Goal: Information Seeking & Learning: Learn about a topic

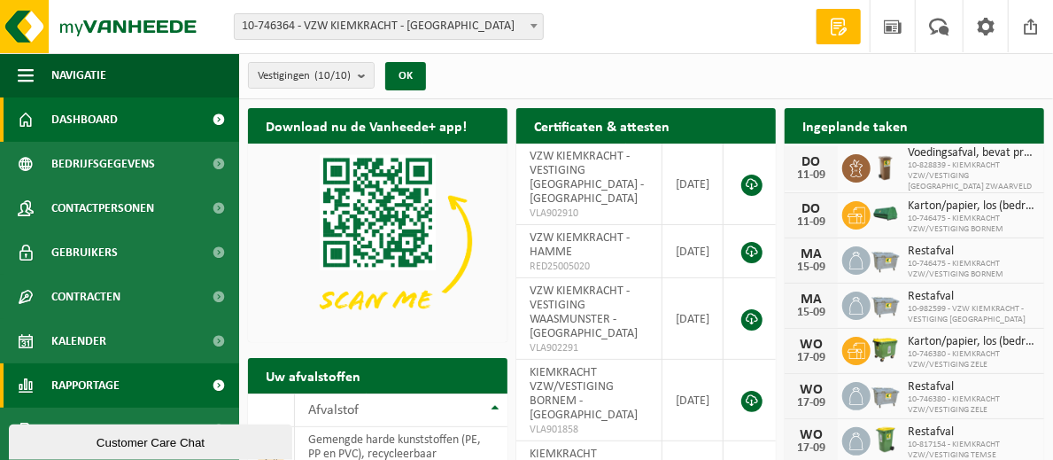
click at [171, 375] on link "Rapportage" at bounding box center [119, 385] width 239 height 44
click at [200, 385] on span at bounding box center [219, 385] width 40 height 44
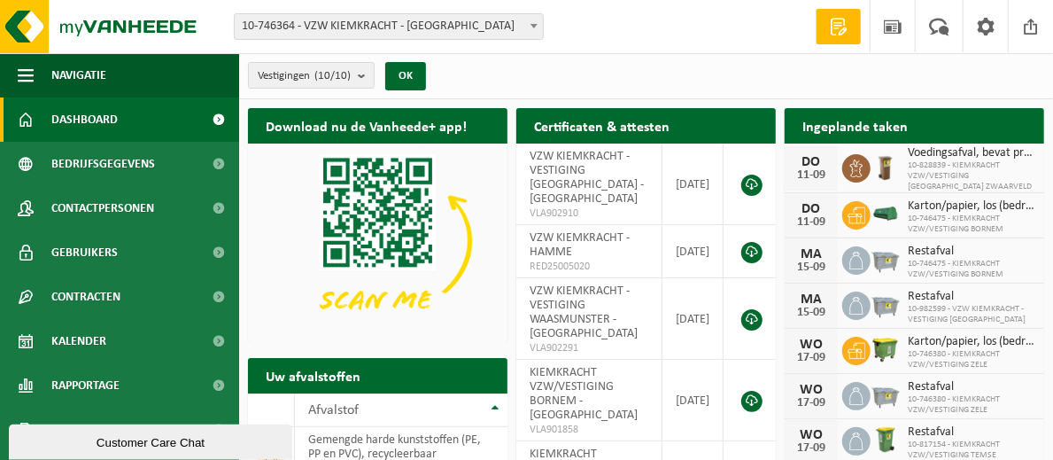
scroll to position [80, 0]
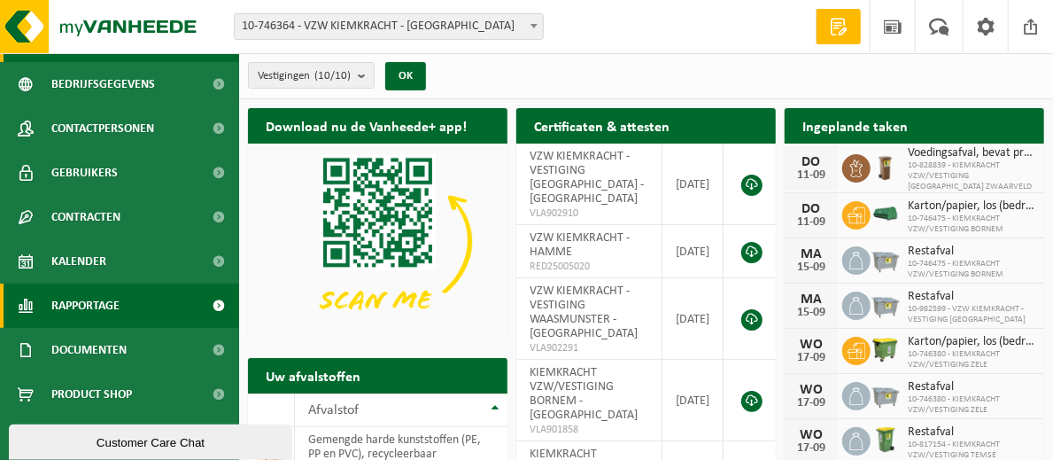
click at [144, 307] on link "Rapportage" at bounding box center [119, 305] width 239 height 44
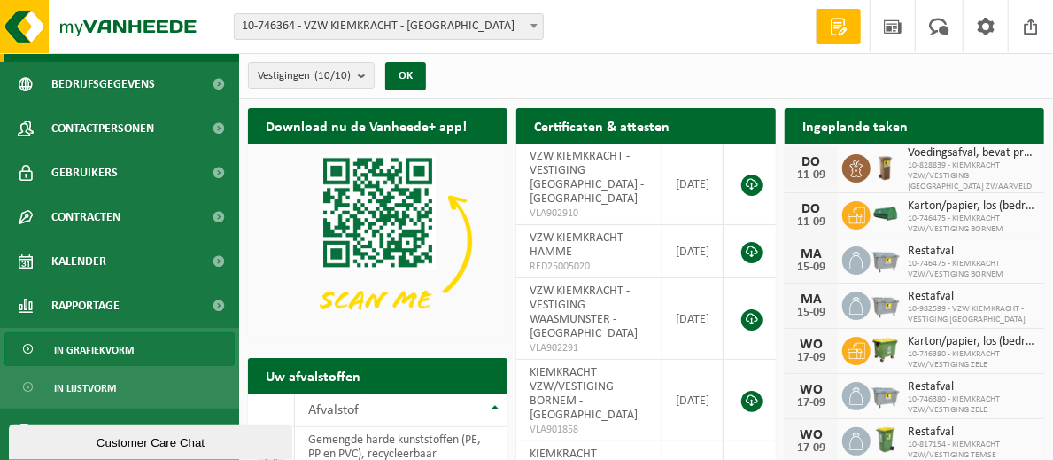
click at [99, 347] on span "In grafiekvorm" at bounding box center [94, 350] width 80 height 34
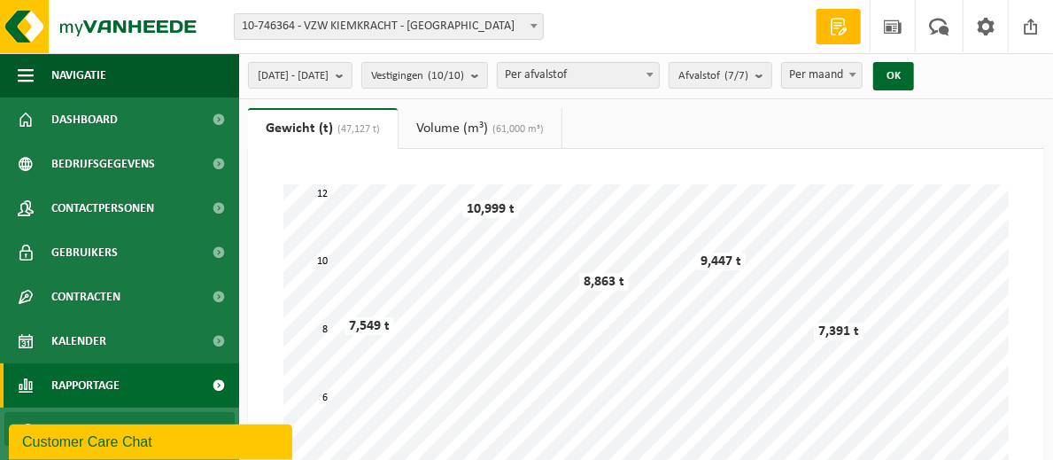
click at [659, 74] on span "Per afvalstof" at bounding box center [578, 75] width 161 height 25
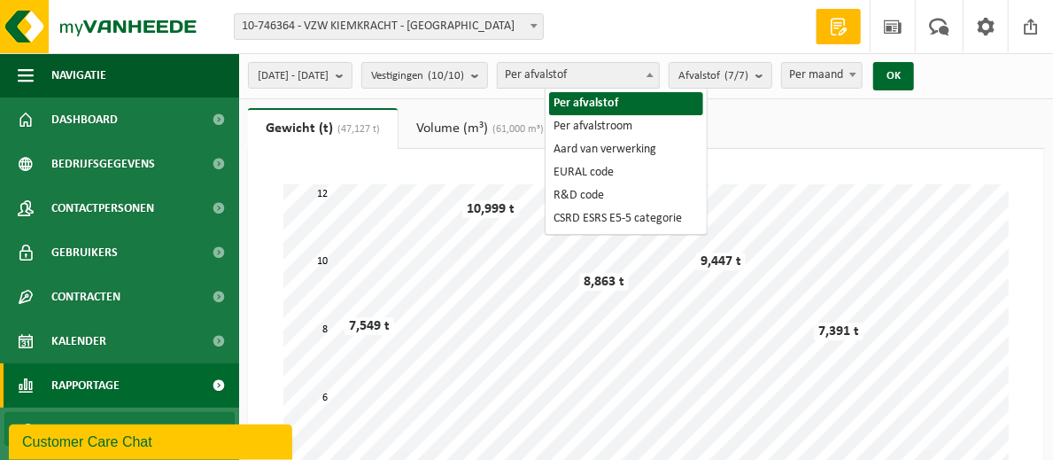
click at [659, 74] on span "Per afvalstof" at bounding box center [578, 75] width 161 height 25
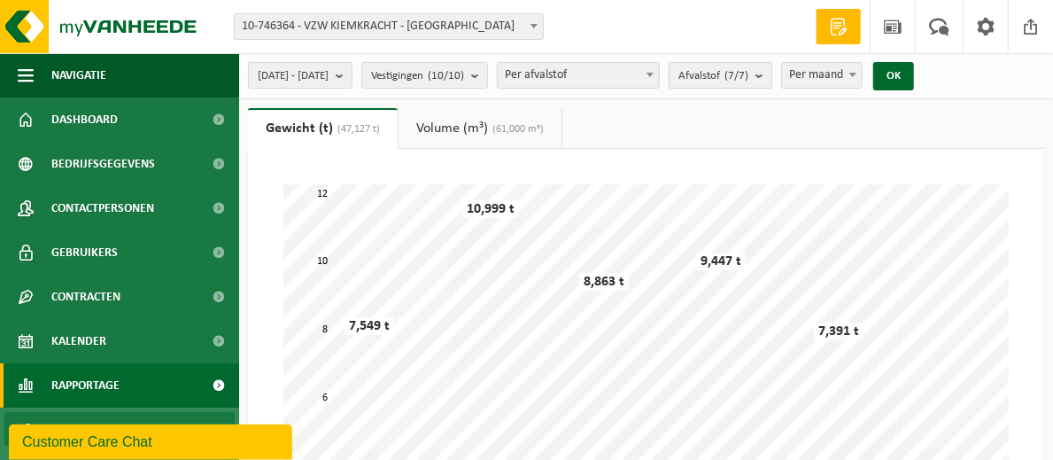
click at [749, 64] on span "Afvalstof (7/7)" at bounding box center [714, 76] width 70 height 27
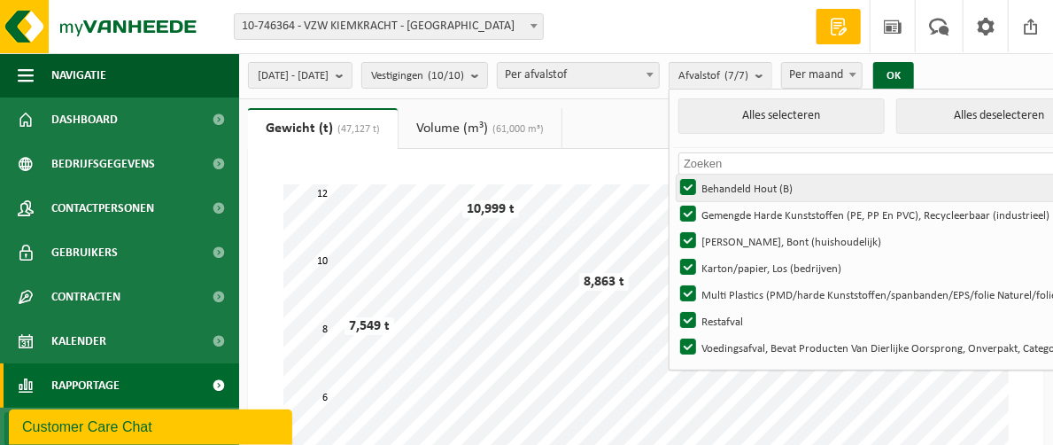
click at [734, 185] on label "Behandeld Hout (B)" at bounding box center [888, 188] width 423 height 27
click at [674, 175] on input "Behandeld Hout (B)" at bounding box center [673, 174] width 1 height 1
checkbox input "false"
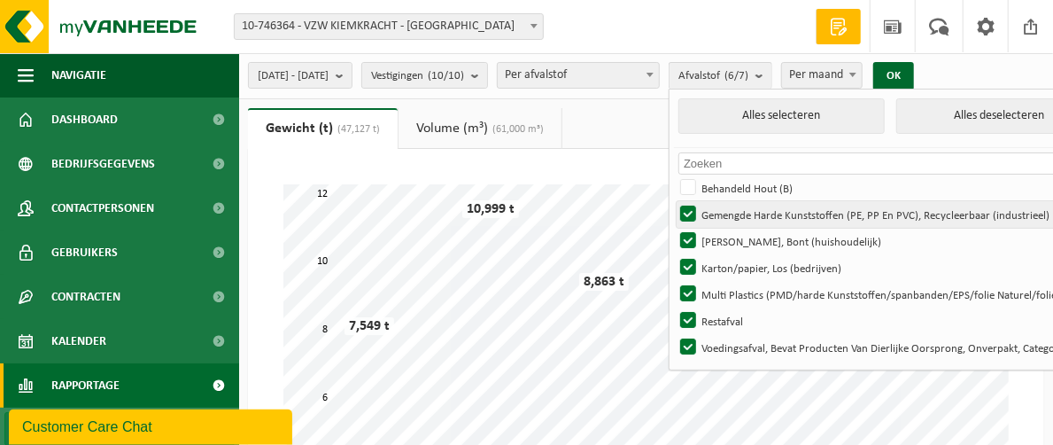
click at [734, 209] on label "Gemengde Harde Kunststoffen (PE, PP En PVC), Recycleerbaar (industrieel)" at bounding box center [888, 214] width 423 height 27
click at [674, 201] on input "Gemengde Harde Kunststoffen (PE, PP En PVC), Recycleerbaar (industrieel)" at bounding box center [673, 200] width 1 height 1
checkbox input "false"
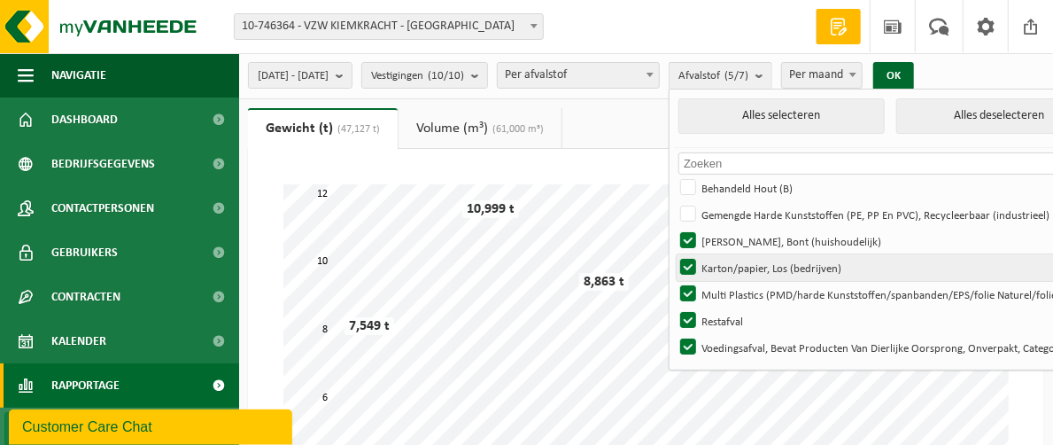
click at [738, 269] on label "Karton/papier, Los (bedrijven)" at bounding box center [888, 267] width 423 height 27
click at [674, 254] on input "Karton/papier, Los (bedrijven)" at bounding box center [673, 253] width 1 height 1
checkbox input "false"
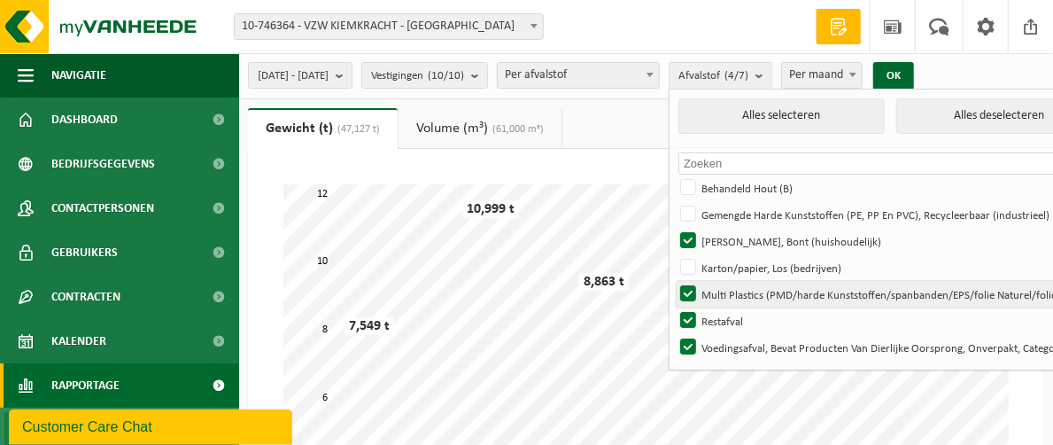
click at [734, 286] on label "Multi Plastics (PMD/harde Kunststoffen/spanbanden/EPS/folie Naturel/folie Gemen…" at bounding box center [888, 294] width 423 height 27
click at [674, 281] on input "Multi Plastics (PMD/harde Kunststoffen/spanbanden/EPS/folie Naturel/folie Gemen…" at bounding box center [673, 280] width 1 height 1
checkbox input "false"
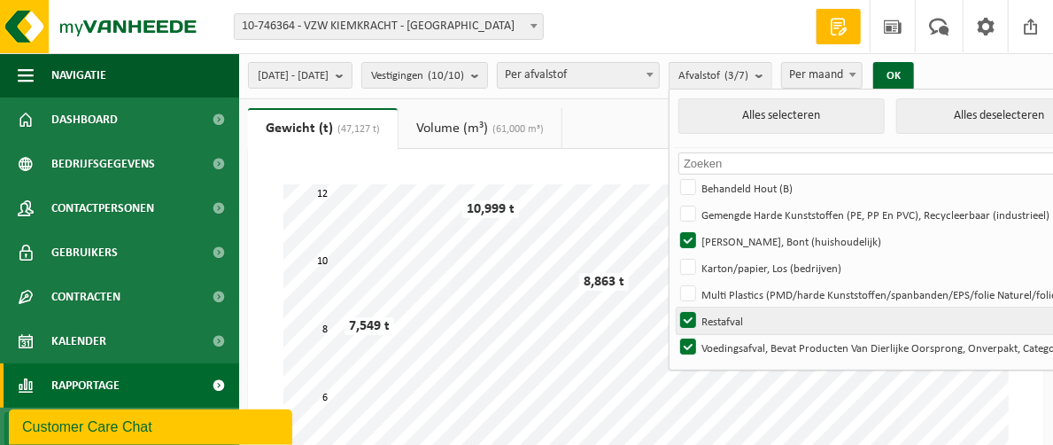
click at [734, 319] on label "Restafval" at bounding box center [888, 320] width 423 height 27
click at [674, 307] on input "Restafval" at bounding box center [673, 307] width 1 height 1
checkbox input "false"
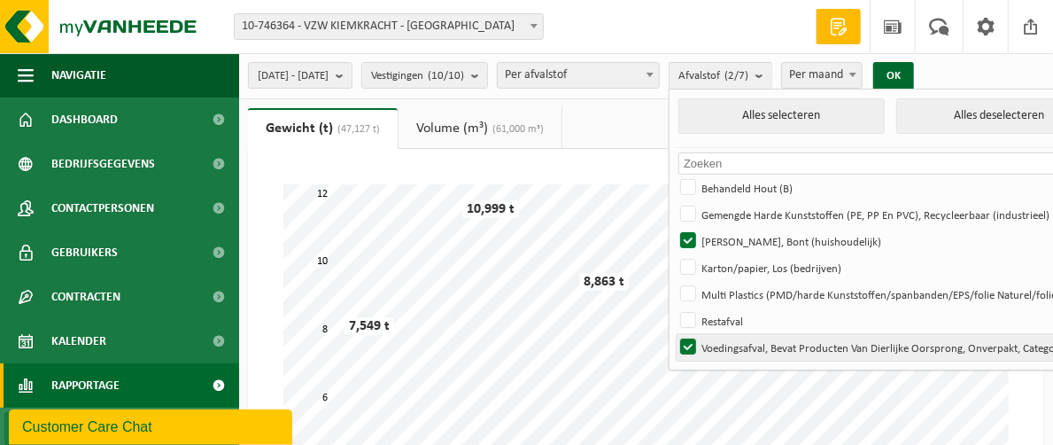
click at [740, 340] on label "Voedingsafval, Bevat Producten Van Dierlijke Oorsprong, Onverpakt, Categorie 3" at bounding box center [888, 347] width 423 height 27
click at [674, 334] on input "Voedingsafval, Bevat Producten Van Dierlijke Oorsprong, Onverpakt, Categorie 3" at bounding box center [673, 333] width 1 height 1
checkbox input "false"
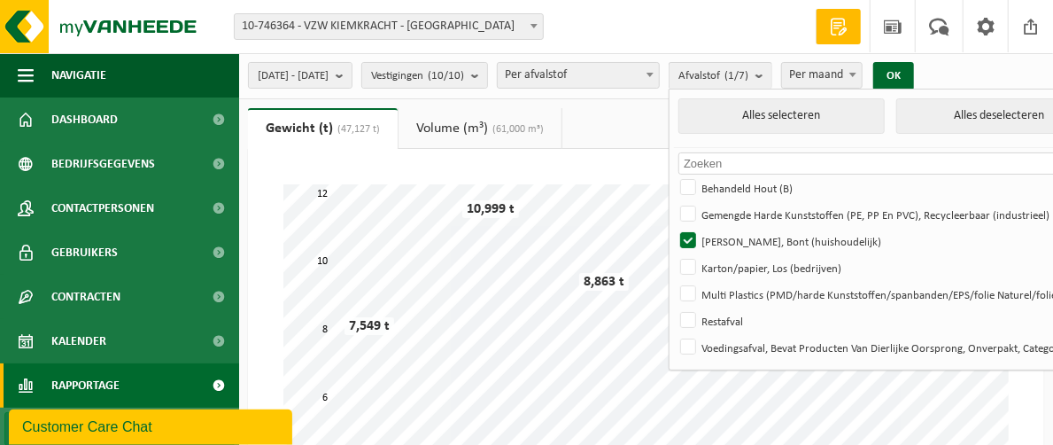
click at [784, 156] on input "text" at bounding box center [890, 163] width 423 height 22
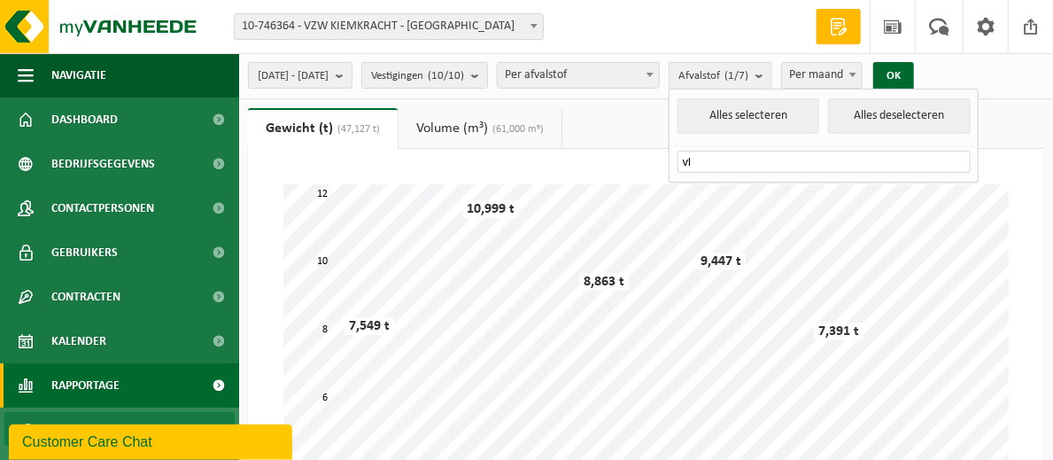
type input "v"
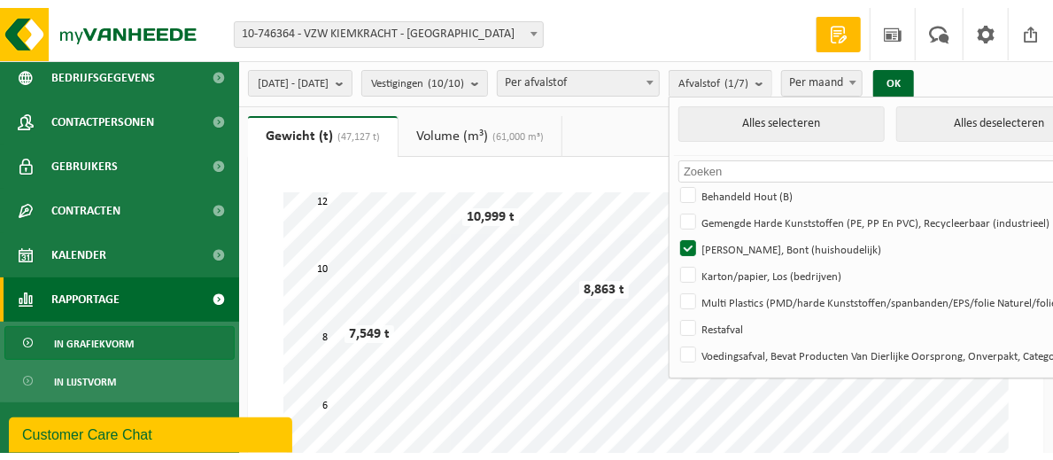
scroll to position [107, 0]
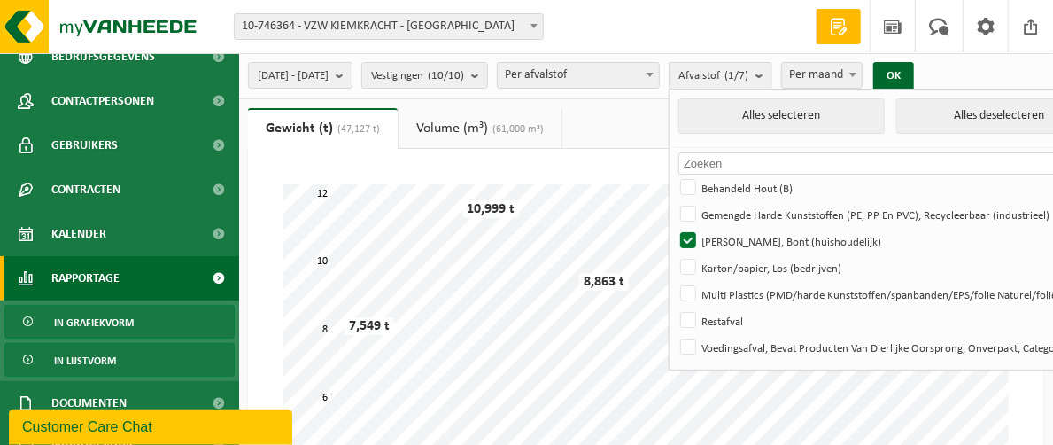
click at [93, 353] on span "In lijstvorm" at bounding box center [85, 361] width 62 height 34
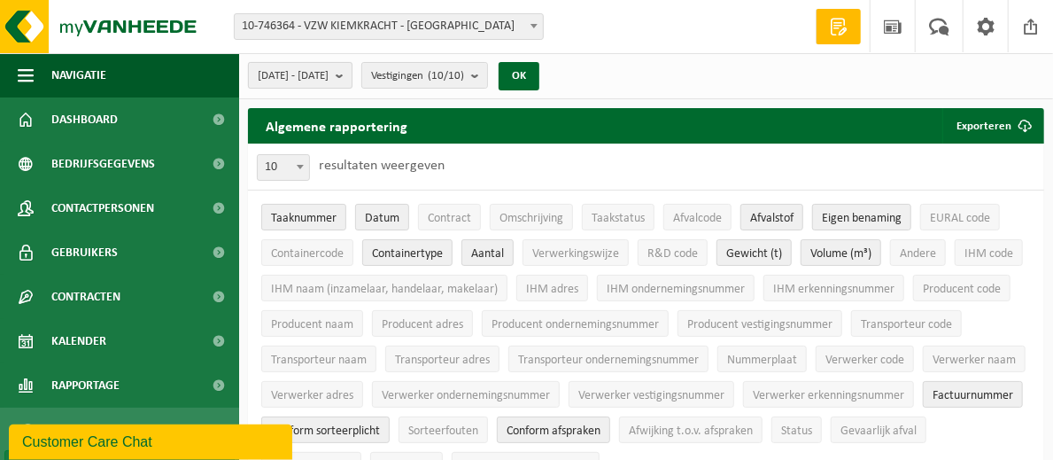
click at [353, 74] on button "2025-04-01 - 2025-09-11" at bounding box center [300, 75] width 105 height 27
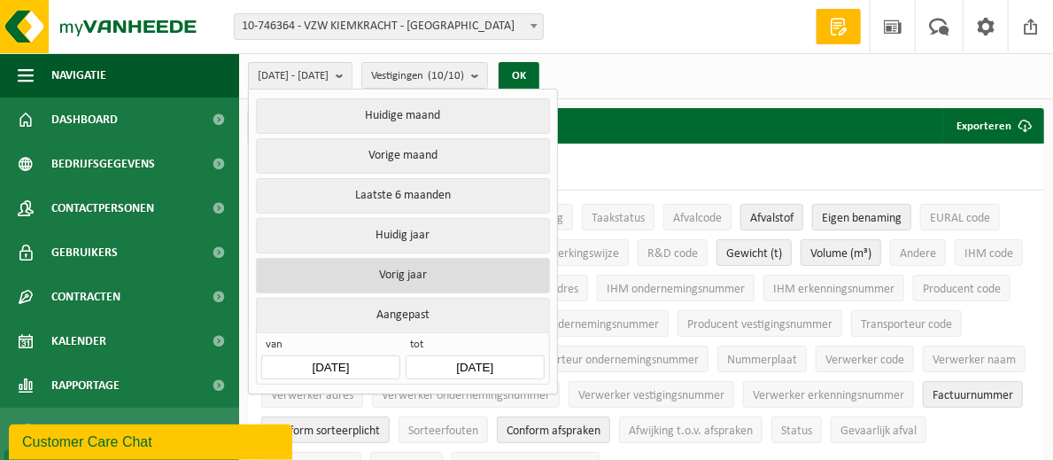
click at [390, 264] on button "Vorig jaar" at bounding box center [402, 275] width 293 height 35
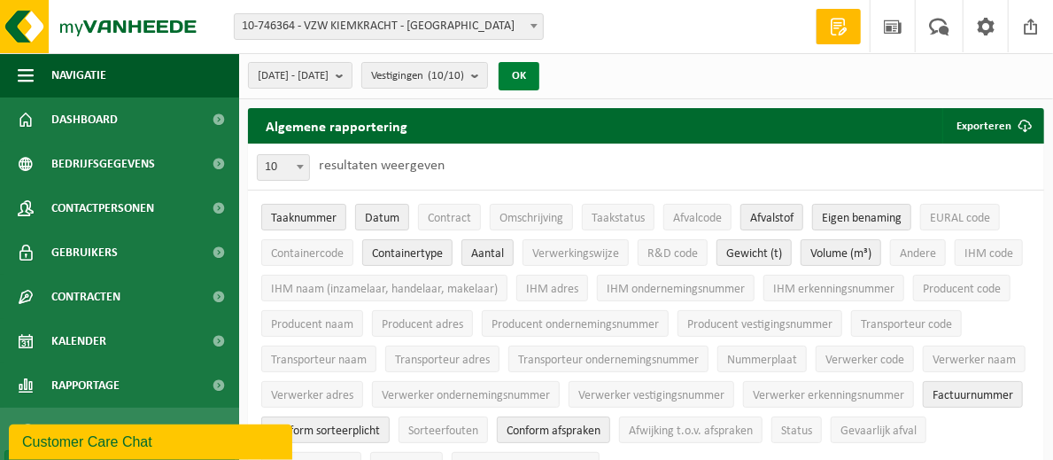
click at [540, 71] on button "OK" at bounding box center [519, 76] width 41 height 28
click at [844, 215] on span "Eigen benaming" at bounding box center [862, 218] width 80 height 13
click at [827, 252] on span "Volume (m³)" at bounding box center [841, 253] width 61 height 13
click at [496, 248] on span "Aantal" at bounding box center [487, 253] width 33 height 13
click at [411, 250] on span "Containertype" at bounding box center [407, 253] width 71 height 13
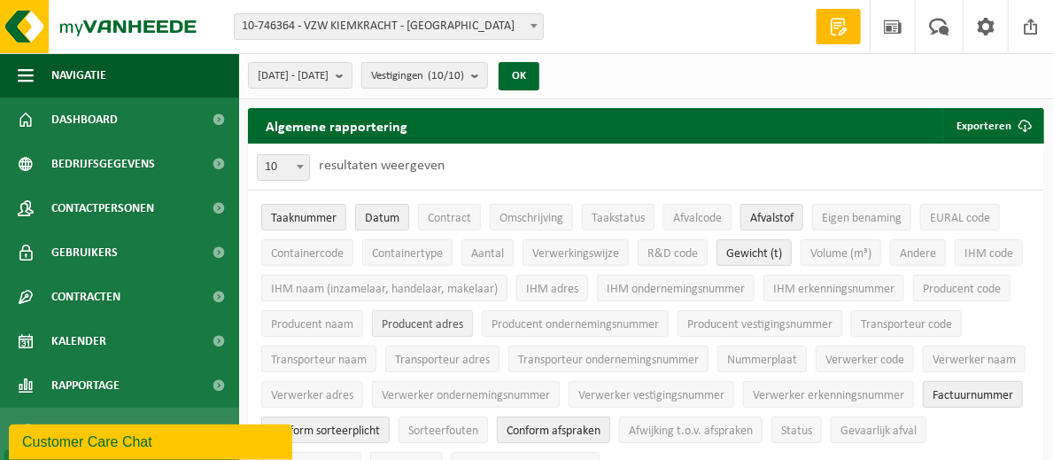
click at [447, 318] on span "Producent adres" at bounding box center [423, 324] width 82 height 13
click at [548, 424] on span "Conform afspraken" at bounding box center [554, 430] width 94 height 13
click at [362, 424] on span "Conform sorteerplicht" at bounding box center [325, 430] width 109 height 13
click at [833, 252] on span "Volume (m³)" at bounding box center [841, 253] width 61 height 13
click at [975, 390] on span "Factuurnummer" at bounding box center [973, 395] width 81 height 13
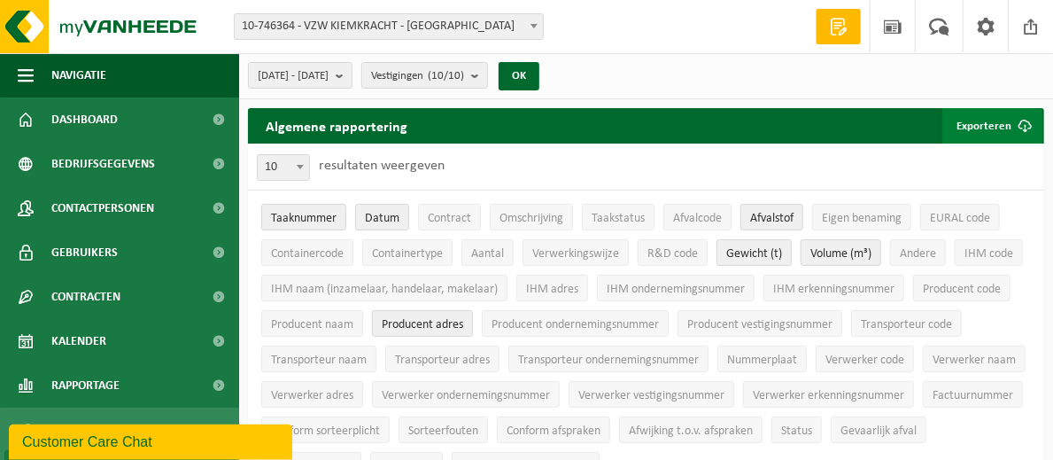
click at [1014, 122] on span "submit" at bounding box center [1024, 125] width 35 height 35
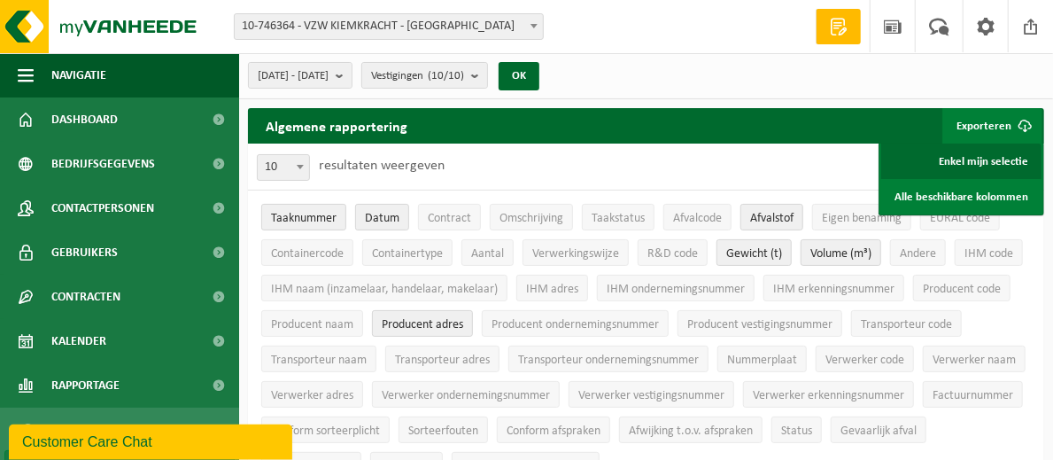
click at [986, 159] on link "Enkel mijn selectie" at bounding box center [961, 161] width 160 height 35
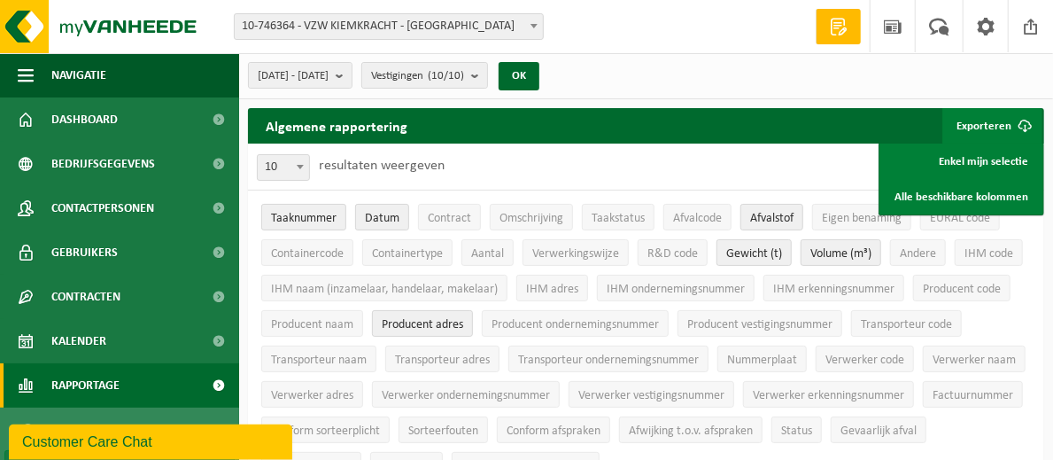
click at [101, 384] on span "Rapportage" at bounding box center [85, 385] width 68 height 44
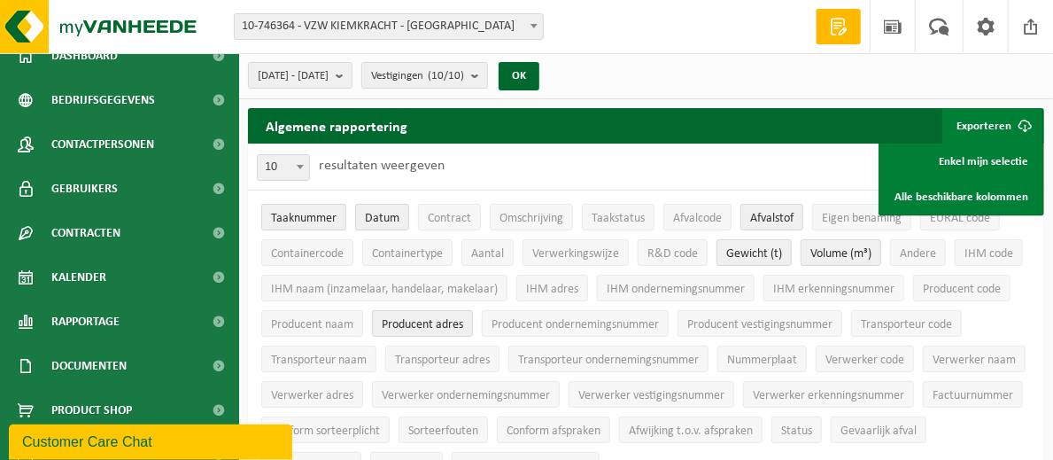
scroll to position [78, 0]
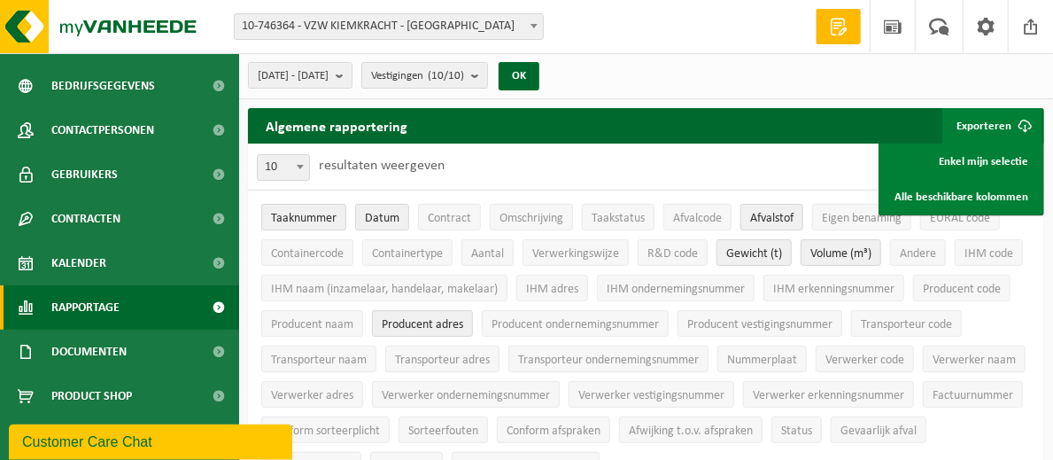
click at [120, 307] on link "Rapportage" at bounding box center [119, 307] width 239 height 44
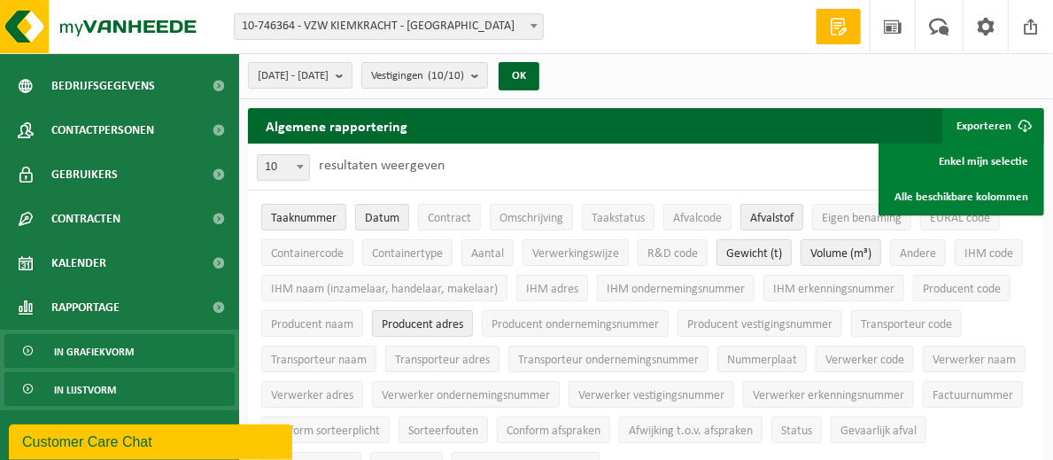
click at [112, 343] on span "In grafiekvorm" at bounding box center [94, 352] width 80 height 34
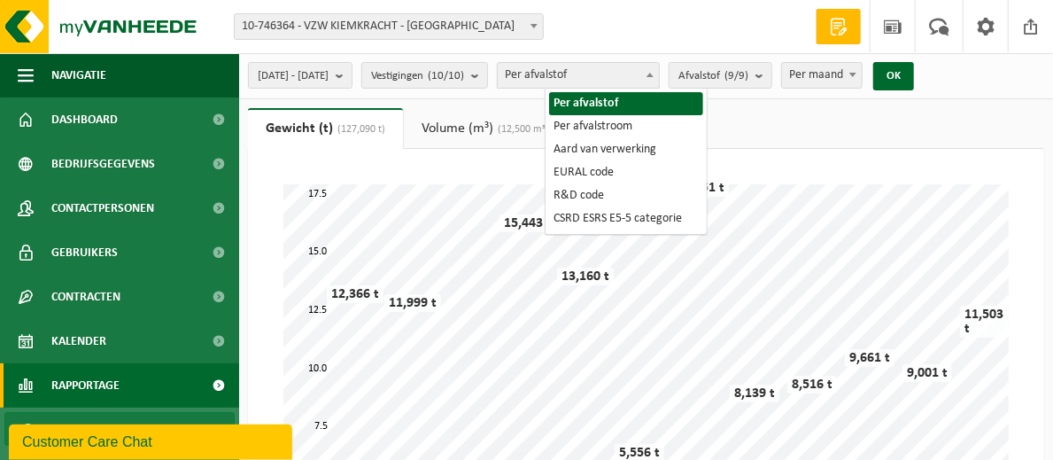
click at [659, 82] on span at bounding box center [650, 74] width 18 height 23
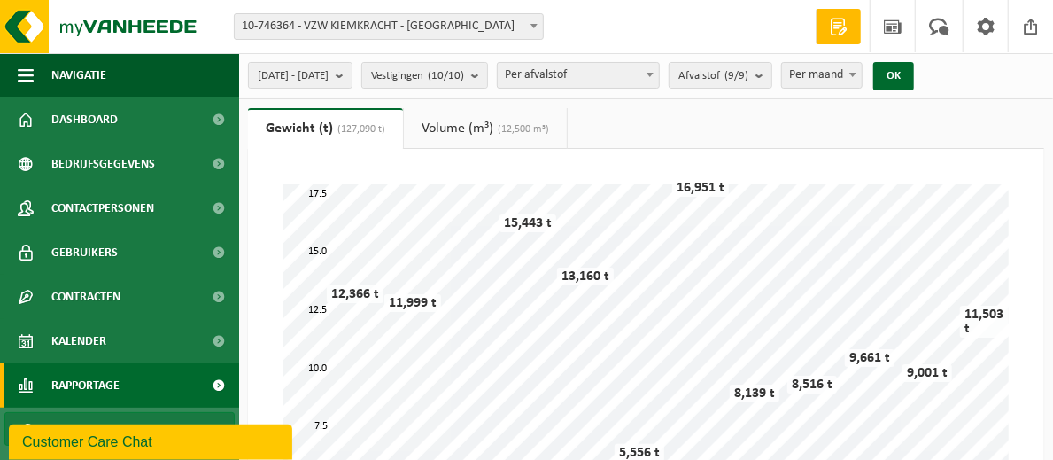
click at [659, 82] on span at bounding box center [650, 74] width 18 height 23
click at [749, 76] on span "Afvalstof (9/9)" at bounding box center [714, 76] width 70 height 27
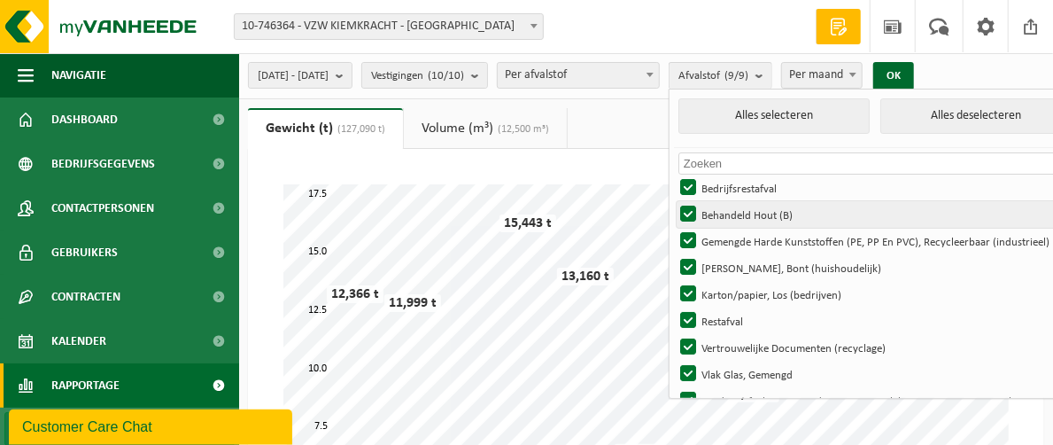
click at [734, 215] on label "Behandeld Hout (B)" at bounding box center [874, 214] width 394 height 27
click at [674, 201] on input "Behandeld Hout (B)" at bounding box center [673, 200] width 1 height 1
checkbox input "false"
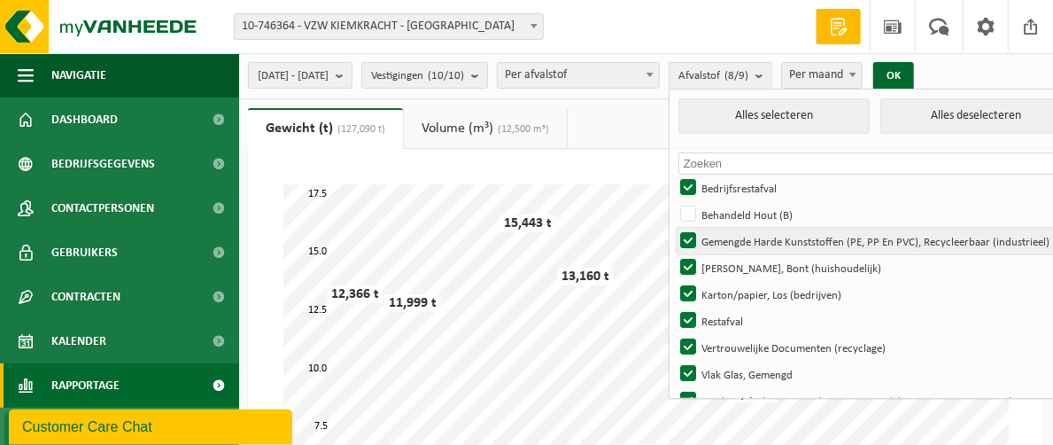
click at [734, 234] on label "Gemengde Harde Kunststoffen (PE, PP En PVC), Recycleerbaar (industrieel)" at bounding box center [874, 241] width 394 height 27
click at [674, 228] on input "Gemengde Harde Kunststoffen (PE, PP En PVC), Recycleerbaar (industrieel)" at bounding box center [673, 227] width 1 height 1
checkbox input "false"
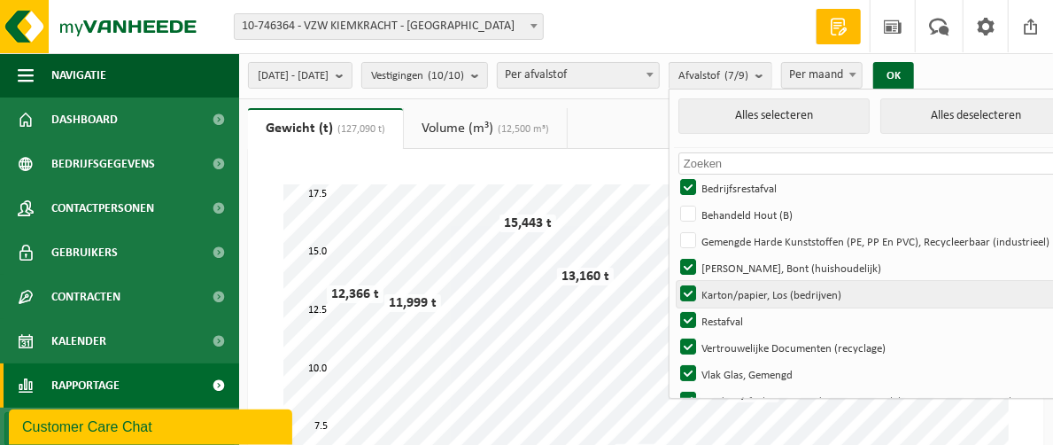
click at [734, 285] on label "Karton/papier, Los (bedrijven)" at bounding box center [874, 294] width 394 height 27
click at [674, 281] on input "Karton/papier, Los (bedrijven)" at bounding box center [673, 280] width 1 height 1
checkbox input "false"
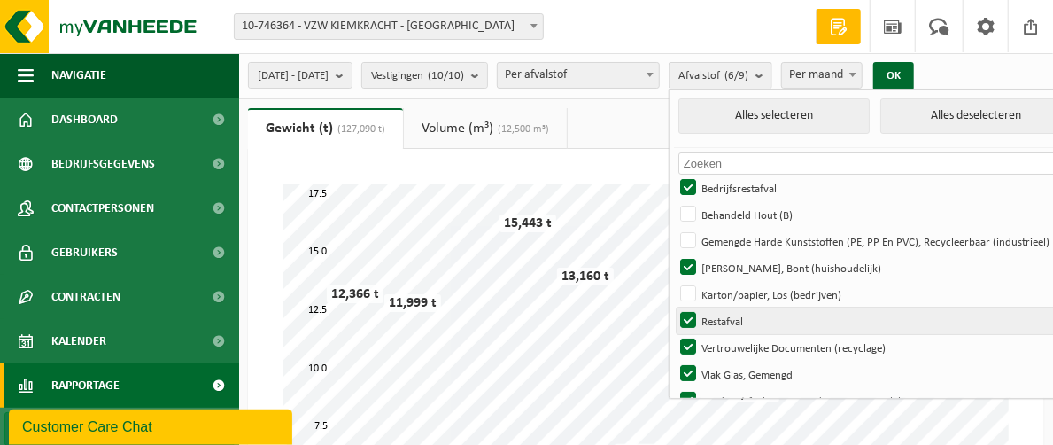
click at [737, 312] on label "Restafval" at bounding box center [874, 320] width 394 height 27
click at [674, 307] on input "Restafval" at bounding box center [673, 307] width 1 height 1
checkbox input "false"
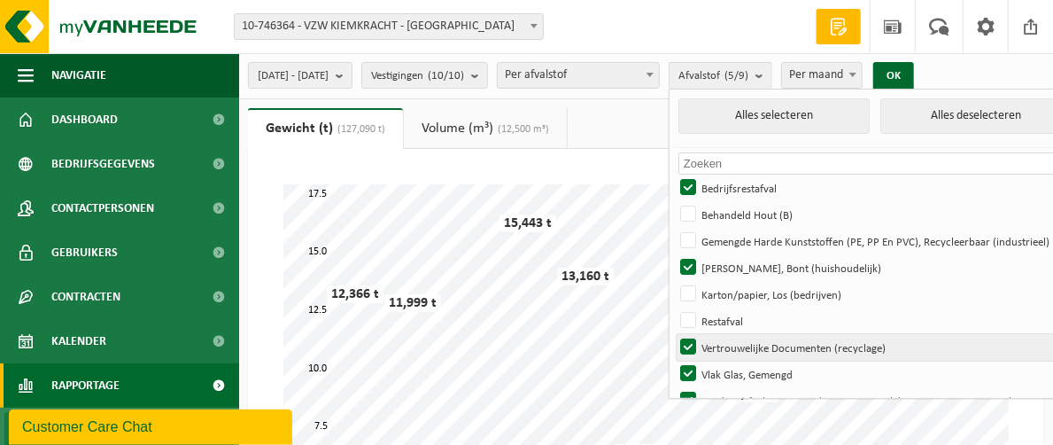
click at [737, 344] on label "Vertrouwelijke Documenten (recyclage)" at bounding box center [874, 347] width 394 height 27
click at [674, 334] on input "Vertrouwelijke Documenten (recyclage)" at bounding box center [673, 333] width 1 height 1
checkbox input "false"
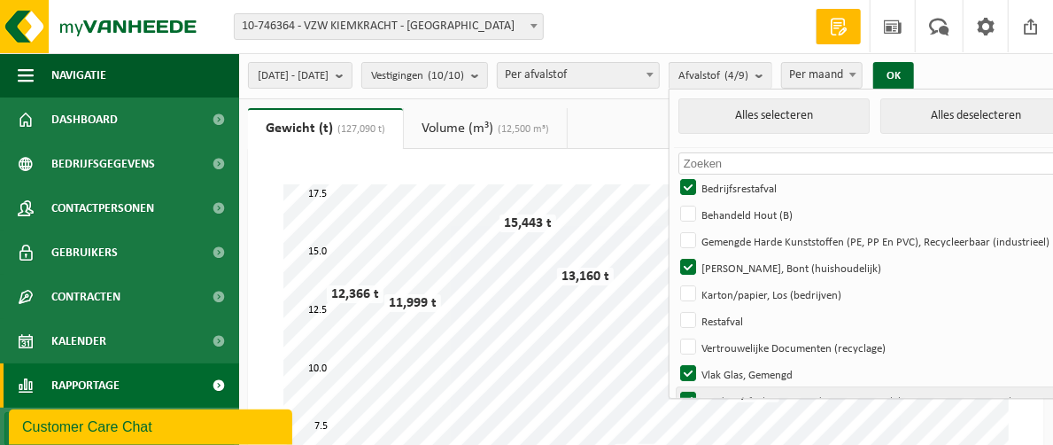
click at [737, 389] on label "Voedingsafval, Bevat Producten Van Dierlijke Oorsprong, Onverpakt, Categorie 3" at bounding box center [874, 400] width 394 height 27
click at [674, 387] on input "Voedingsafval, Bevat Producten Van Dierlijke Oorsprong, Onverpakt, Categorie 3" at bounding box center [673, 386] width 1 height 1
checkbox input "false"
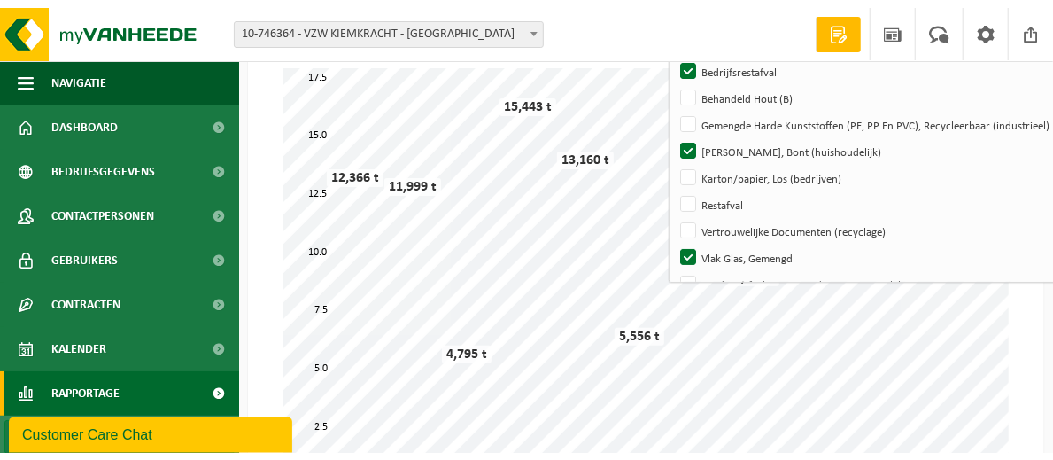
scroll to position [128, 0]
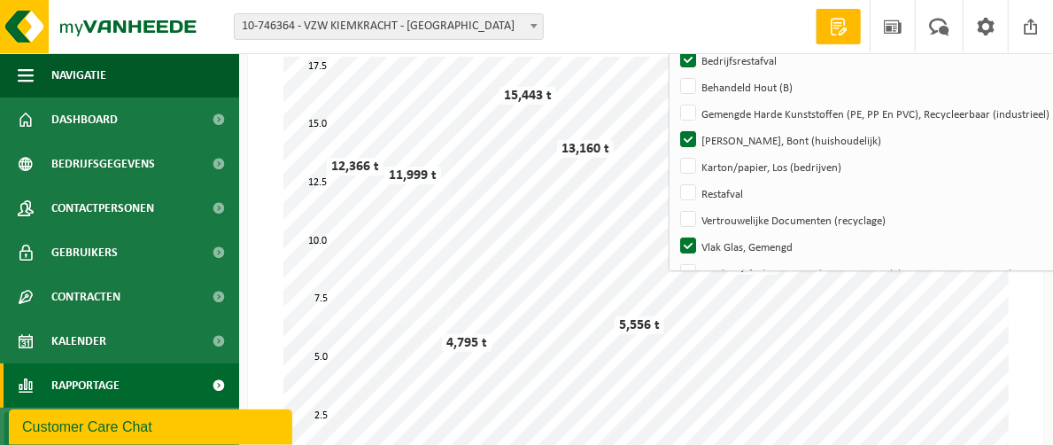
click at [254, 259] on div "Even geduld. Door de grote hoeveelheid gegevens duurt het laden even. feb mrt a…" at bounding box center [646, 360] width 796 height 678
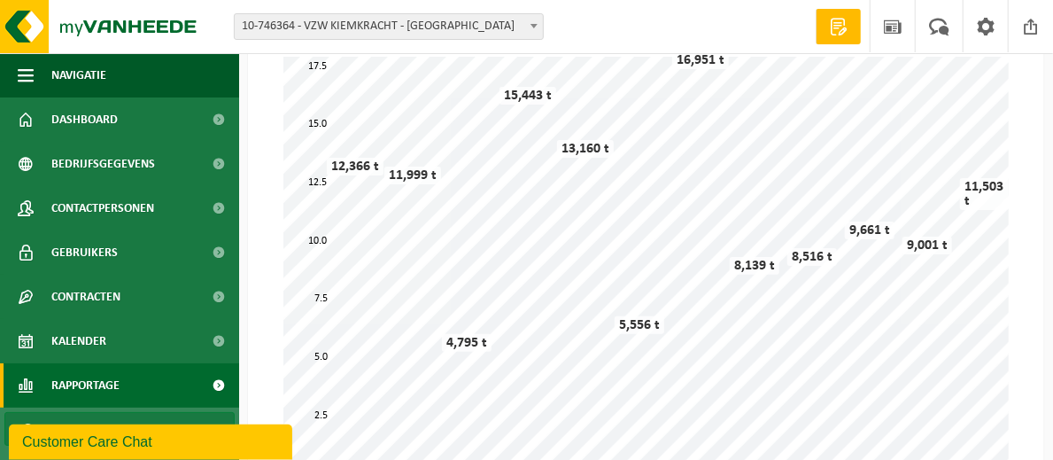
scroll to position [0, 0]
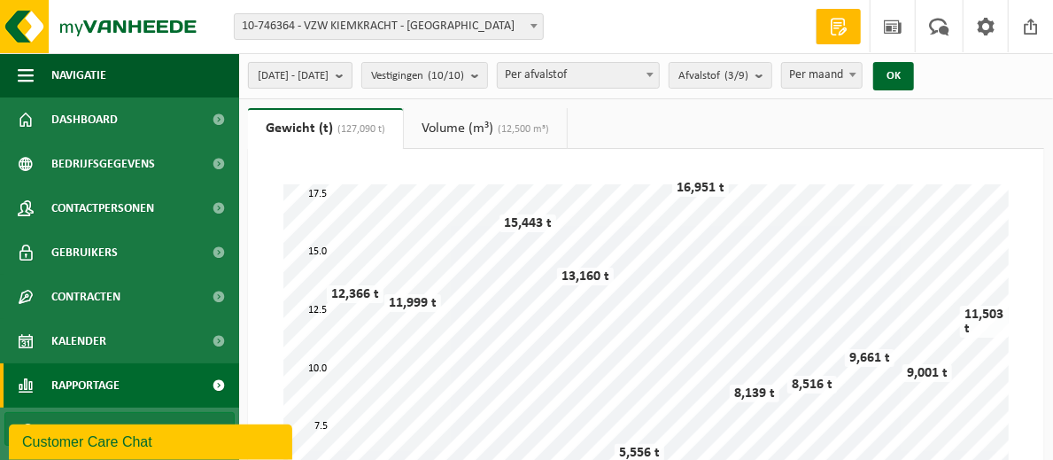
click at [329, 78] on span "2024-01-01 - 2024-12-31" at bounding box center [293, 76] width 71 height 27
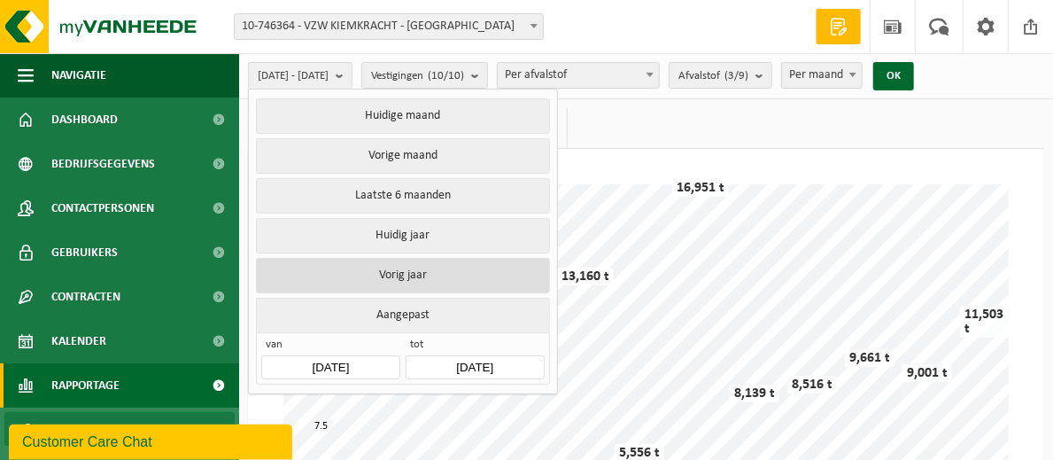
click at [391, 272] on button "Vorig jaar" at bounding box center [402, 275] width 293 height 35
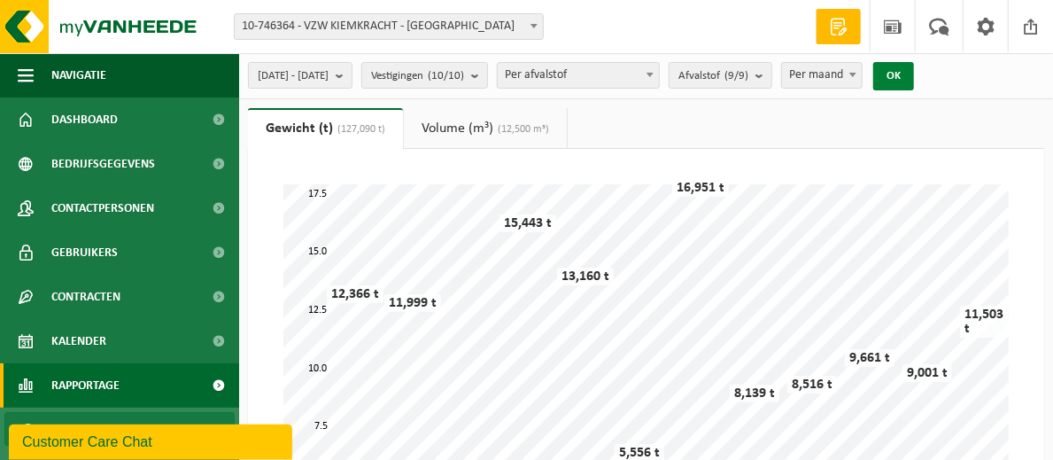
click at [914, 69] on button "OK" at bounding box center [894, 76] width 41 height 28
click at [772, 80] on b "submit" at bounding box center [764, 75] width 16 height 25
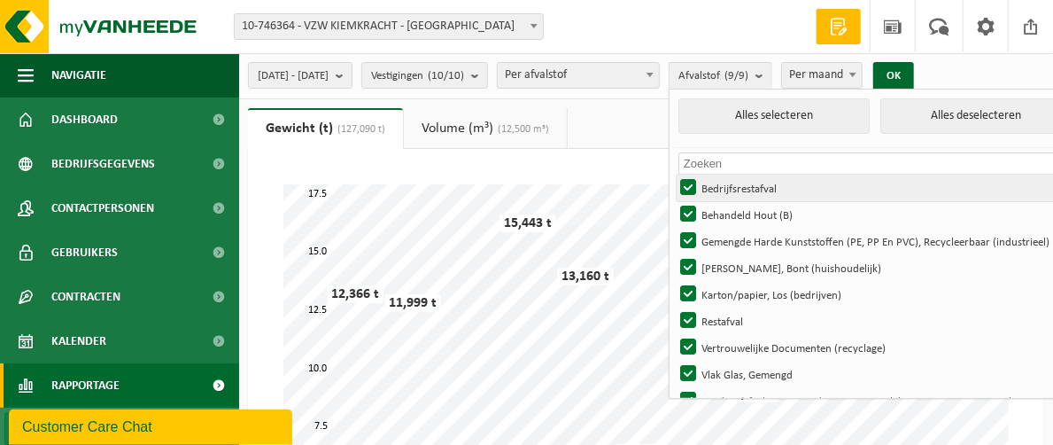
click at [736, 179] on label "Bedrijfsrestafval" at bounding box center [874, 188] width 394 height 27
click at [674, 175] on input "Bedrijfsrestafval" at bounding box center [673, 174] width 1 height 1
checkbox input "false"
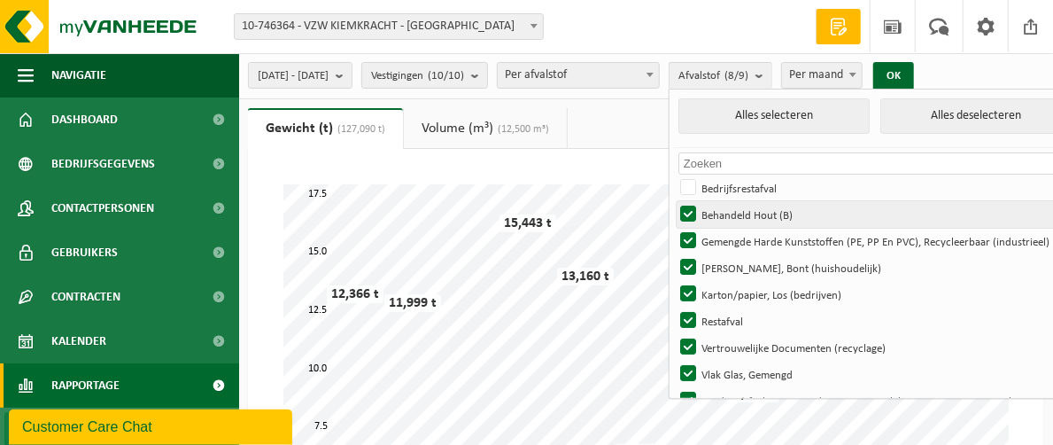
click at [731, 210] on label "Behandeld Hout (B)" at bounding box center [874, 214] width 394 height 27
click at [674, 201] on input "Behandeld Hout (B)" at bounding box center [673, 200] width 1 height 1
checkbox input "false"
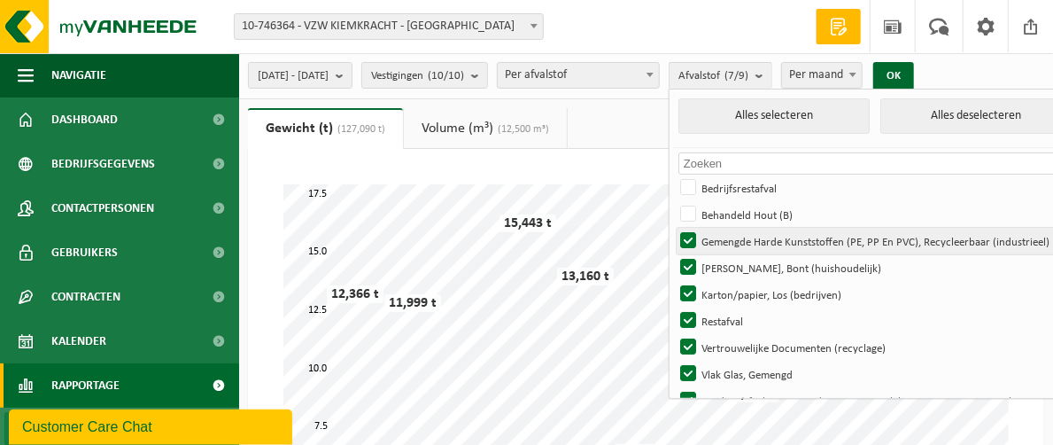
click at [732, 236] on label "Gemengde Harde Kunststoffen (PE, PP En PVC), Recycleerbaar (industrieel)" at bounding box center [874, 241] width 394 height 27
click at [674, 228] on input "Gemengde Harde Kunststoffen (PE, PP En PVC), Recycleerbaar (industrieel)" at bounding box center [673, 227] width 1 height 1
checkbox input "false"
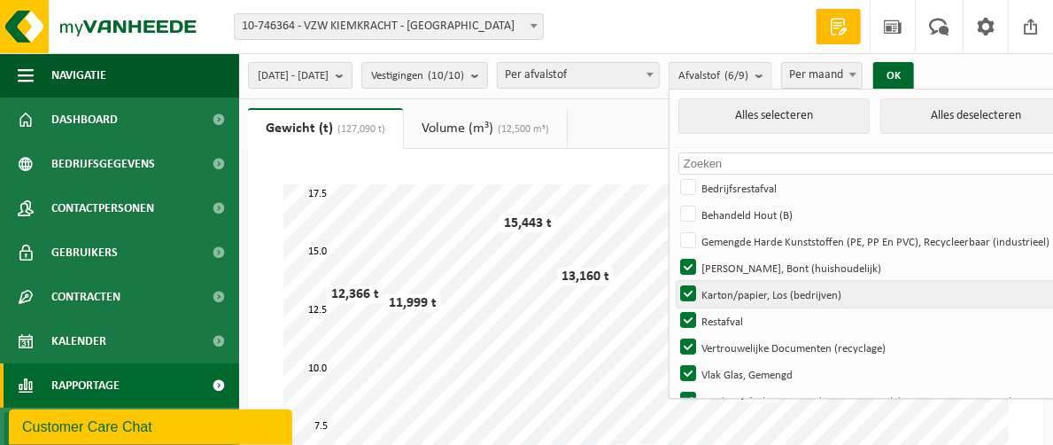
click at [734, 281] on label "Karton/papier, Los (bedrijven)" at bounding box center [874, 294] width 394 height 27
click at [674, 280] on input "Karton/papier, Los (bedrijven)" at bounding box center [673, 280] width 1 height 1
checkbox input "false"
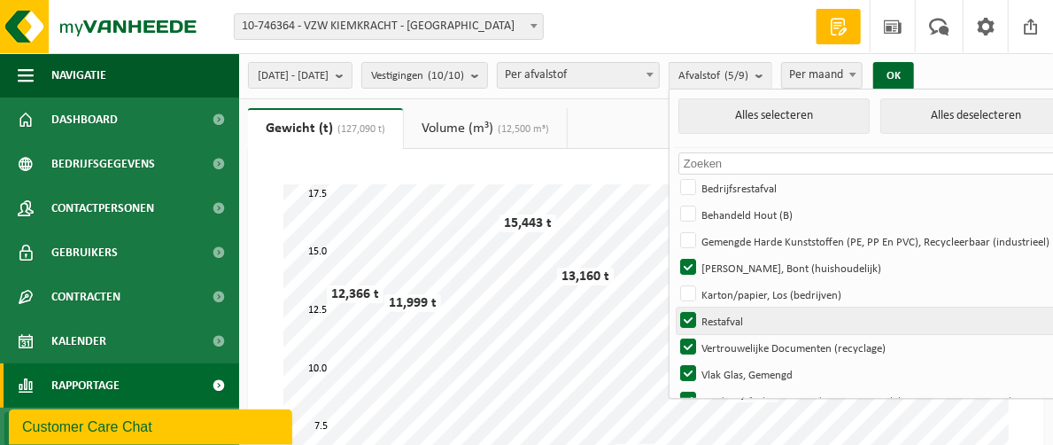
click at [734, 314] on label "Restafval" at bounding box center [874, 320] width 394 height 27
click at [674, 307] on input "Restafval" at bounding box center [673, 307] width 1 height 1
checkbox input "false"
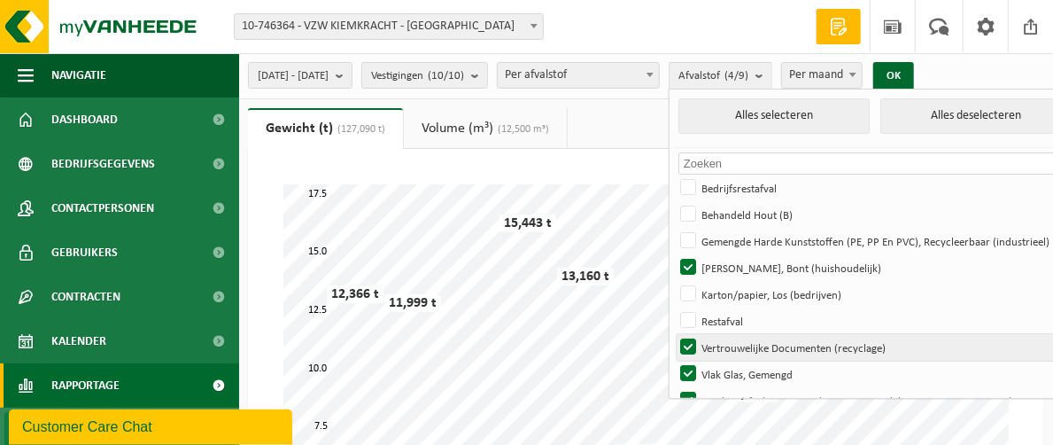
click at [734, 337] on label "Vertrouwelijke Documenten (recyclage)" at bounding box center [874, 347] width 394 height 27
click at [674, 334] on input "Vertrouwelijke Documenten (recyclage)" at bounding box center [673, 333] width 1 height 1
checkbox input "false"
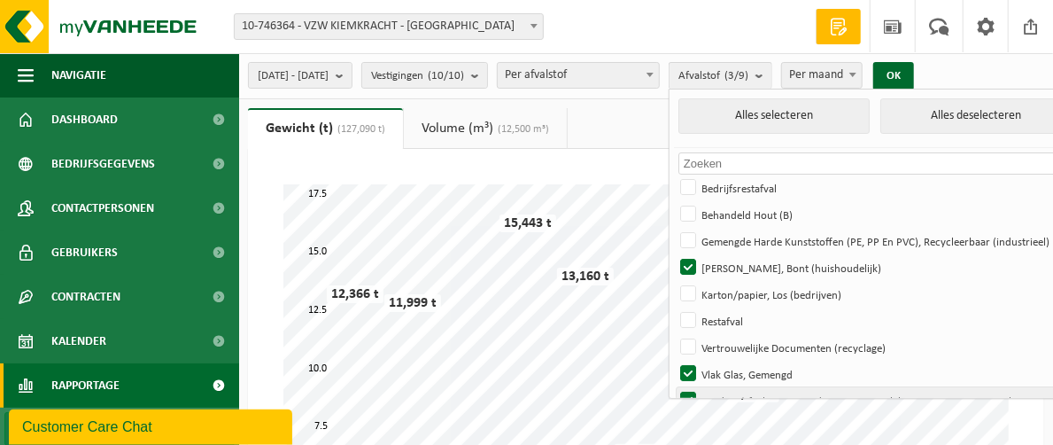
click at [732, 392] on label "Voedingsafval, Bevat Producten Van Dierlijke Oorsprong, Onverpakt, Categorie 3" at bounding box center [874, 400] width 394 height 27
click at [674, 387] on input "Voedingsafval, Bevat Producten Van Dierlijke Oorsprong, Onverpakt, Categorie 3" at bounding box center [673, 386] width 1 height 1
checkbox input "false"
click at [914, 78] on button "OK" at bounding box center [894, 76] width 41 height 28
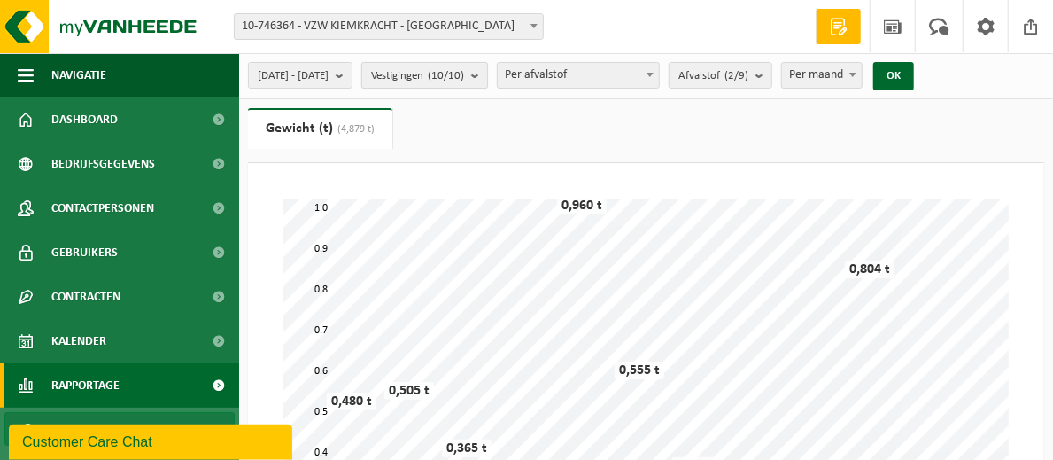
click at [487, 77] on b "submit" at bounding box center [479, 75] width 16 height 25
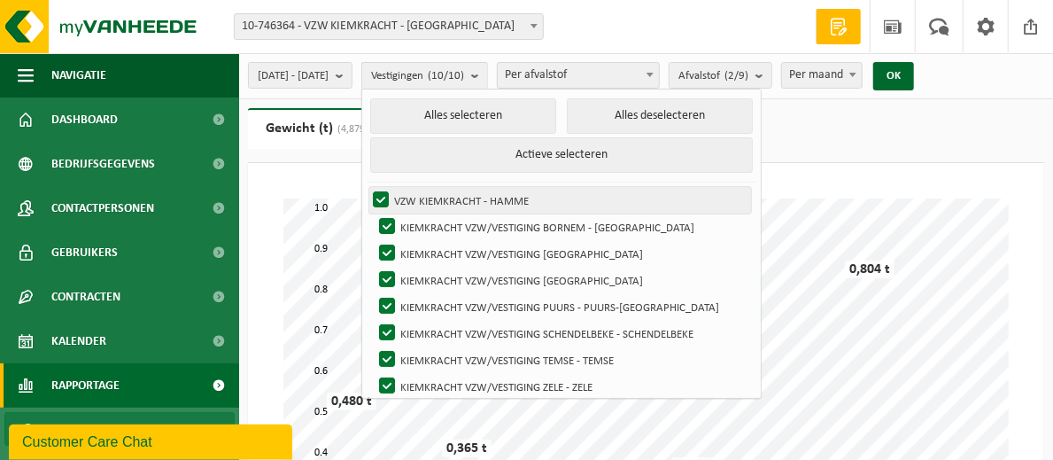
click at [420, 189] on label "VZW KIEMKRACHT - HAMME" at bounding box center [560, 200] width 382 height 27
click at [367, 187] on input "VZW KIEMKRACHT - HAMME" at bounding box center [366, 186] width 1 height 1
checkbox input "false"
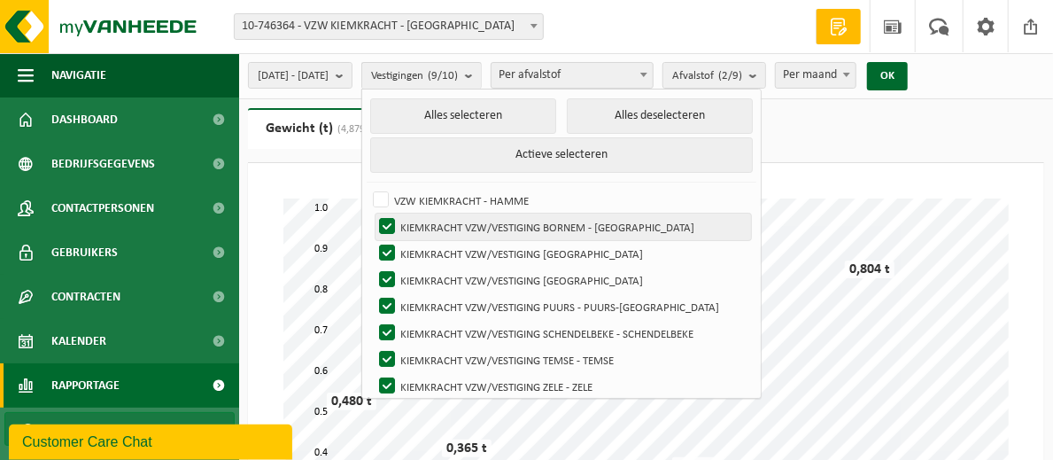
click at [433, 224] on label "KIEMKRACHT VZW/VESTIGING BORNEM - [GEOGRAPHIC_DATA]" at bounding box center [564, 227] width 376 height 27
click at [373, 214] on input "KIEMKRACHT VZW/VESTIGING BORNEM - [GEOGRAPHIC_DATA]" at bounding box center [372, 213] width 1 height 1
checkbox input "false"
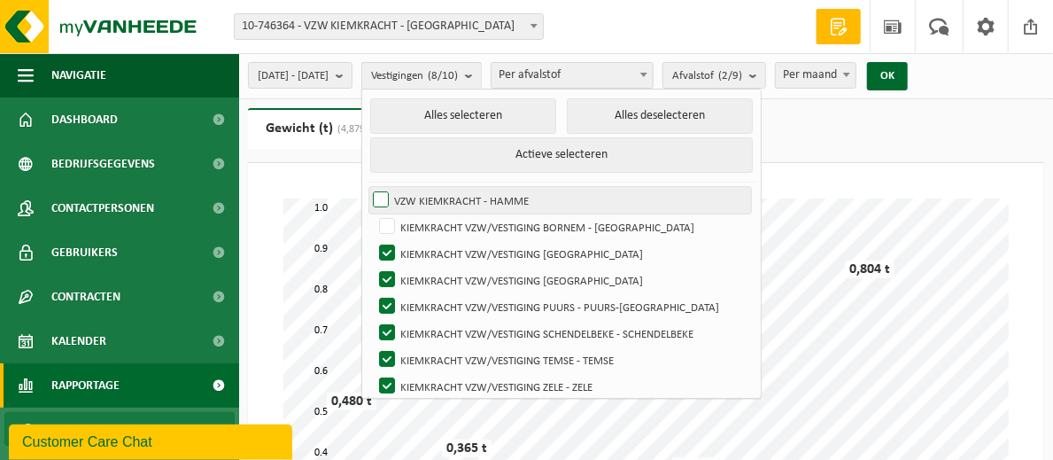
click at [423, 193] on label "VZW KIEMKRACHT - HAMME" at bounding box center [560, 200] width 382 height 27
click at [367, 187] on input "VZW KIEMKRACHT - HAMME" at bounding box center [366, 186] width 1 height 1
click at [423, 193] on label "VZW KIEMKRACHT - HAMME" at bounding box center [560, 200] width 382 height 27
click at [367, 187] on input "VZW KIEMKRACHT - HAMME" at bounding box center [366, 186] width 1 height 1
click at [423, 193] on label "VZW KIEMKRACHT - HAMME" at bounding box center [560, 200] width 382 height 27
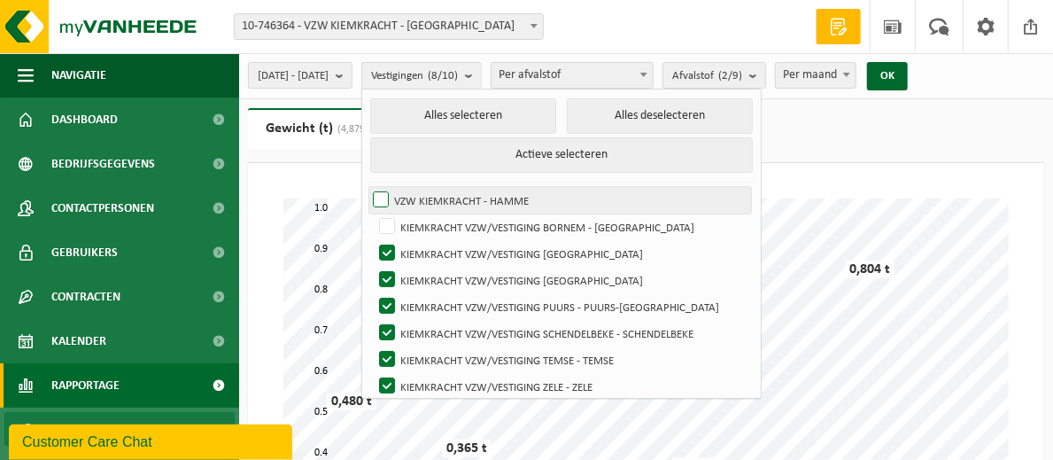
click at [367, 187] on input "VZW KIEMKRACHT - HAMME" at bounding box center [366, 186] width 1 height 1
click at [423, 193] on label "VZW KIEMKRACHT - HAMME" at bounding box center [560, 200] width 382 height 27
click at [367, 187] on input "VZW KIEMKRACHT - HAMME" at bounding box center [366, 186] width 1 height 1
checkbox input "false"
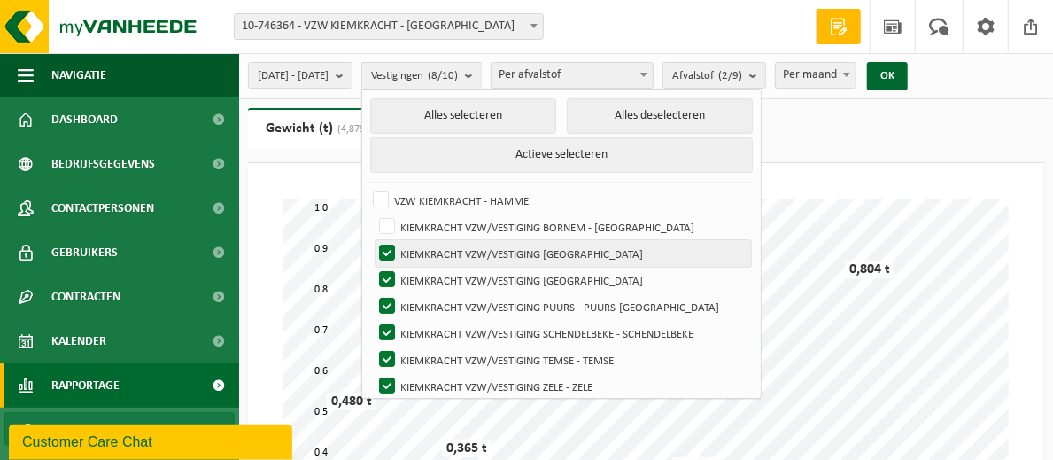
click at [432, 252] on label "KIEMKRACHT VZW/VESTIGING HAMME - HAMME" at bounding box center [564, 253] width 376 height 27
click at [373, 240] on input "KIEMKRACHT VZW/VESTIGING HAMME - HAMME" at bounding box center [372, 239] width 1 height 1
checkbox input "false"
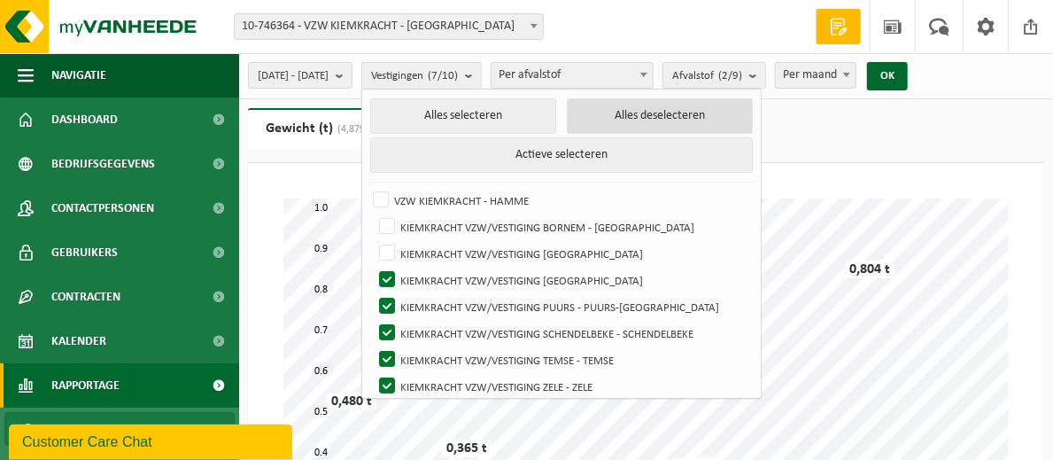
click at [679, 107] on button "Alles deselecteren" at bounding box center [660, 115] width 186 height 35
checkbox input "false"
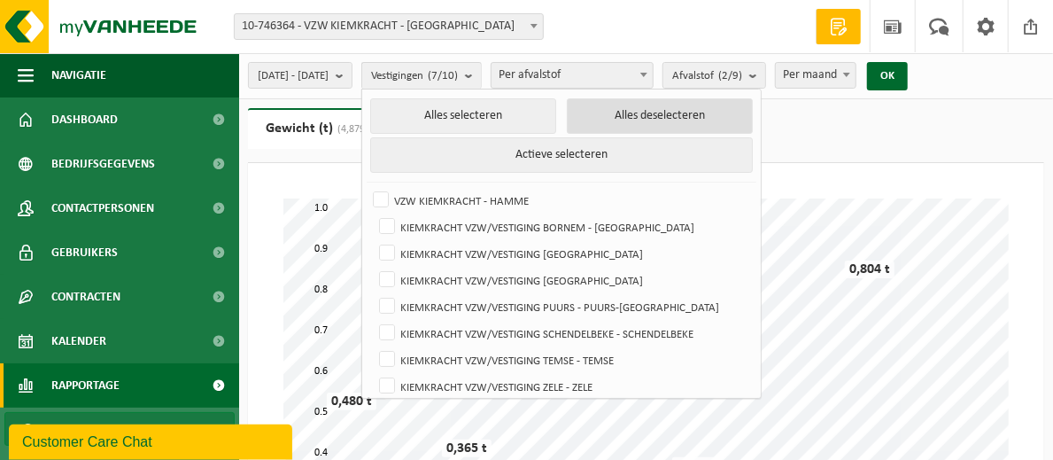
checkbox input "false"
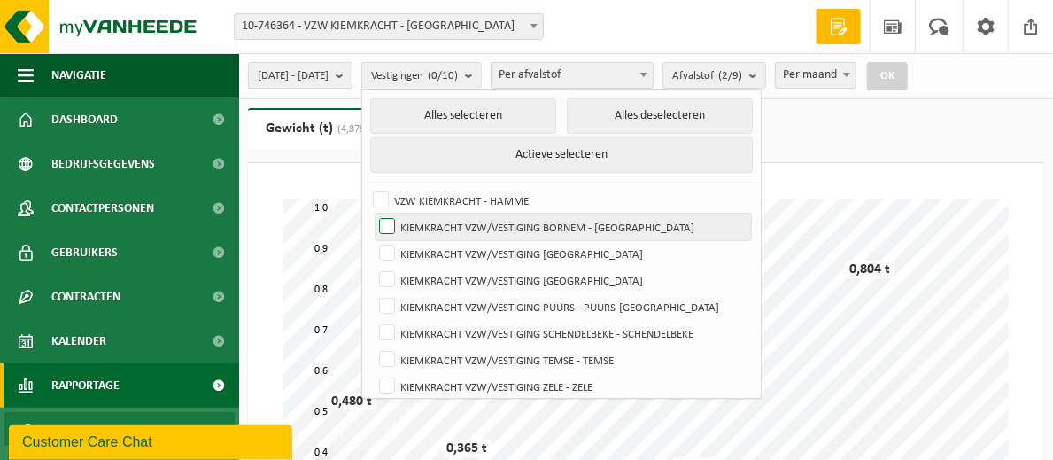
click at [437, 224] on label "KIEMKRACHT VZW/VESTIGING BORNEM - [GEOGRAPHIC_DATA]" at bounding box center [564, 227] width 376 height 27
click at [373, 214] on input "KIEMKRACHT VZW/VESTIGING BORNEM - [GEOGRAPHIC_DATA]" at bounding box center [372, 213] width 1 height 1
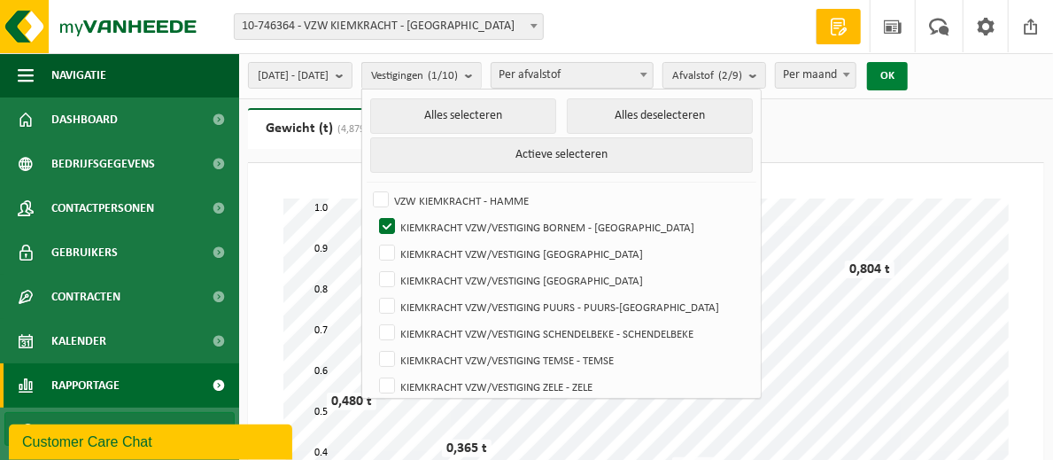
click at [908, 79] on button "OK" at bounding box center [887, 76] width 41 height 28
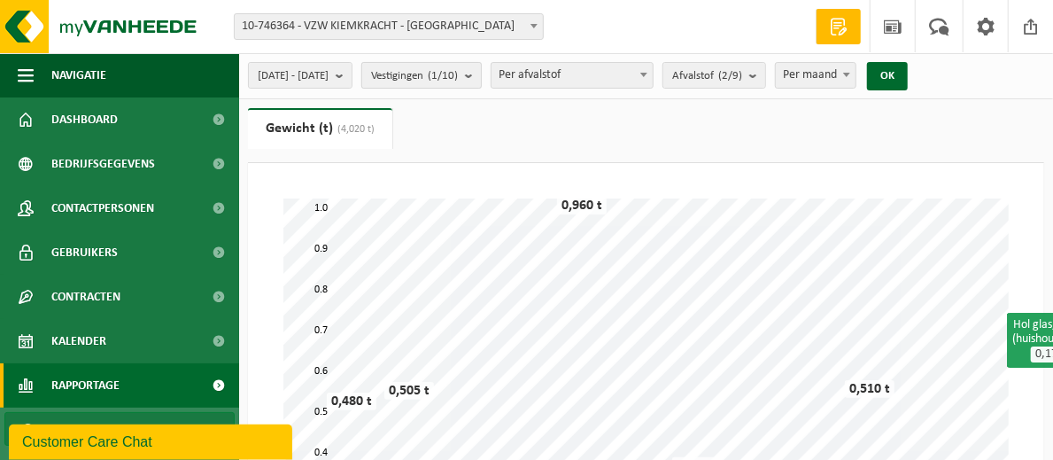
click at [482, 81] on button "Vestigingen (1/10)" at bounding box center [421, 75] width 120 height 27
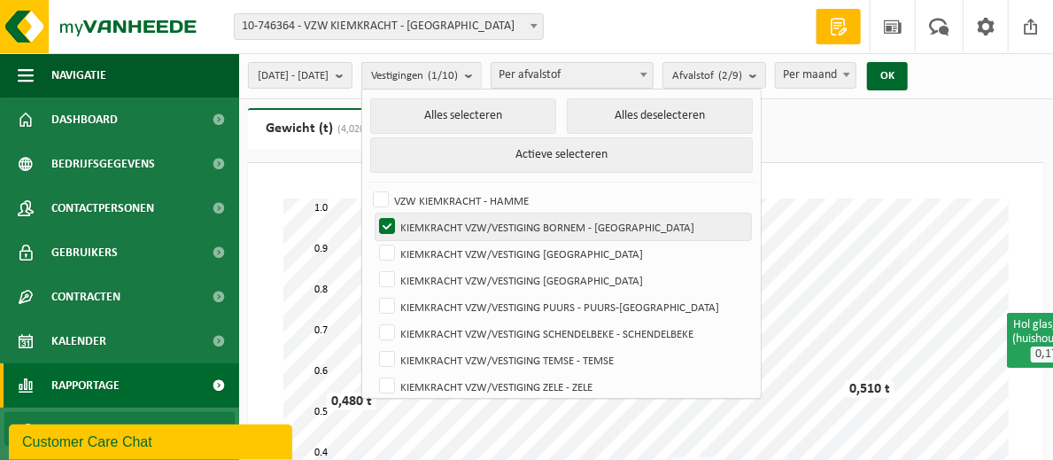
click at [432, 221] on label "KIEMKRACHT VZW/VESTIGING BORNEM - [GEOGRAPHIC_DATA]" at bounding box center [564, 227] width 376 height 27
click at [373, 214] on input "KIEMKRACHT VZW/VESTIGING BORNEM - [GEOGRAPHIC_DATA]" at bounding box center [372, 213] width 1 height 1
checkbox input "false"
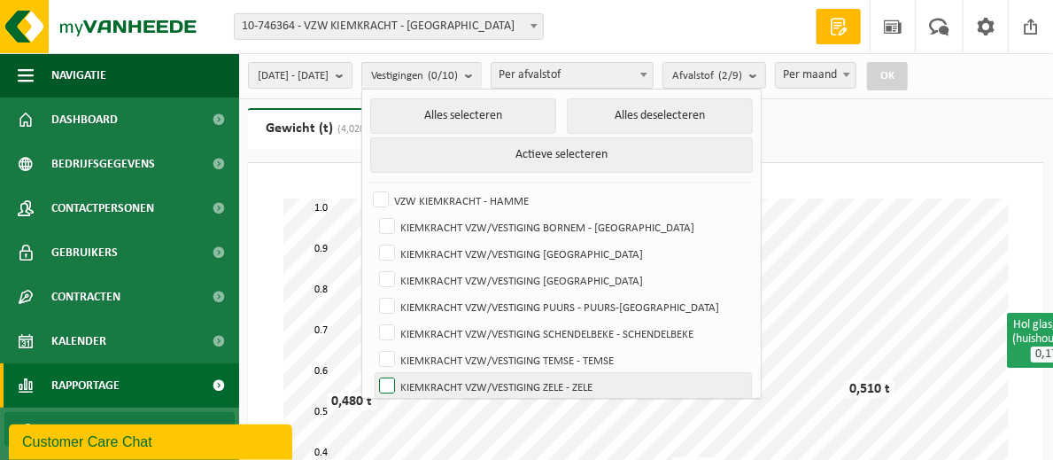
click at [429, 376] on label "KIEMKRACHT VZW/VESTIGING ZELE - ZELE" at bounding box center [564, 386] width 376 height 27
click at [373, 373] on input "KIEMKRACHT VZW/VESTIGING ZELE - ZELE" at bounding box center [372, 372] width 1 height 1
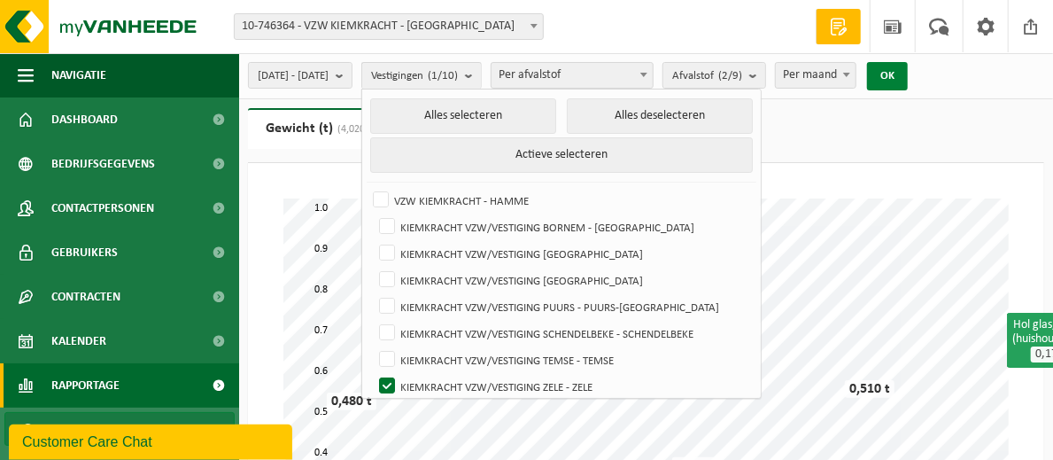
click at [908, 78] on button "OK" at bounding box center [887, 76] width 41 height 28
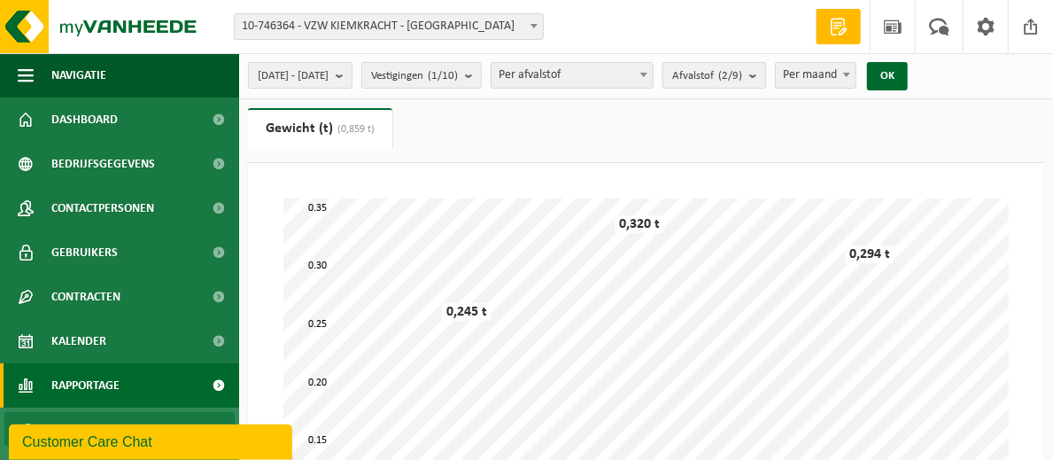
click at [765, 78] on b "submit" at bounding box center [757, 75] width 16 height 25
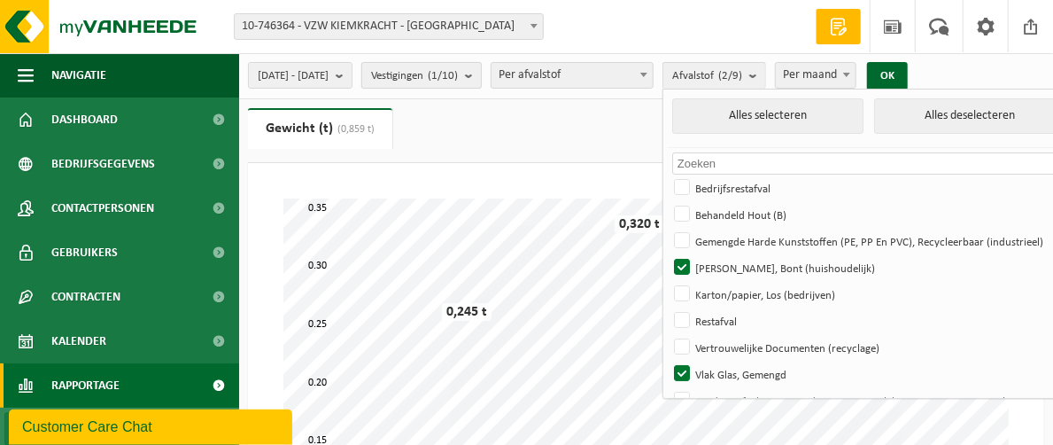
click at [482, 82] on button "Vestigingen (1/10)" at bounding box center [421, 75] width 120 height 27
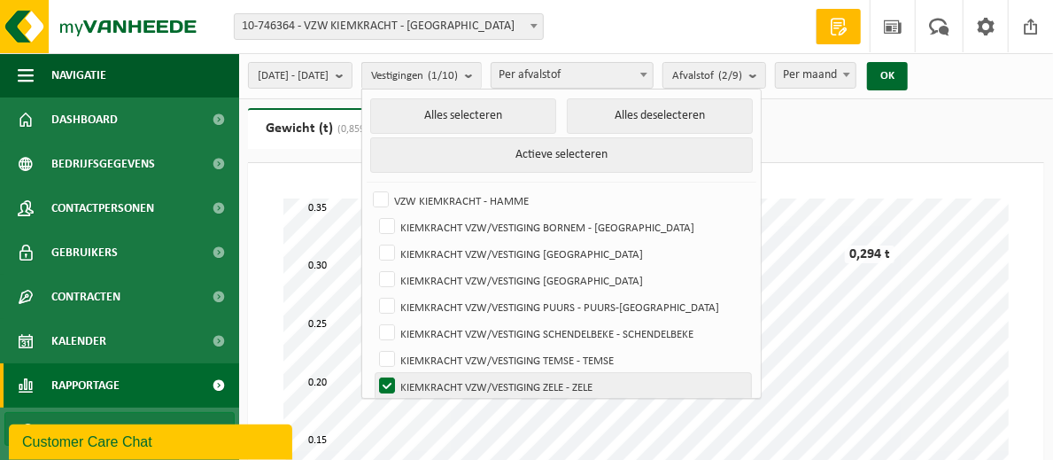
click at [433, 383] on label "KIEMKRACHT VZW/VESTIGING ZELE - ZELE" at bounding box center [564, 386] width 376 height 27
click at [373, 373] on input "KIEMKRACHT VZW/VESTIGING ZELE - ZELE" at bounding box center [372, 372] width 1 height 1
checkbox input "false"
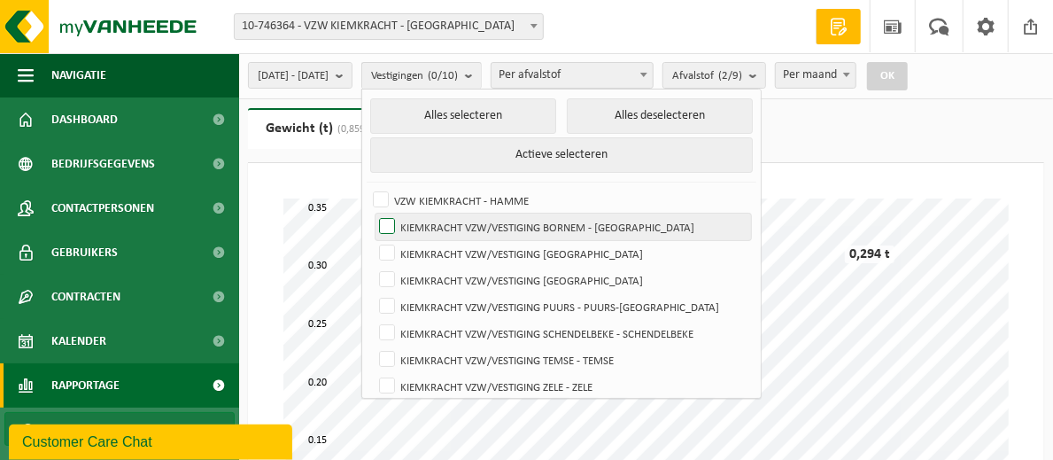
click at [435, 221] on label "KIEMKRACHT VZW/VESTIGING BORNEM - [GEOGRAPHIC_DATA]" at bounding box center [564, 227] width 376 height 27
click at [373, 214] on input "KIEMKRACHT VZW/VESTIGING BORNEM - [GEOGRAPHIC_DATA]" at bounding box center [372, 213] width 1 height 1
checkbox input "true"
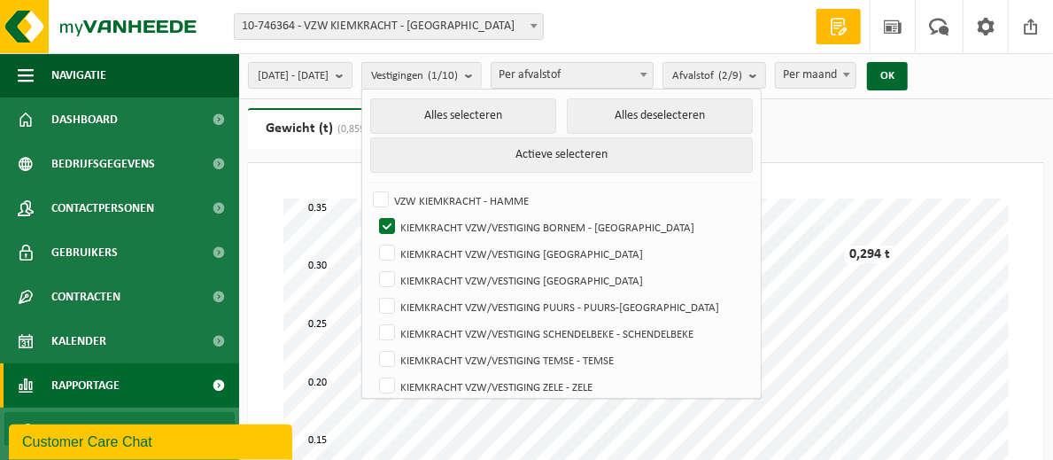
click at [928, 60] on div "2024-01-01 - 2024-12-31 Huidige maand Vorige maand Laatste 6 maanden Huidig jaa…" at bounding box center [583, 76] width 688 height 38
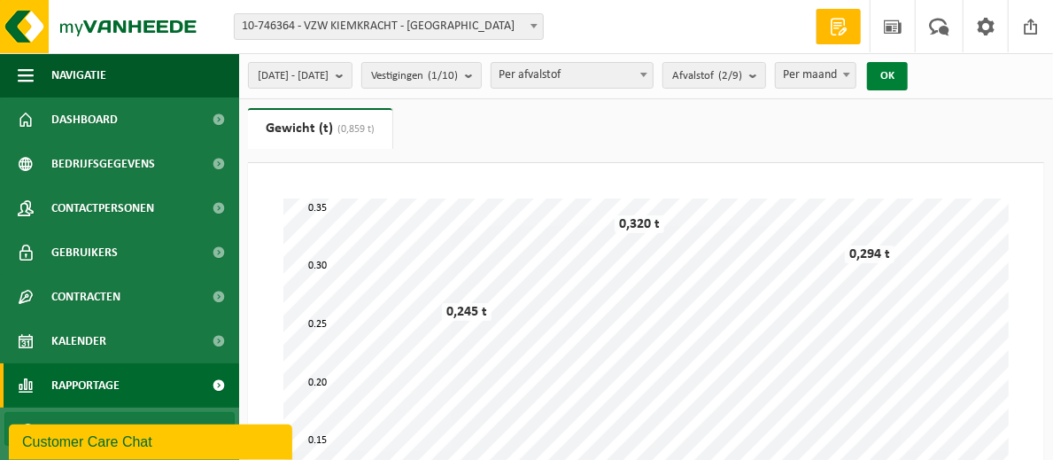
click at [908, 71] on button "OK" at bounding box center [887, 76] width 41 height 28
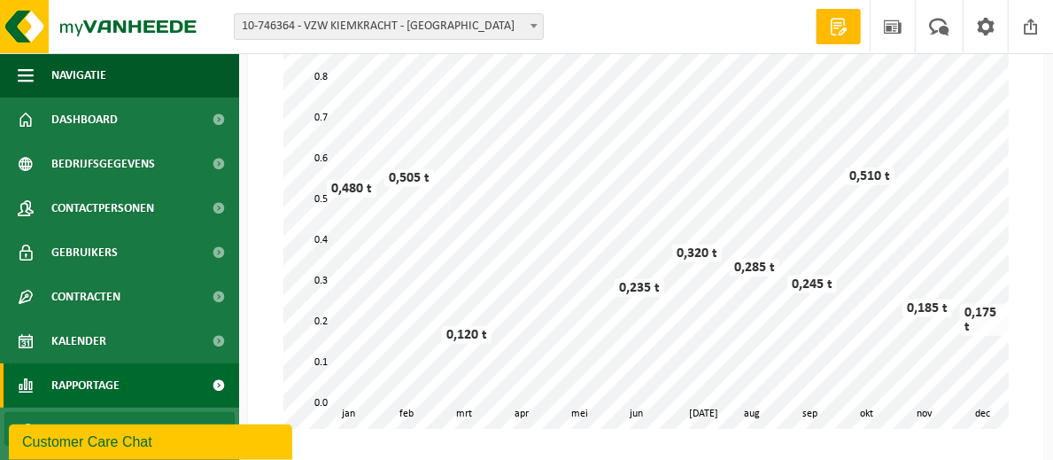
scroll to position [211, 0]
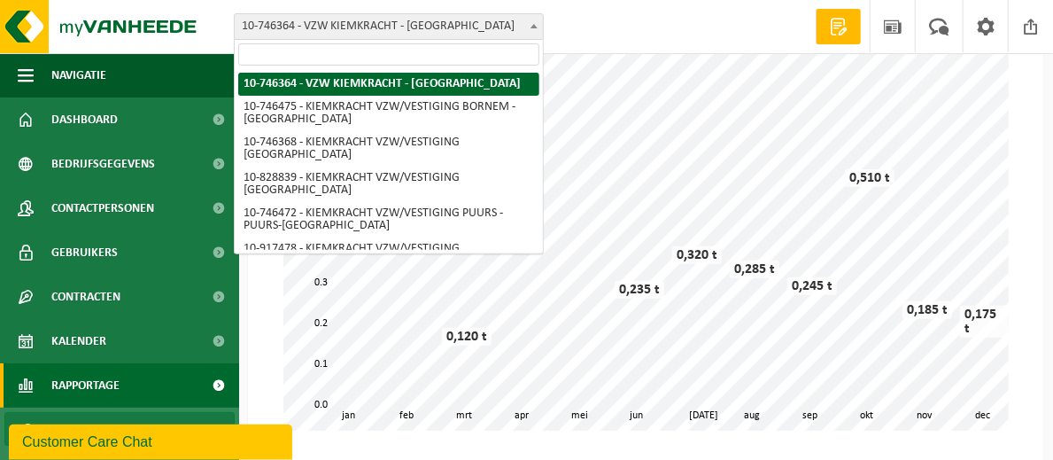
click at [537, 29] on span at bounding box center [534, 25] width 18 height 23
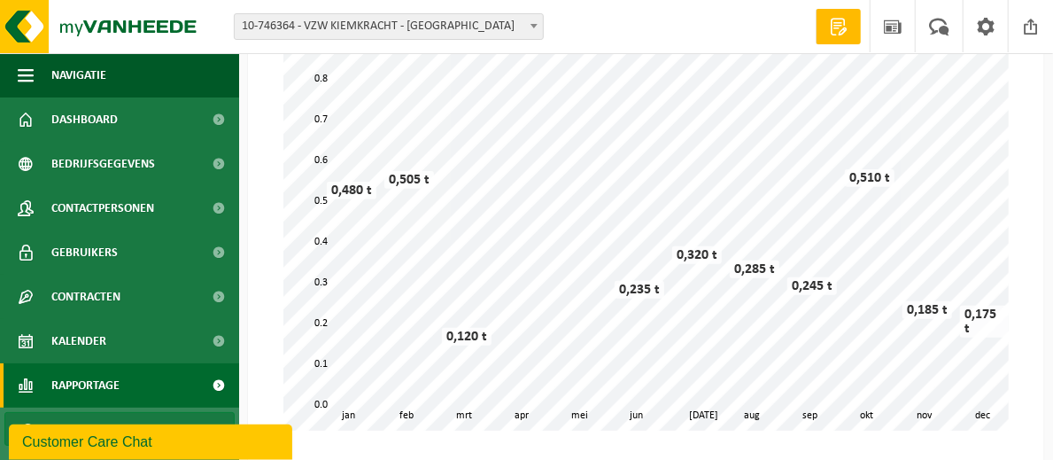
click at [536, 35] on span at bounding box center [534, 25] width 18 height 23
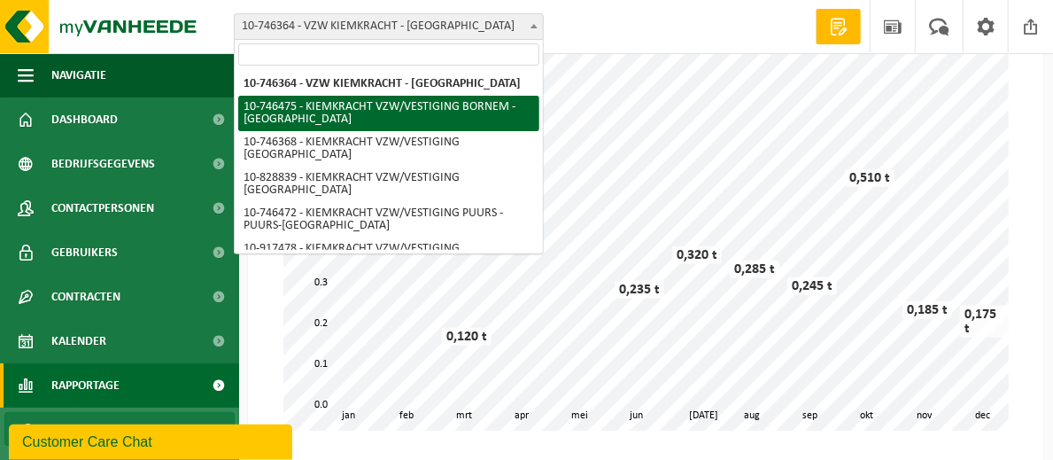
select select "5837"
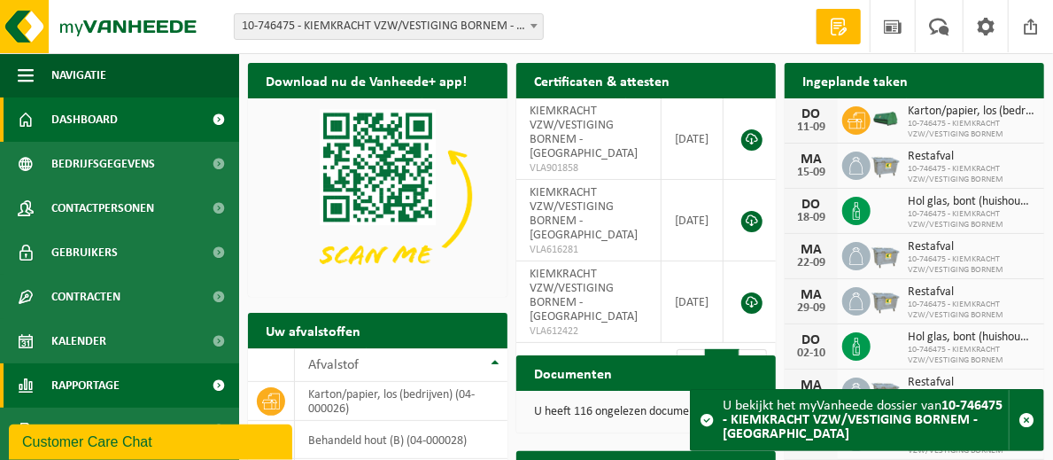
click at [113, 390] on span "Rapportage" at bounding box center [85, 385] width 68 height 44
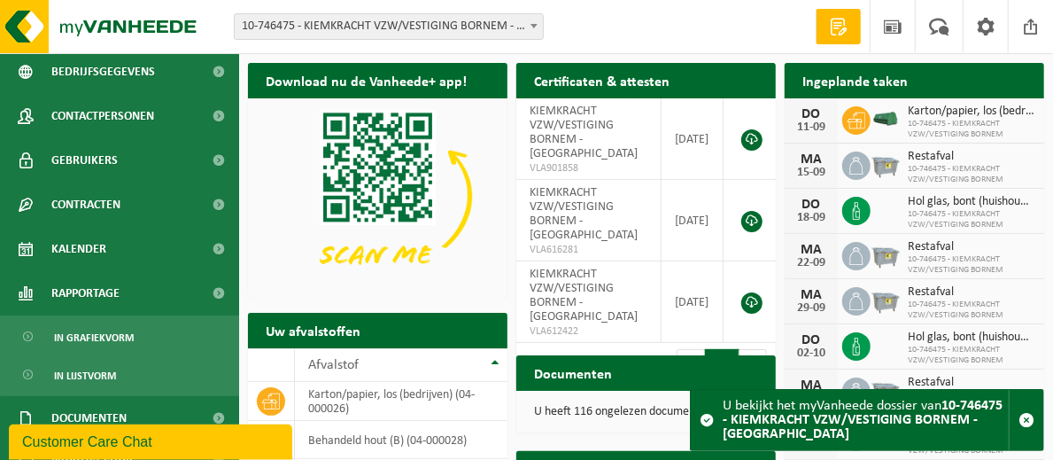
scroll to position [92, 0]
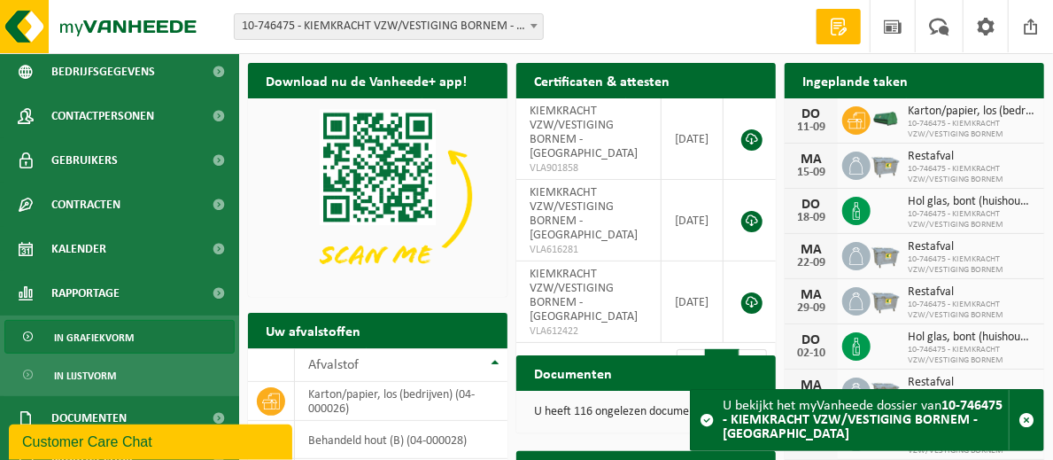
click at [113, 340] on span "In grafiekvorm" at bounding box center [94, 338] width 80 height 34
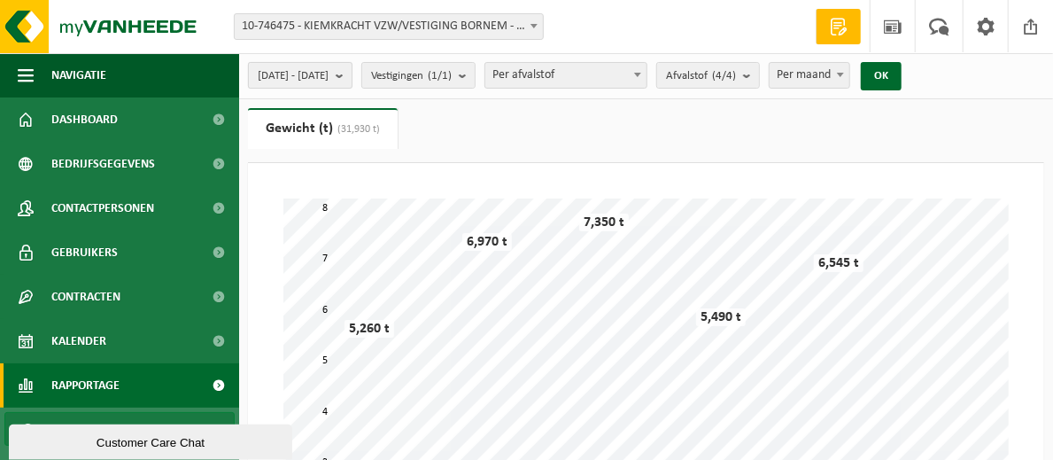
click at [352, 81] on b "submit" at bounding box center [344, 75] width 16 height 25
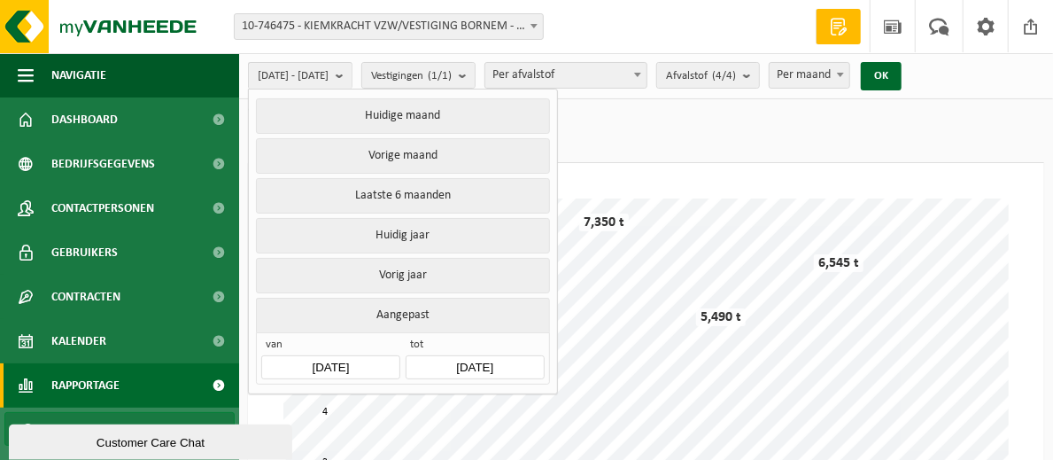
click at [393, 305] on button "Aangepast" at bounding box center [402, 315] width 293 height 35
click at [736, 72] on count "(4/4)" at bounding box center [724, 76] width 24 height 12
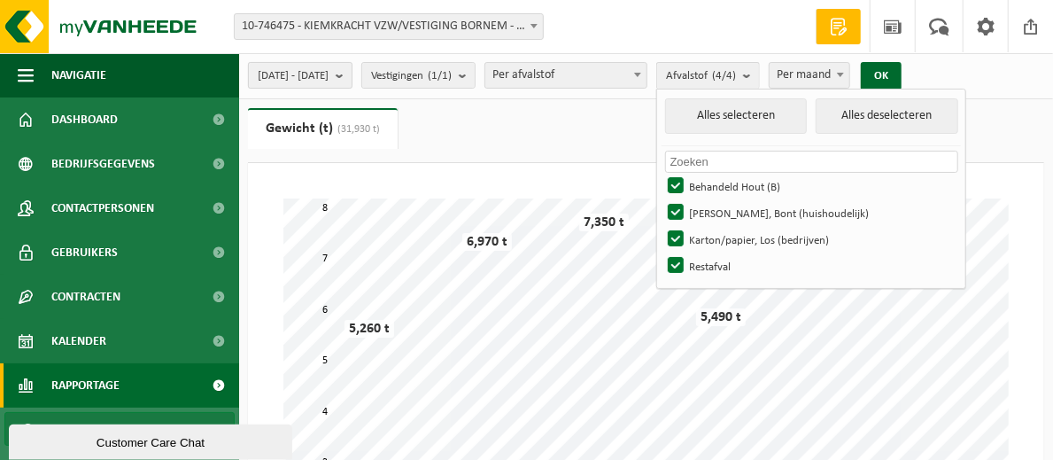
click at [329, 78] on span "[DATE] - [DATE]" at bounding box center [293, 76] width 71 height 27
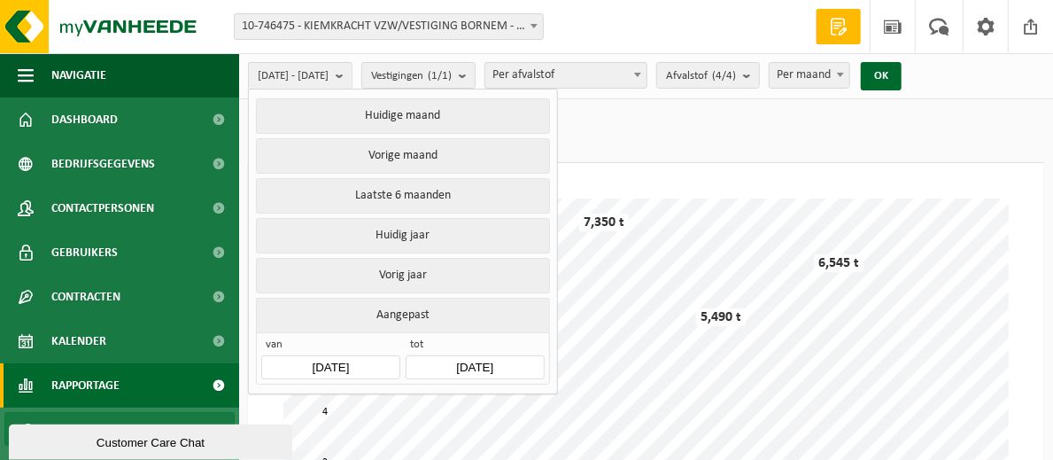
click at [393, 298] on button "Aangepast" at bounding box center [402, 315] width 293 height 35
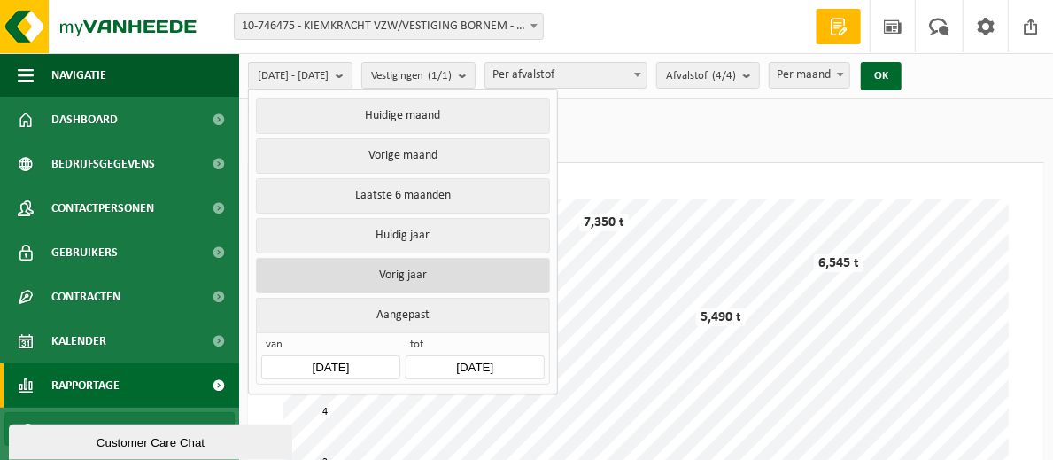
click at [417, 259] on button "Vorig jaar" at bounding box center [402, 275] width 293 height 35
type input "[DATE]"
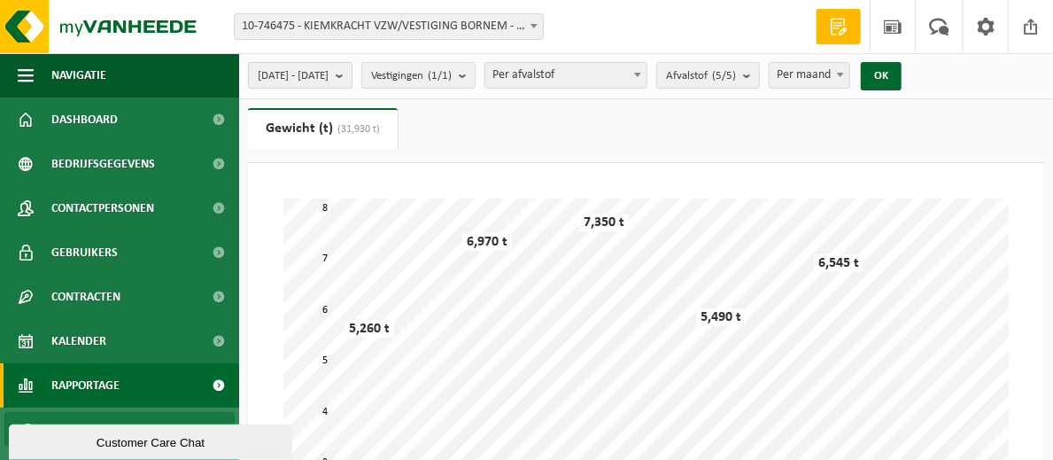
click at [352, 69] on b "submit" at bounding box center [344, 75] width 16 height 25
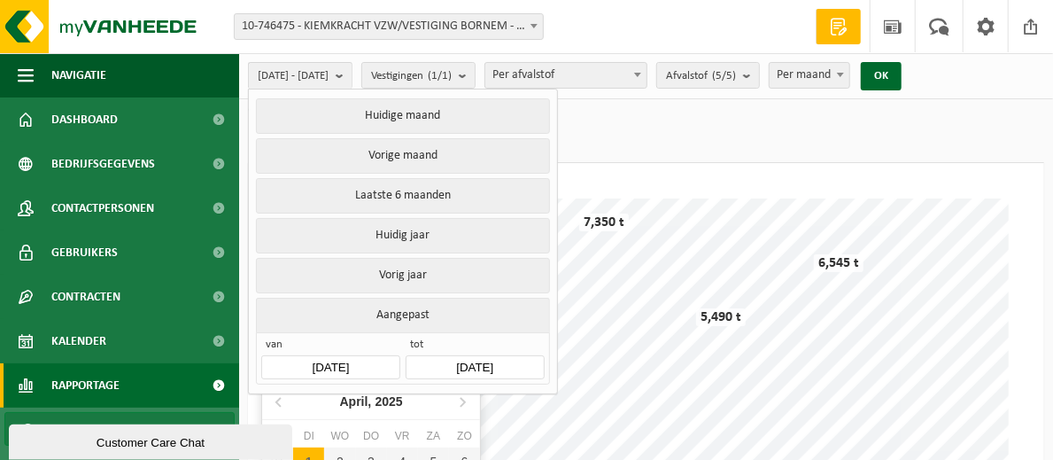
click at [327, 361] on input "[DATE]" at bounding box center [330, 367] width 138 height 24
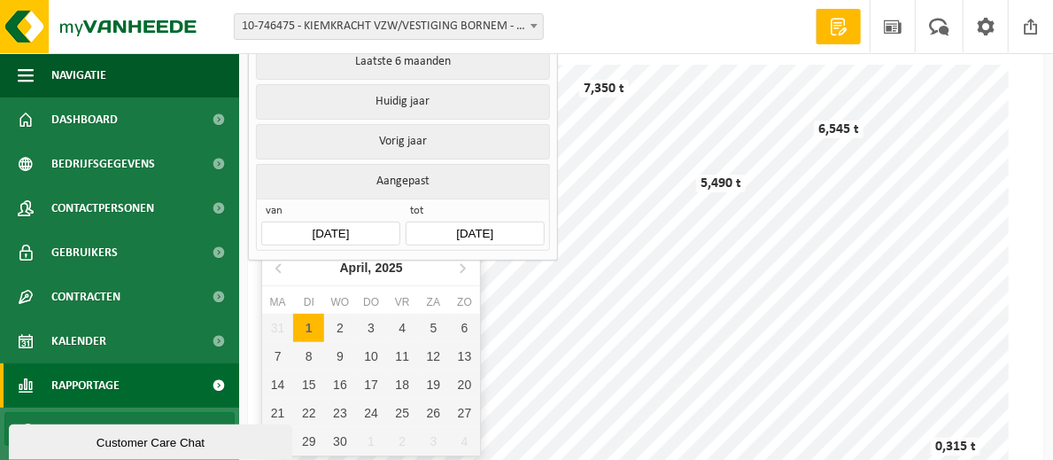
scroll to position [121, 0]
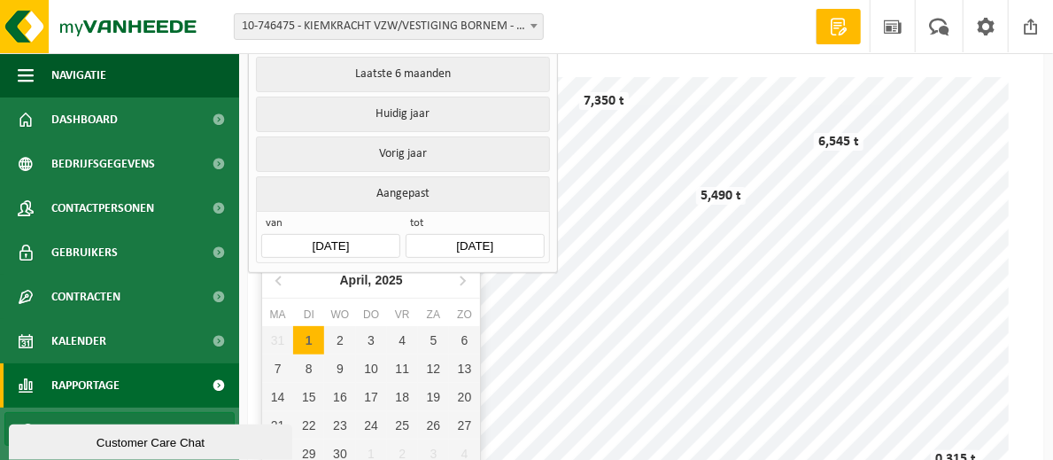
click at [339, 237] on input "[DATE]" at bounding box center [330, 246] width 138 height 24
click at [389, 280] on icon "2025" at bounding box center [389, 280] width 27 height 12
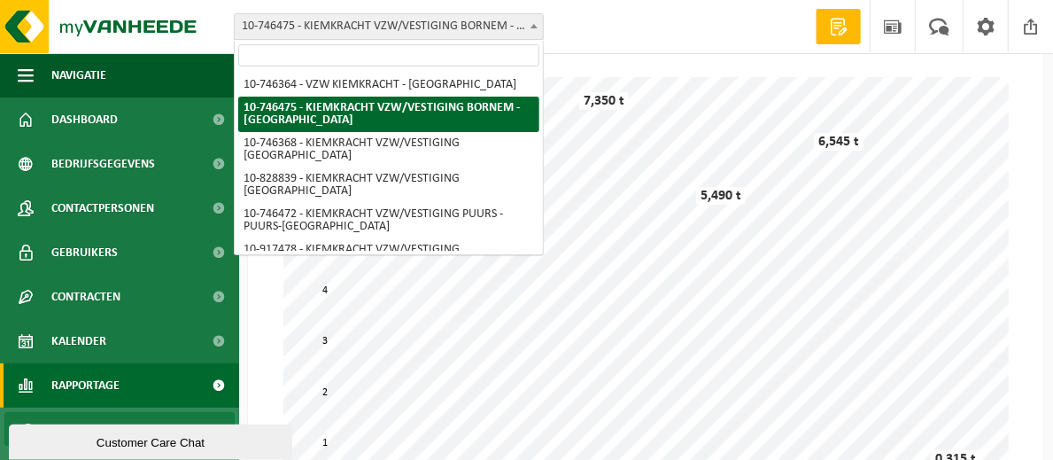
click at [501, 26] on span "10-746475 - KIEMKRACHT VZW/VESTIGING BORNEM - [GEOGRAPHIC_DATA]" at bounding box center [389, 26] width 308 height 25
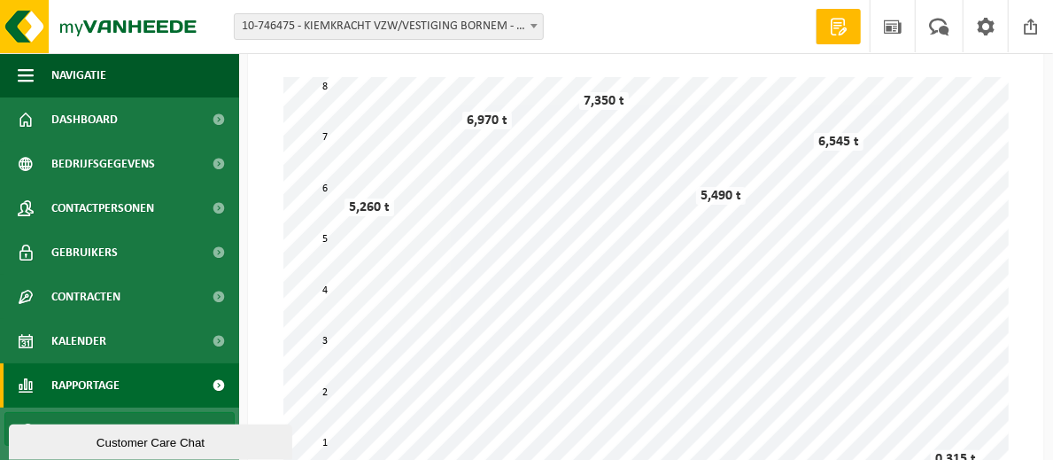
click at [375, 28] on span "10-746475 - KIEMKRACHT VZW/VESTIGING BORNEM - [GEOGRAPHIC_DATA]" at bounding box center [389, 26] width 308 height 25
click at [490, 18] on span "10-746475 - KIEMKRACHT VZW/VESTIGING BORNEM - [GEOGRAPHIC_DATA]" at bounding box center [389, 26] width 308 height 25
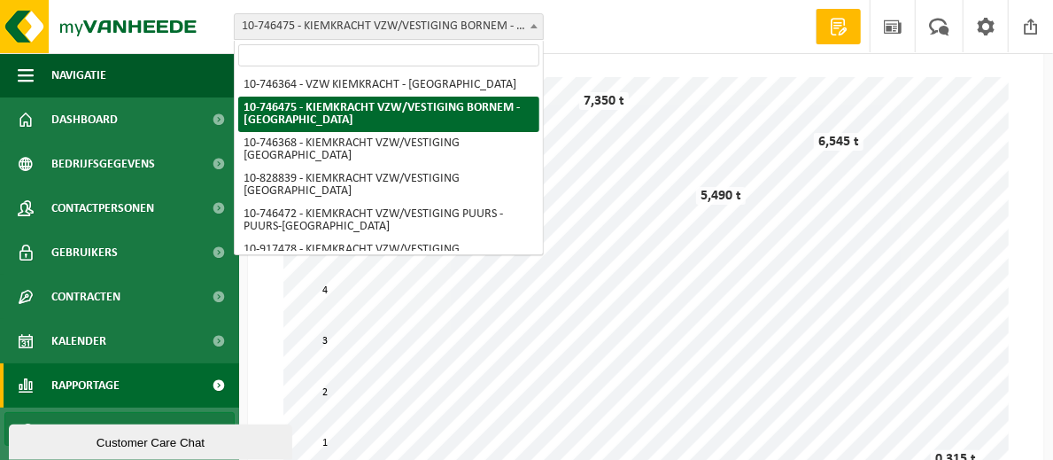
click at [490, 18] on span "10-746475 - KIEMKRACHT VZW/VESTIGING BORNEM - [GEOGRAPHIC_DATA]" at bounding box center [389, 26] width 308 height 25
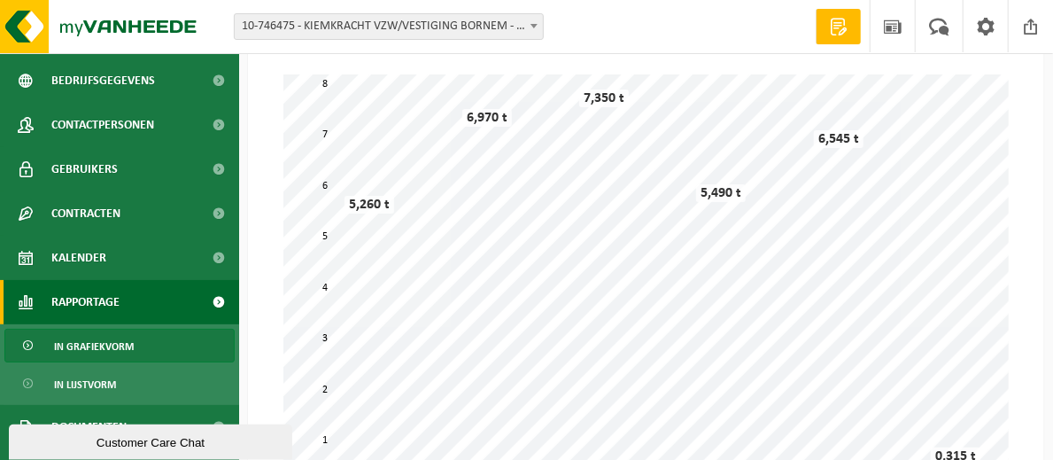
scroll to position [105, 0]
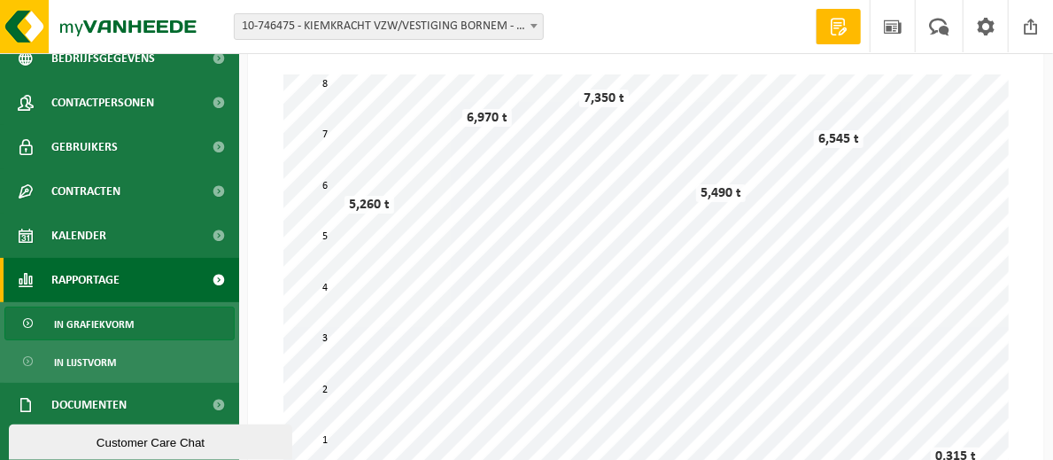
click at [142, 318] on link "In grafiekvorm" at bounding box center [119, 324] width 230 height 34
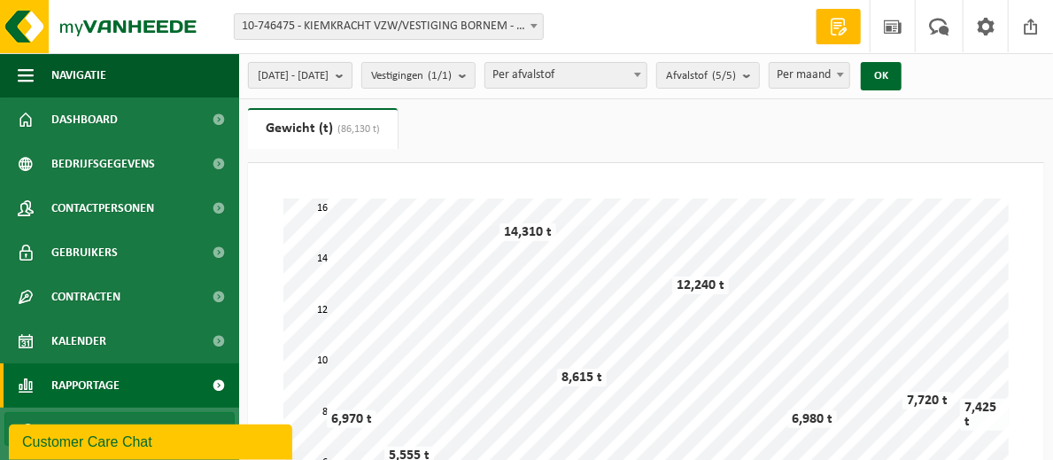
click at [352, 76] on b "submit" at bounding box center [344, 75] width 16 height 25
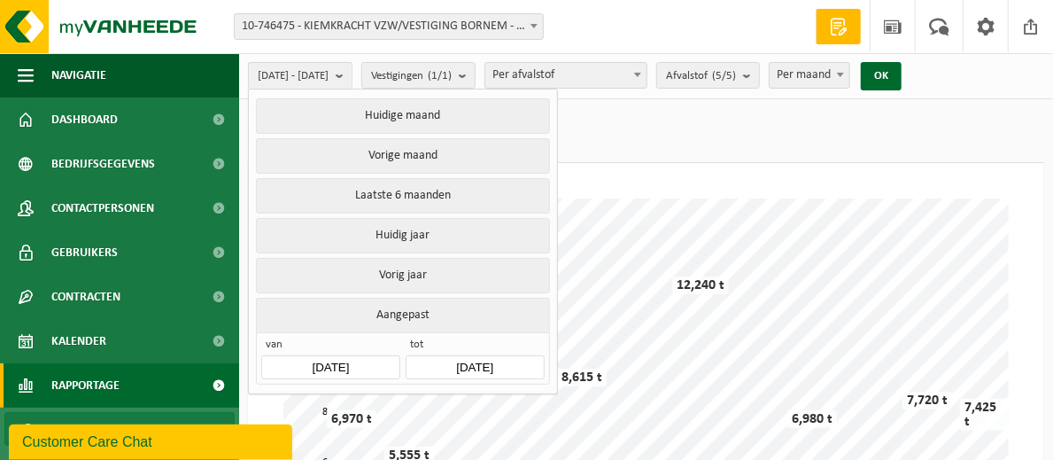
click at [408, 311] on button "Aangepast" at bounding box center [402, 315] width 293 height 35
click at [316, 360] on input "[DATE]" at bounding box center [330, 367] width 138 height 24
click at [397, 403] on icon "2024" at bounding box center [397, 401] width 27 height 12
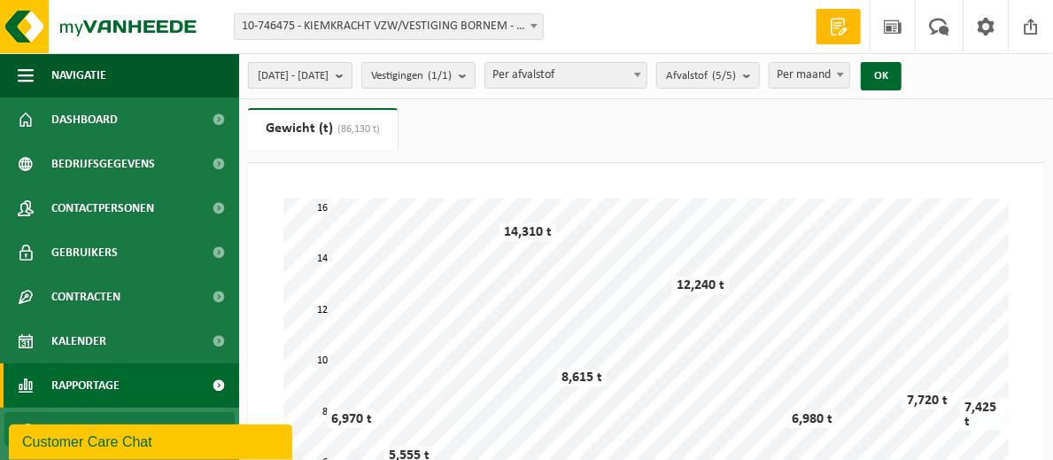
click at [352, 64] on b "submit" at bounding box center [344, 75] width 16 height 25
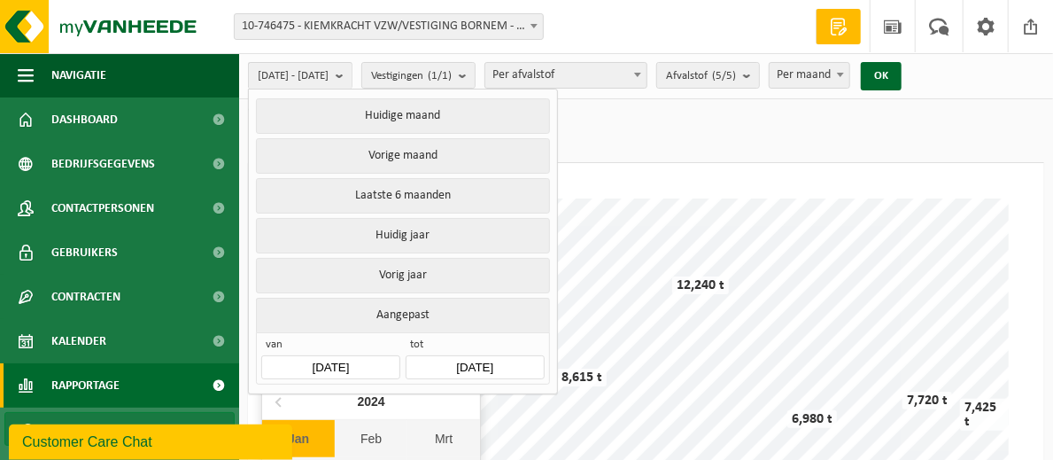
click at [324, 355] on input "[DATE]" at bounding box center [330, 367] width 138 height 24
click at [283, 404] on icon at bounding box center [280, 401] width 28 height 28
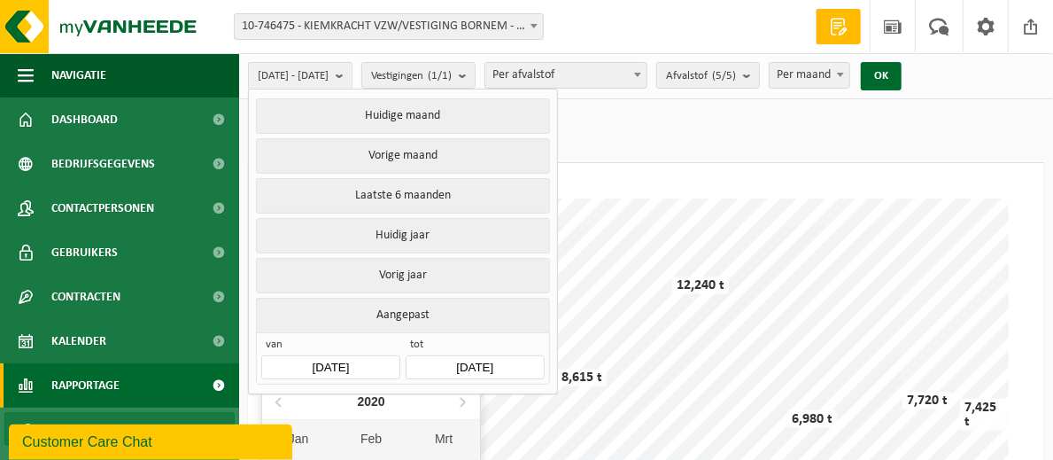
click at [641, 74] on b at bounding box center [637, 75] width 7 height 4
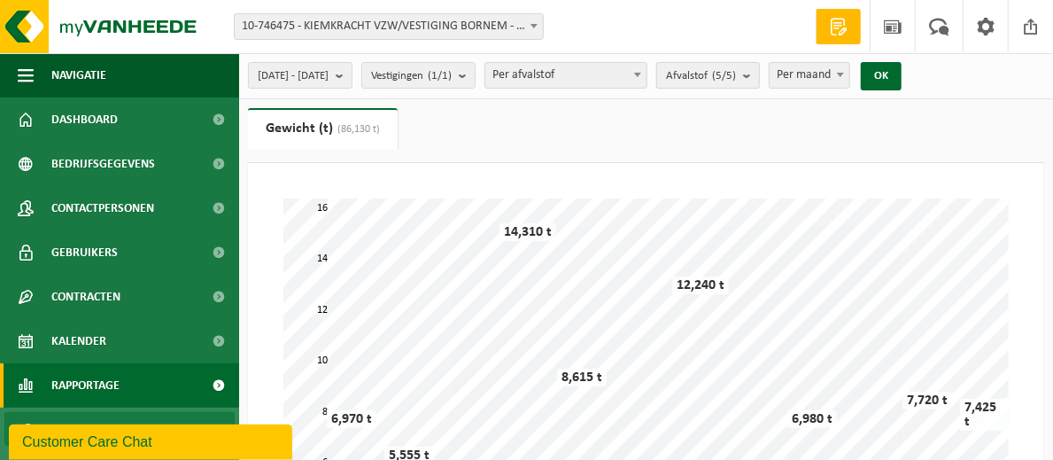
click at [736, 76] on span "Afvalstof (5/5)" at bounding box center [701, 76] width 70 height 27
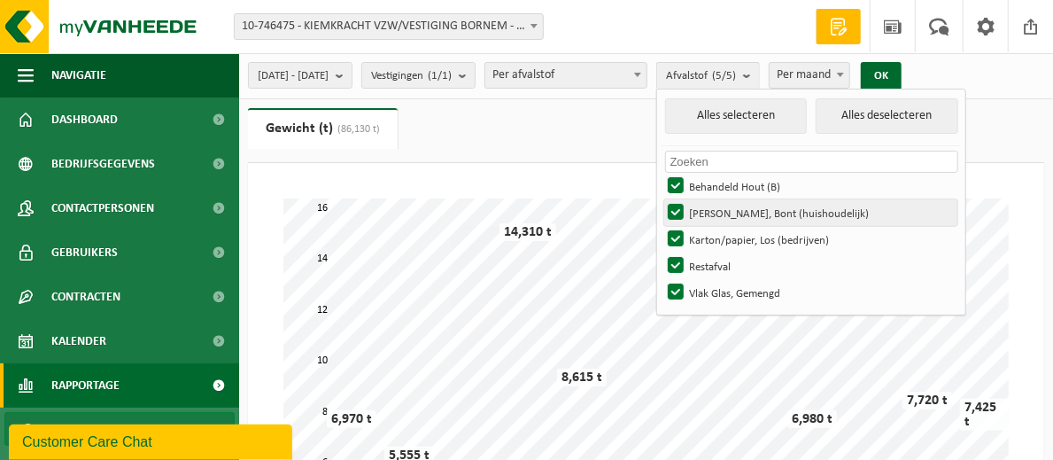
click at [717, 207] on label "Hol Glas, Bont (huishoudelijk)" at bounding box center [810, 212] width 293 height 27
click at [662, 199] on input "Hol Glas, Bont (huishoudelijk)" at bounding box center [661, 198] width 1 height 1
checkbox input "false"
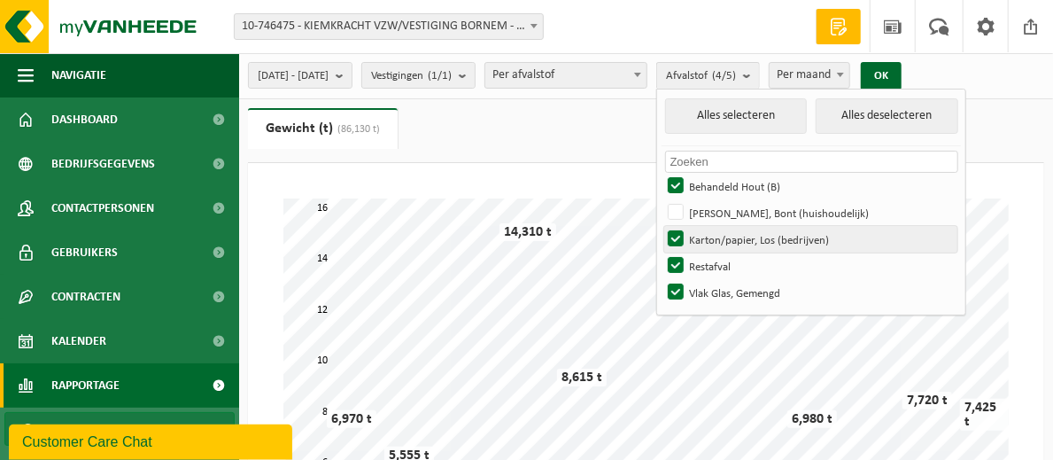
click at [720, 234] on label "Karton/papier, Los (bedrijven)" at bounding box center [810, 239] width 293 height 27
click at [662, 226] on input "Karton/papier, Los (bedrijven)" at bounding box center [661, 225] width 1 height 1
checkbox input "false"
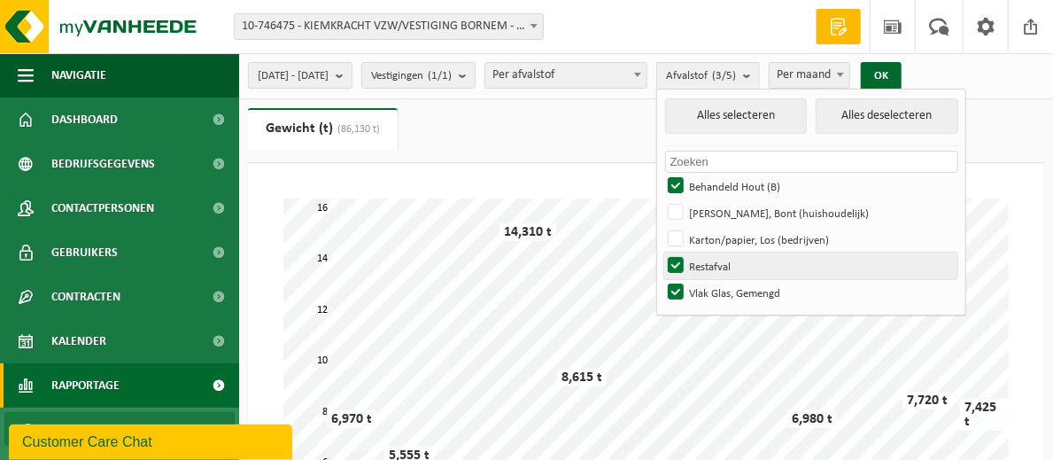
click at [722, 265] on label "Restafval" at bounding box center [810, 265] width 293 height 27
click at [662, 252] on input "Restafval" at bounding box center [661, 252] width 1 height 1
checkbox input "false"
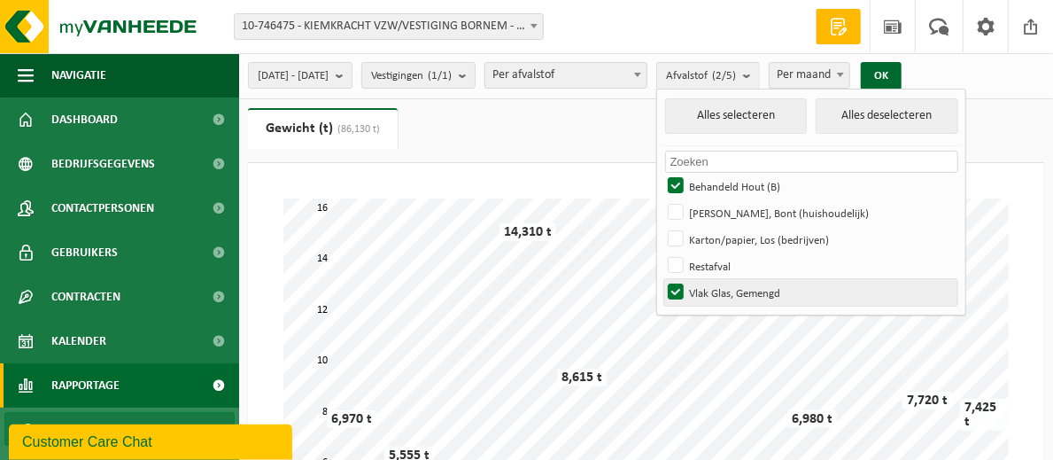
click at [724, 285] on label "Vlak Glas, Gemengd" at bounding box center [810, 292] width 293 height 27
click at [662, 279] on input "Vlak Glas, Gemengd" at bounding box center [661, 278] width 1 height 1
checkbox input "false"
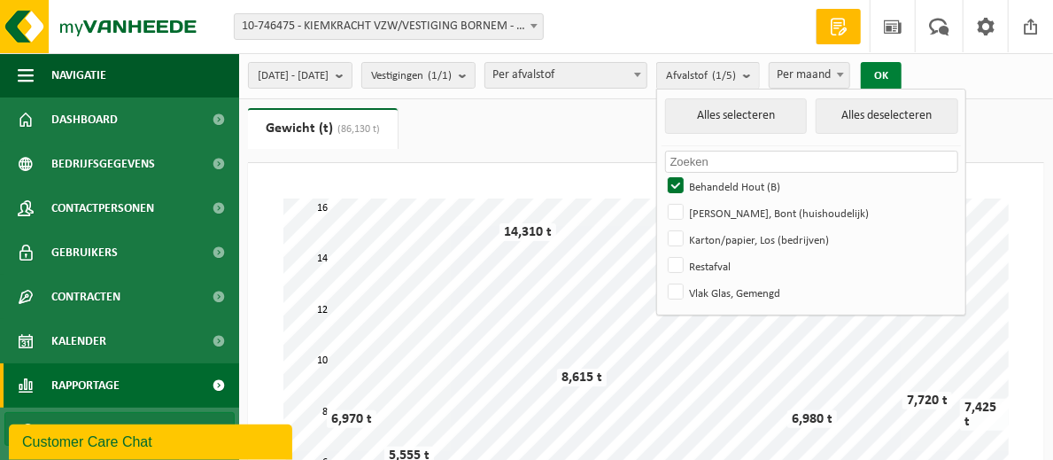
click at [902, 77] on button "OK" at bounding box center [881, 76] width 41 height 28
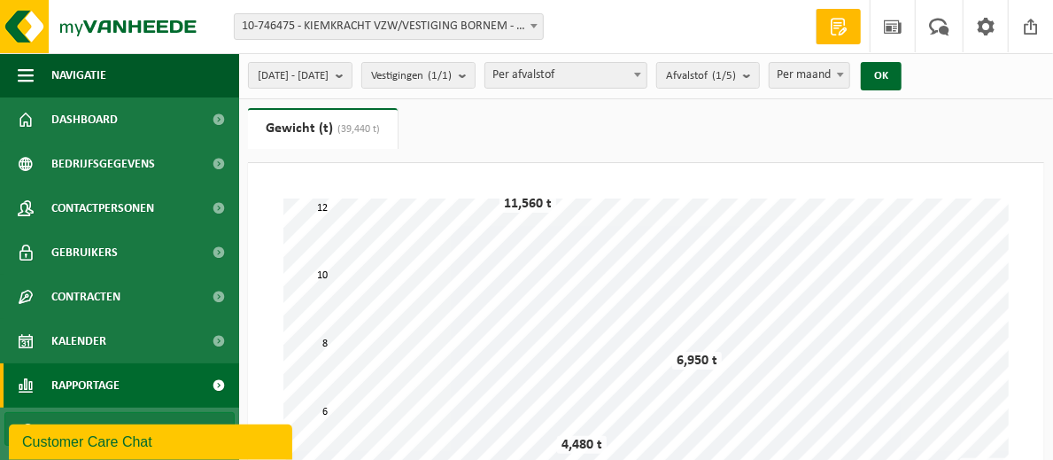
click at [850, 84] on span at bounding box center [841, 74] width 18 height 23
select select "3"
click at [902, 81] on button "OK" at bounding box center [881, 76] width 41 height 28
click at [353, 81] on button "[DATE] - [DATE]" at bounding box center [300, 75] width 105 height 27
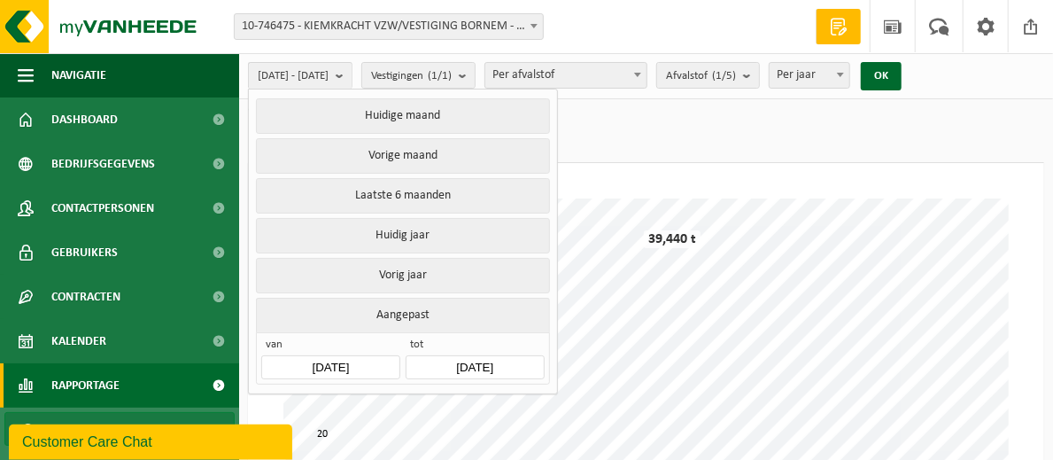
click at [327, 358] on input "[DATE]" at bounding box center [330, 367] width 138 height 24
click at [295, 438] on div "Customer Care Chat" at bounding box center [152, 439] width 287 height 39
click at [351, 361] on input "[DATE]" at bounding box center [330, 367] width 138 height 24
click at [315, 432] on div "Jan" at bounding box center [298, 438] width 73 height 37
click at [331, 454] on div "1" at bounding box center [339, 461] width 31 height 28
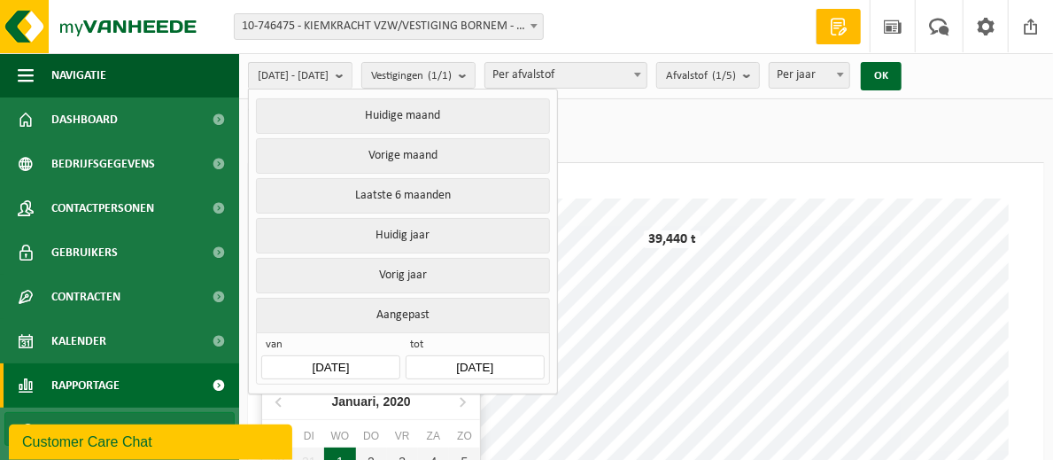
type input "[DATE]"
click at [902, 79] on button "OK" at bounding box center [881, 76] width 41 height 28
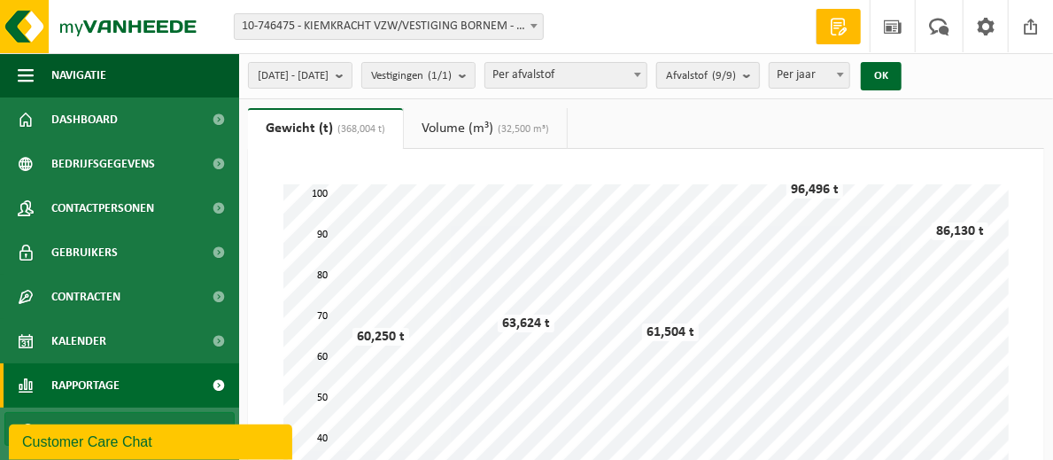
click at [736, 75] on count "(9/9)" at bounding box center [724, 76] width 24 height 12
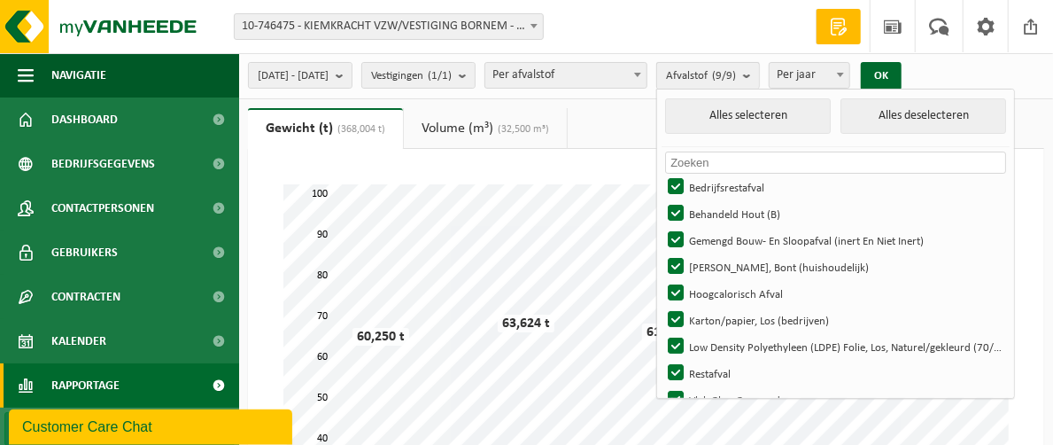
click at [736, 73] on count "(9/9)" at bounding box center [724, 76] width 24 height 12
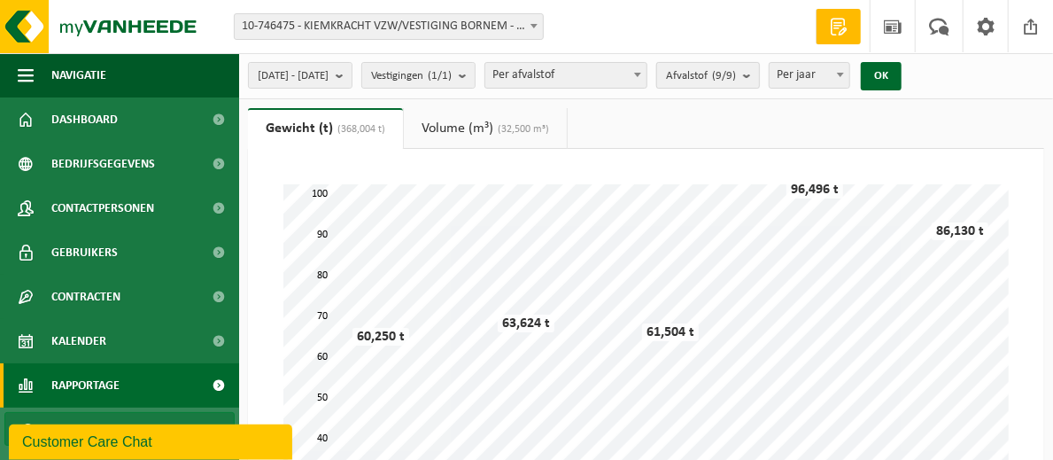
click at [736, 79] on count "(9/9)" at bounding box center [724, 76] width 24 height 12
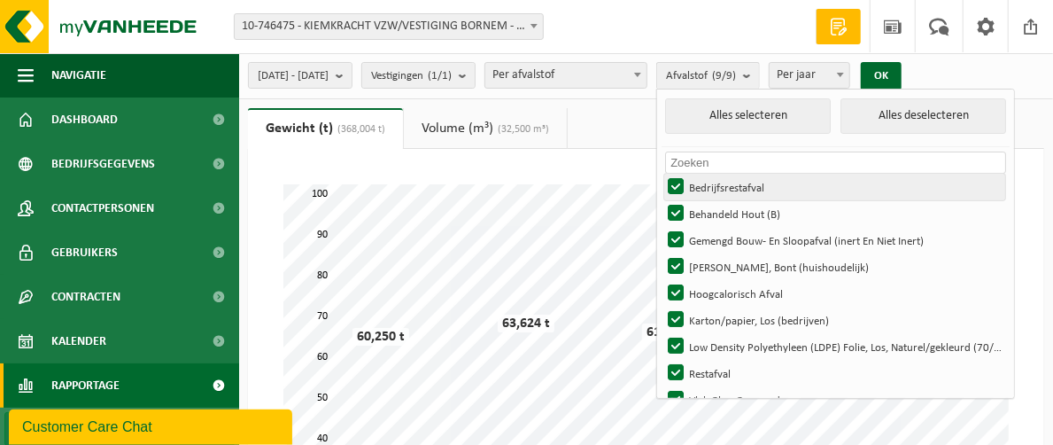
click at [726, 177] on label "Bedrijfsrestafval" at bounding box center [834, 187] width 341 height 27
click at [662, 174] on input "Bedrijfsrestafval" at bounding box center [661, 173] width 1 height 1
checkbox input "false"
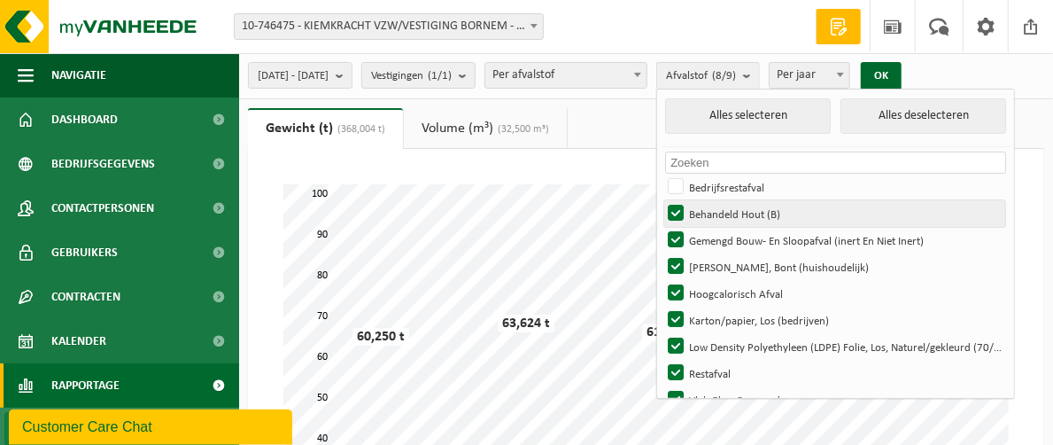
click at [724, 213] on label "Behandeld Hout (B)" at bounding box center [834, 213] width 341 height 27
click at [662, 200] on input "Behandeld Hout (B)" at bounding box center [661, 199] width 1 height 1
click at [724, 213] on label "Behandeld Hout (B)" at bounding box center [834, 213] width 341 height 27
click at [662, 200] on input "Behandeld Hout (B)" at bounding box center [661, 199] width 1 height 1
checkbox input "true"
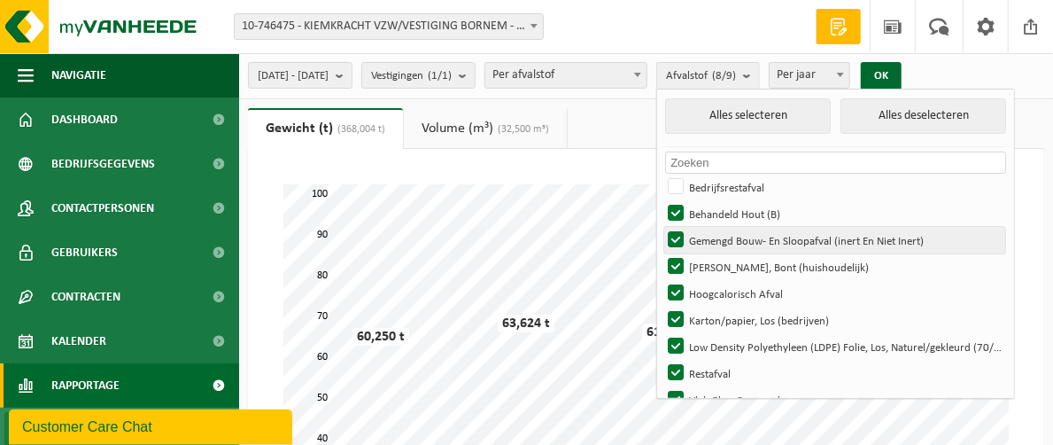
click at [723, 238] on label "Gemengd Bouw- En Sloopafval (inert En Niet Inert)" at bounding box center [834, 240] width 341 height 27
click at [662, 227] on input "Gemengd Bouw- En Sloopafval (inert En Niet Inert)" at bounding box center [661, 226] width 1 height 1
checkbox input "false"
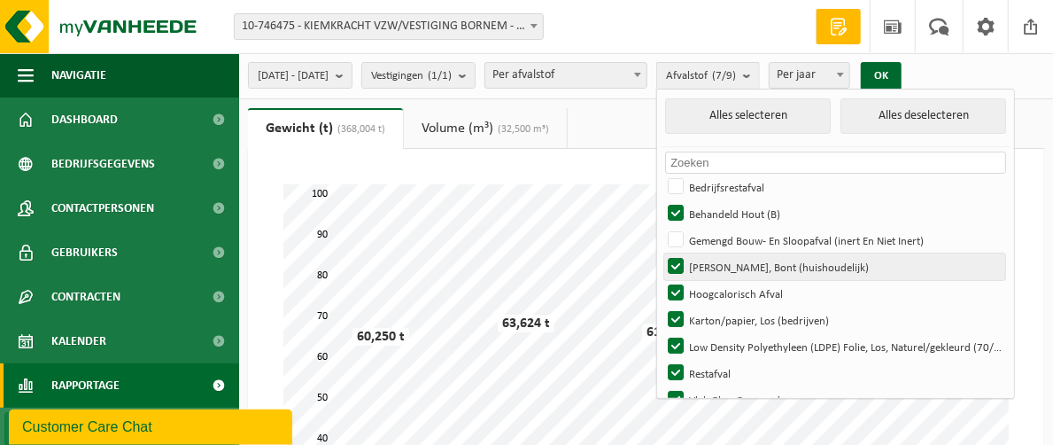
click at [718, 263] on label "[PERSON_NAME], Bont (huishoudelijk)" at bounding box center [834, 266] width 341 height 27
click at [662, 253] on input "[PERSON_NAME], Bont (huishoudelijk)" at bounding box center [661, 252] width 1 height 1
checkbox input "false"
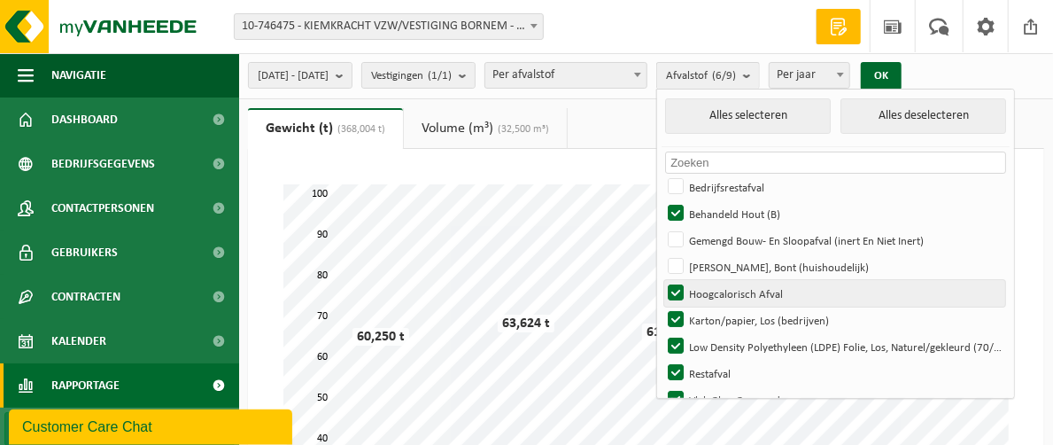
click at [719, 291] on label "Hoogcalorisch Afval" at bounding box center [834, 293] width 341 height 27
click at [662, 280] on input "Hoogcalorisch Afval" at bounding box center [661, 279] width 1 height 1
checkbox input "false"
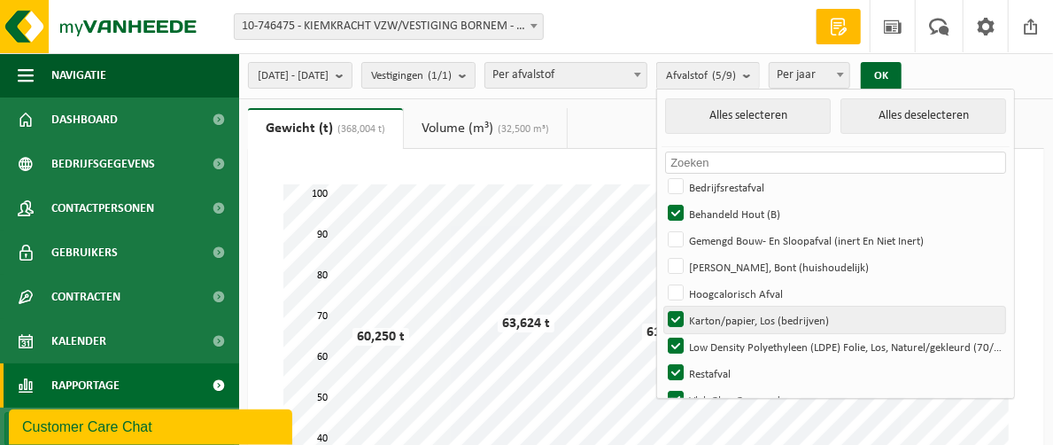
click at [720, 312] on label "Karton/papier, Los (bedrijven)" at bounding box center [834, 320] width 341 height 27
click at [662, 307] on input "Karton/papier, Los (bedrijven)" at bounding box center [661, 306] width 1 height 1
checkbox input "false"
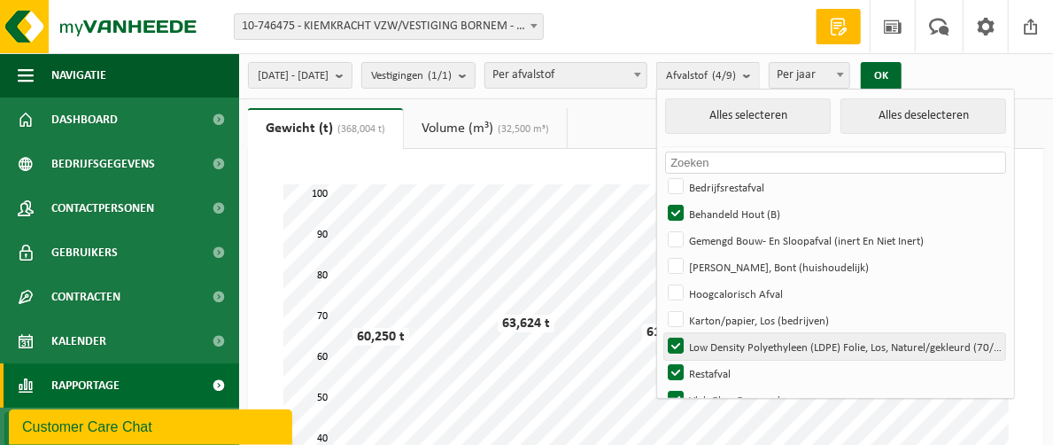
click at [723, 334] on label "Low Density Polyethyleen (LDPE) Folie, Los, Naturel/gekleurd (70/30)" at bounding box center [834, 346] width 341 height 27
click at [662, 333] on input "Low Density Polyethyleen (LDPE) Folie, Los, Naturel/gekleurd (70/30)" at bounding box center [661, 332] width 1 height 1
checkbox input "false"
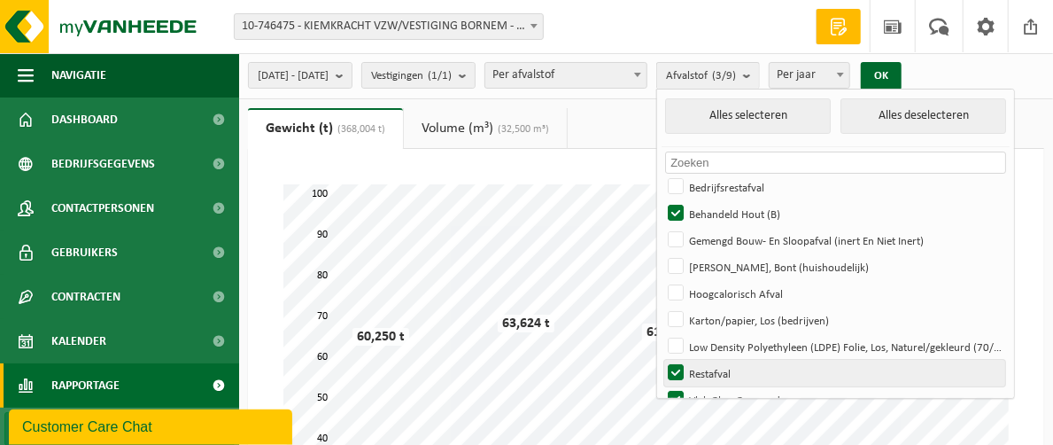
click at [723, 366] on label "Restafval" at bounding box center [834, 373] width 341 height 27
click at [662, 360] on input "Restafval" at bounding box center [661, 359] width 1 height 1
checkbox input "false"
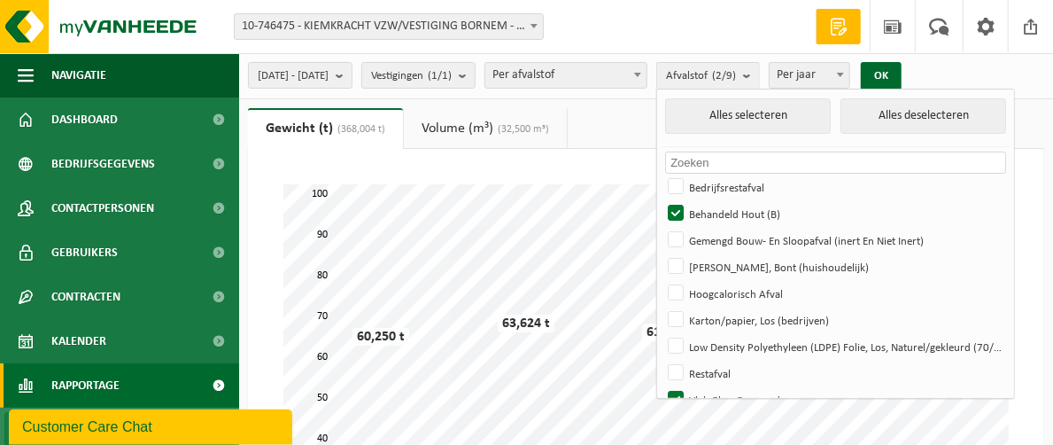
scroll to position [228, 0]
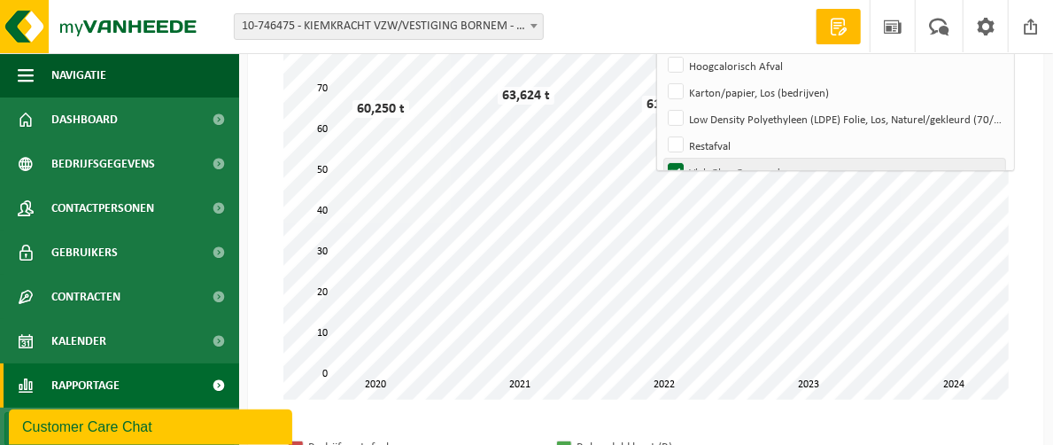
click at [729, 164] on label "Vlak Glas, Gemengd" at bounding box center [834, 172] width 341 height 27
click at [662, 159] on input "Vlak Glas, Gemengd" at bounding box center [661, 158] width 1 height 1
checkbox input "false"
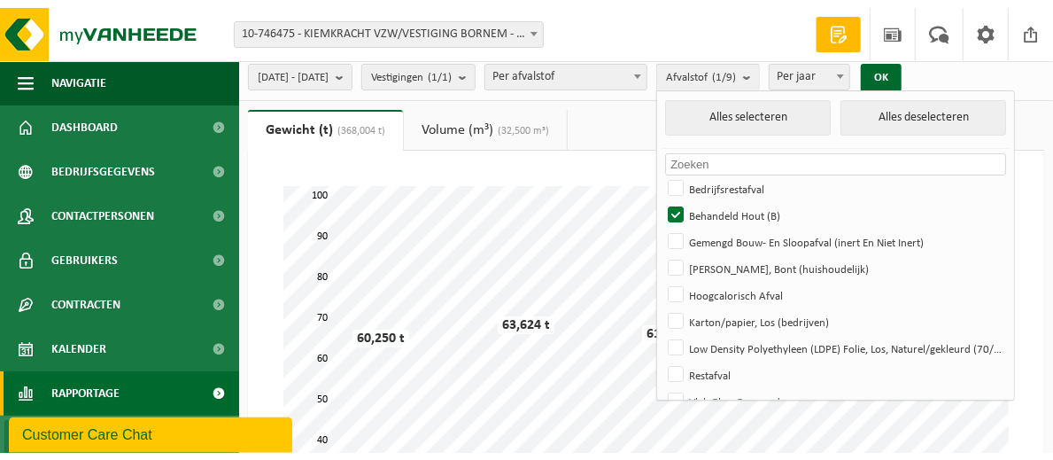
scroll to position [0, 0]
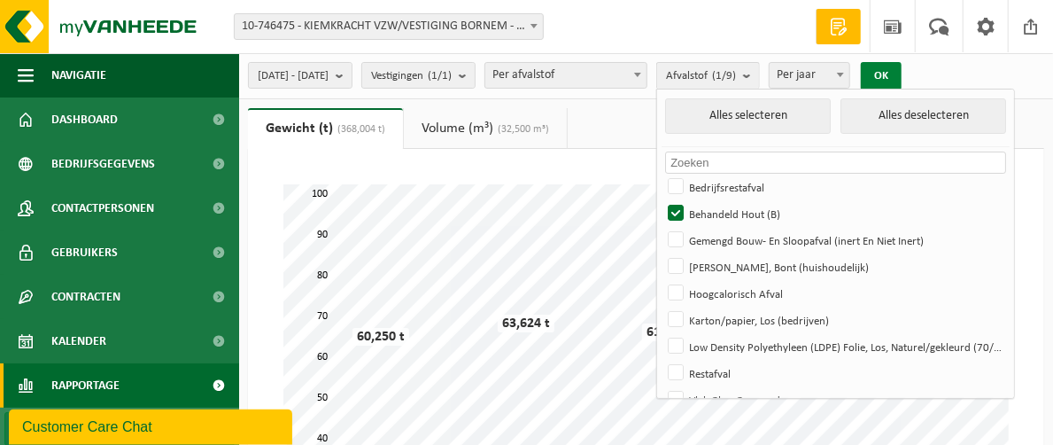
click at [902, 68] on button "OK" at bounding box center [881, 76] width 41 height 28
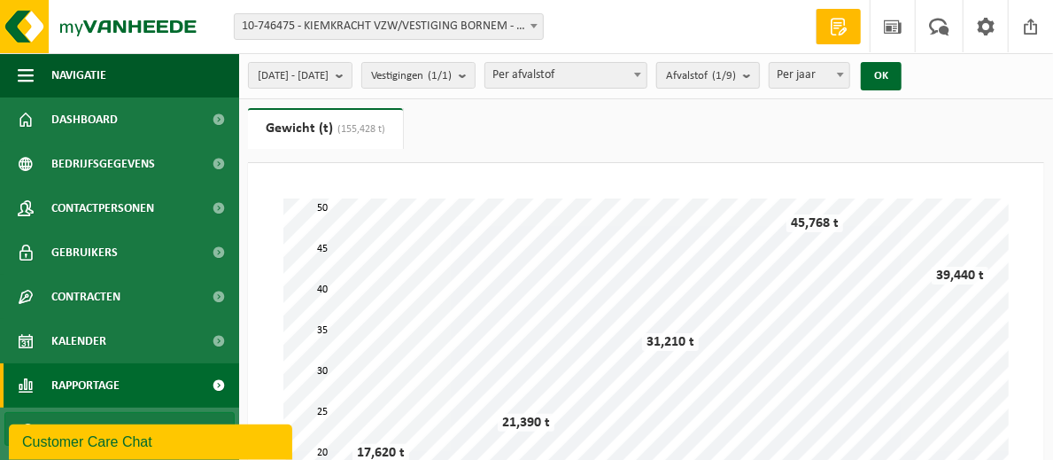
click at [760, 78] on button "Afvalstof (1/9)" at bounding box center [708, 75] width 104 height 27
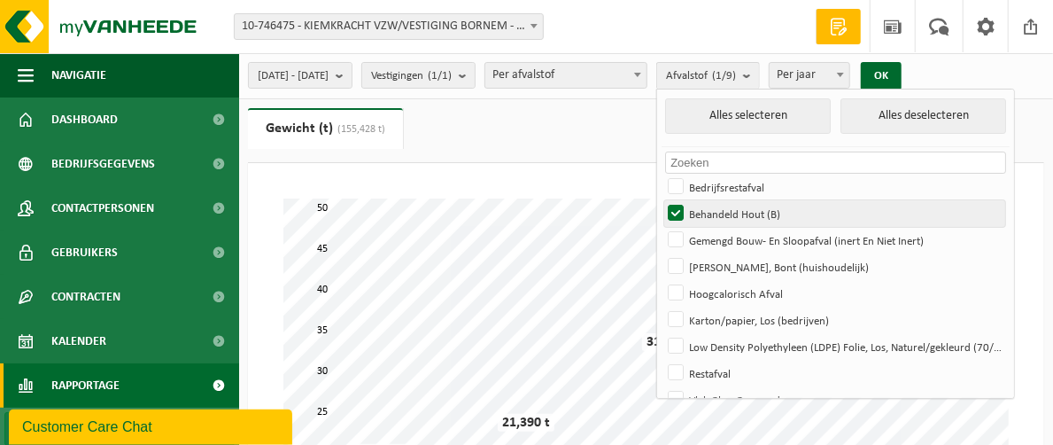
click at [721, 210] on label "Behandeld Hout (B)" at bounding box center [834, 213] width 341 height 27
click at [662, 200] on input "Behandeld Hout (B)" at bounding box center [661, 199] width 1 height 1
checkbox input "false"
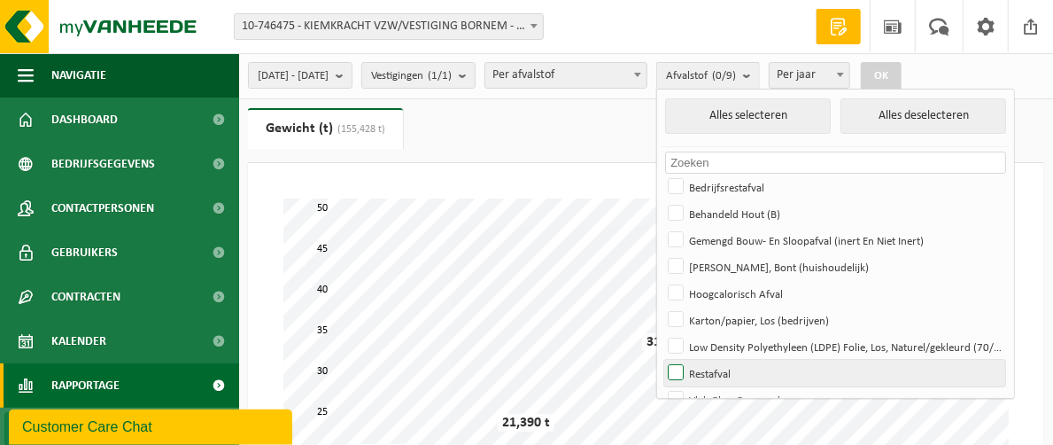
click at [722, 369] on label "Restafval" at bounding box center [834, 373] width 341 height 27
click at [662, 360] on input "Restafval" at bounding box center [661, 359] width 1 height 1
checkbox input "true"
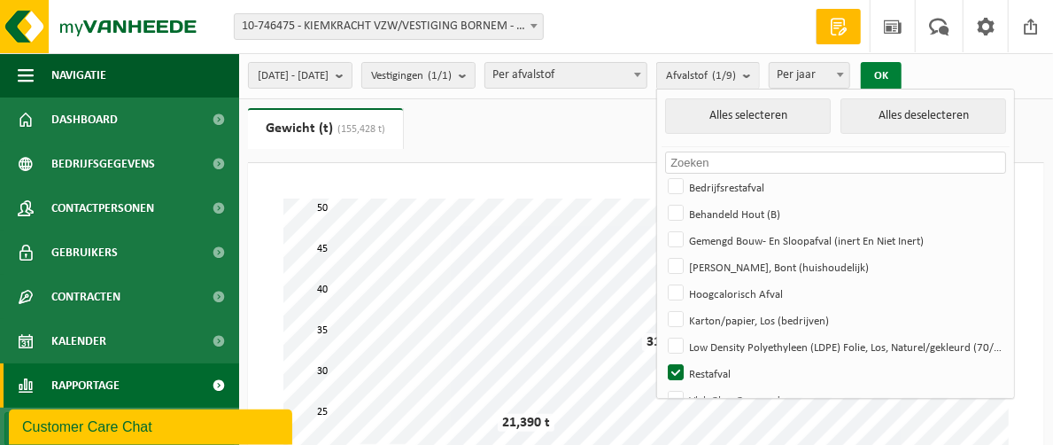
click at [902, 72] on button "OK" at bounding box center [881, 76] width 41 height 28
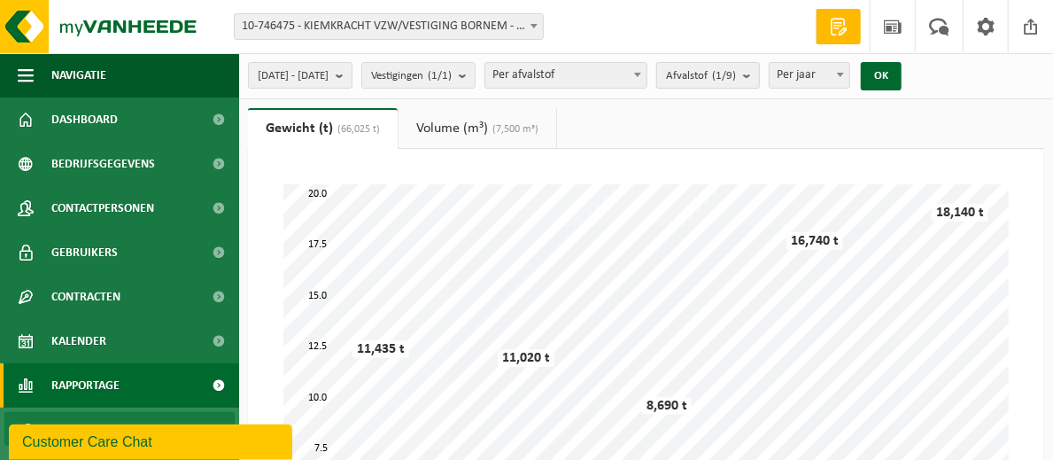
click at [760, 76] on button "Afvalstof (1/9)" at bounding box center [708, 75] width 104 height 27
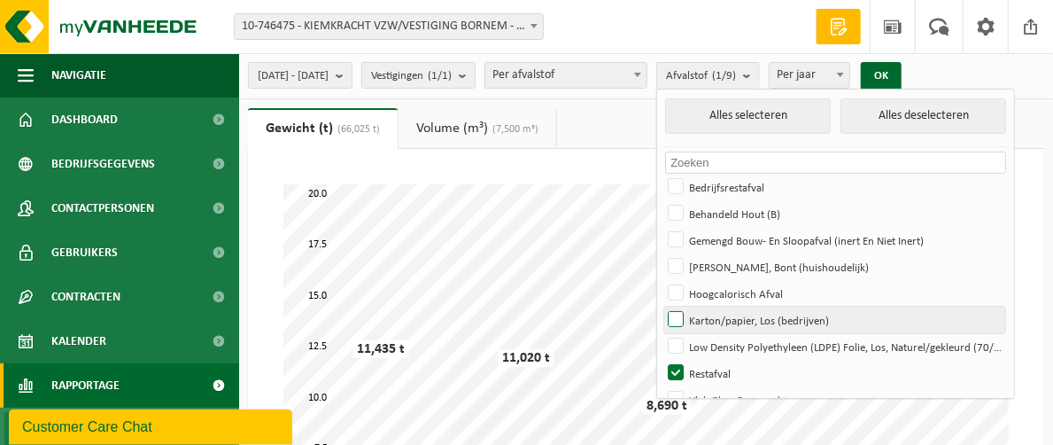
drag, startPoint x: 726, startPoint y: 365, endPoint x: 729, endPoint y: 315, distance: 49.7
click at [729, 315] on ul "Alles selecteren Alles deselecteren Geen materialen beschikbaar voor de gekozen…" at bounding box center [835, 255] width 357 height 332
click at [723, 315] on label "Karton/papier, Los (bedrijven)" at bounding box center [834, 320] width 341 height 27
click at [662, 307] on input "Karton/papier, Los (bedrijven)" at bounding box center [661, 306] width 1 height 1
click at [723, 315] on label "Karton/papier, Los (bedrijven)" at bounding box center [834, 320] width 341 height 27
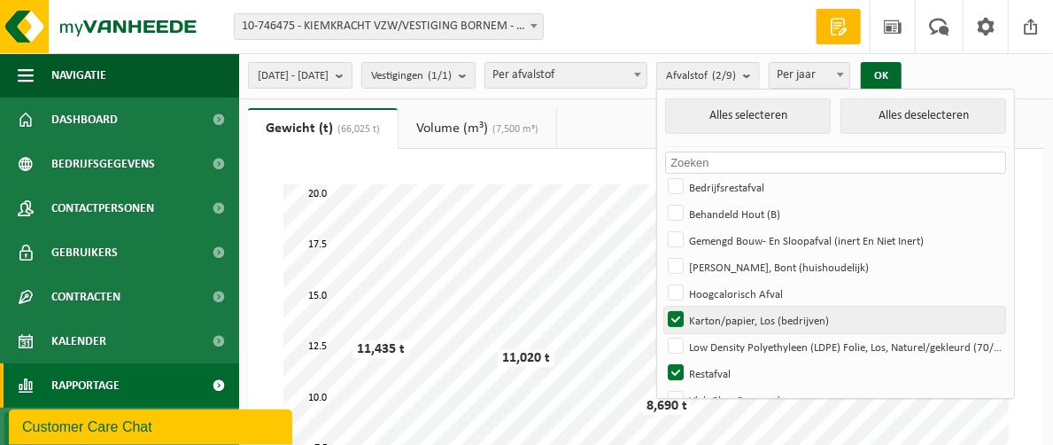
click at [662, 307] on input "Karton/papier, Los (bedrijven)" at bounding box center [661, 306] width 1 height 1
checkbox input "false"
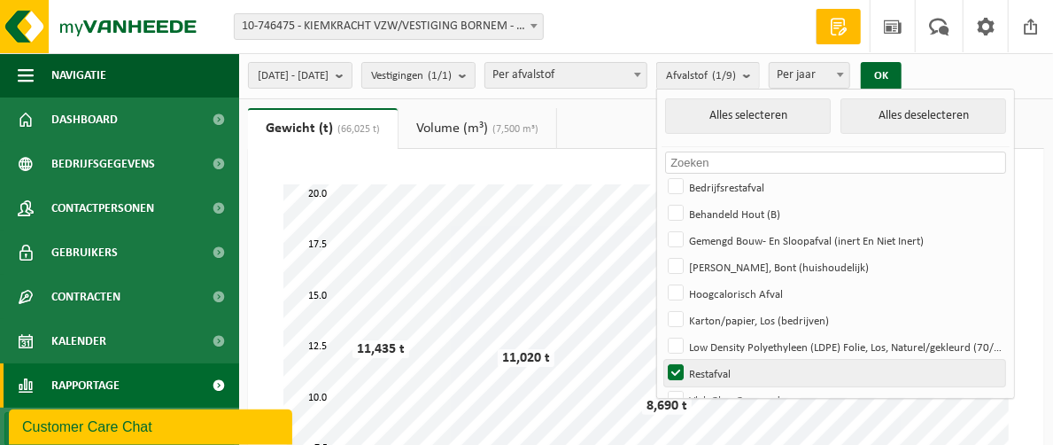
click at [722, 362] on label "Restafval" at bounding box center [834, 373] width 341 height 27
click at [662, 360] on input "Restafval" at bounding box center [661, 359] width 1 height 1
checkbox input "false"
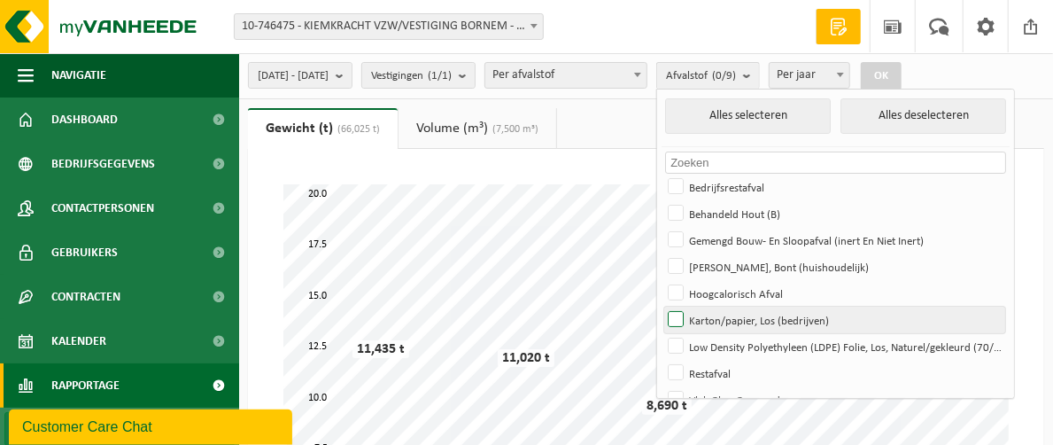
click at [721, 316] on label "Karton/papier, Los (bedrijven)" at bounding box center [834, 320] width 341 height 27
click at [662, 307] on input "Karton/papier, Los (bedrijven)" at bounding box center [661, 306] width 1 height 1
checkbox input "true"
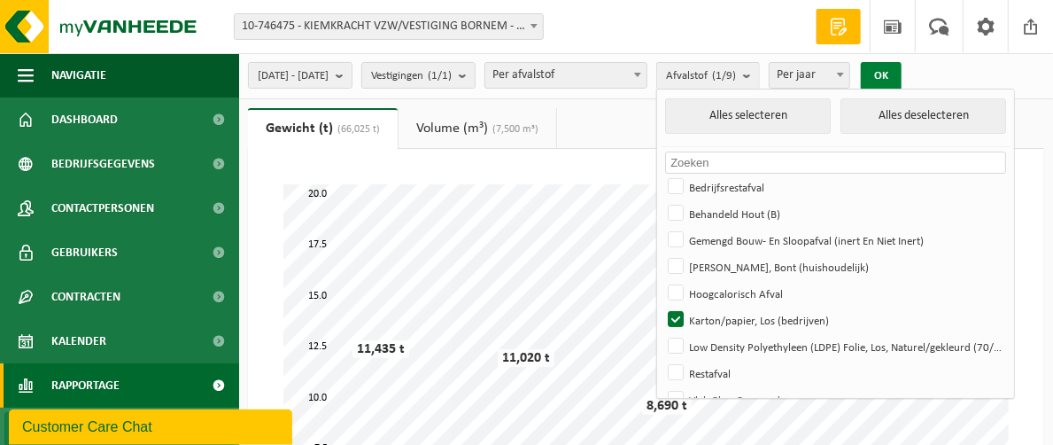
click at [902, 77] on button "OK" at bounding box center [881, 76] width 41 height 28
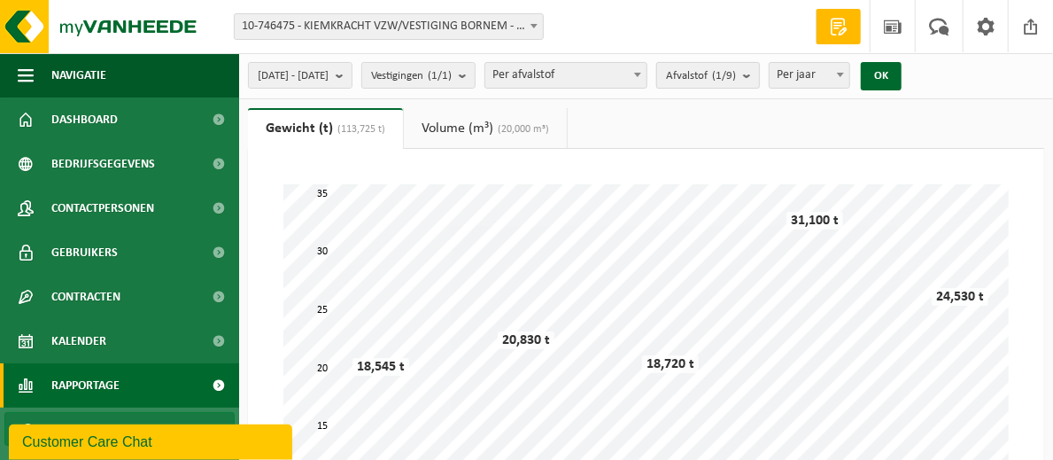
click at [759, 72] on b "submit" at bounding box center [751, 75] width 16 height 25
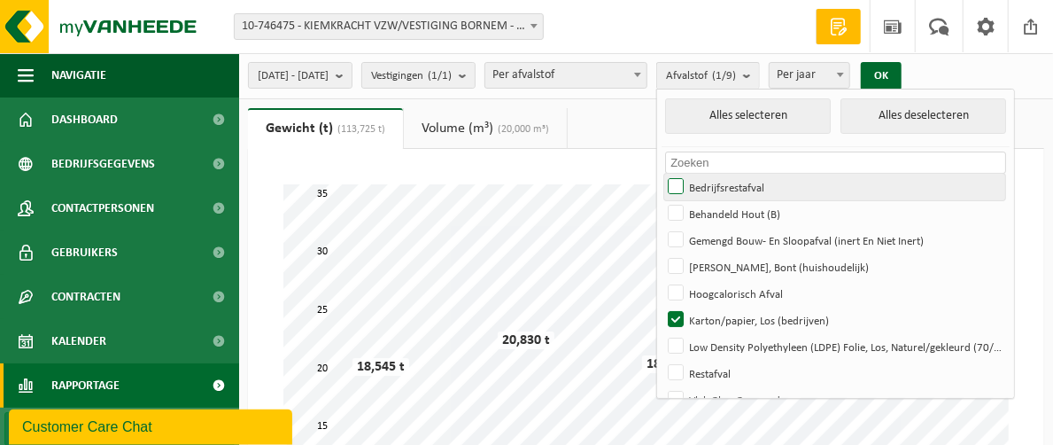
click at [723, 181] on label "Bedrijfsrestafval" at bounding box center [834, 187] width 341 height 27
click at [662, 174] on input "Bedrijfsrestafval" at bounding box center [661, 173] width 1 height 1
checkbox input "true"
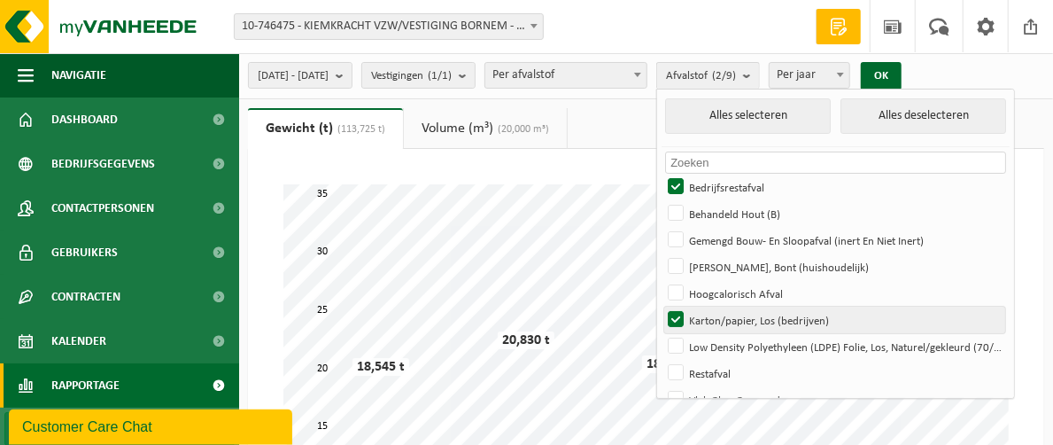
click at [723, 316] on label "Karton/papier, Los (bedrijven)" at bounding box center [834, 320] width 341 height 27
click at [662, 307] on input "Karton/papier, Los (bedrijven)" at bounding box center [661, 306] width 1 height 1
checkbox input "false"
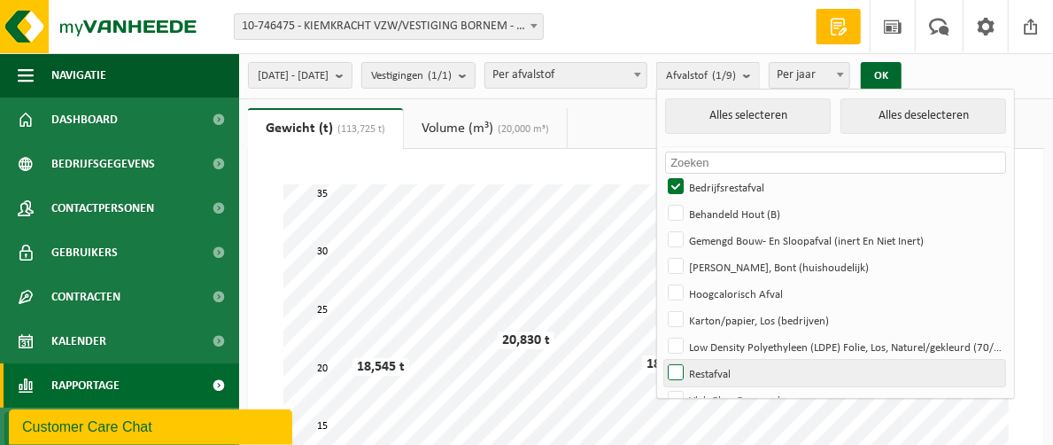
click at [730, 374] on label "Restafval" at bounding box center [834, 373] width 341 height 27
click at [662, 360] on input "Restafval" at bounding box center [661, 359] width 1 height 1
checkbox input "true"
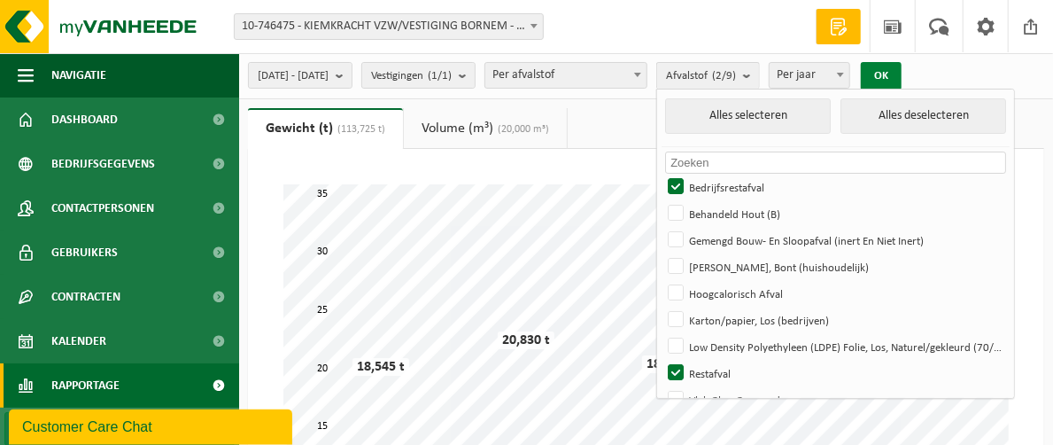
click at [902, 71] on button "OK" at bounding box center [881, 76] width 41 height 28
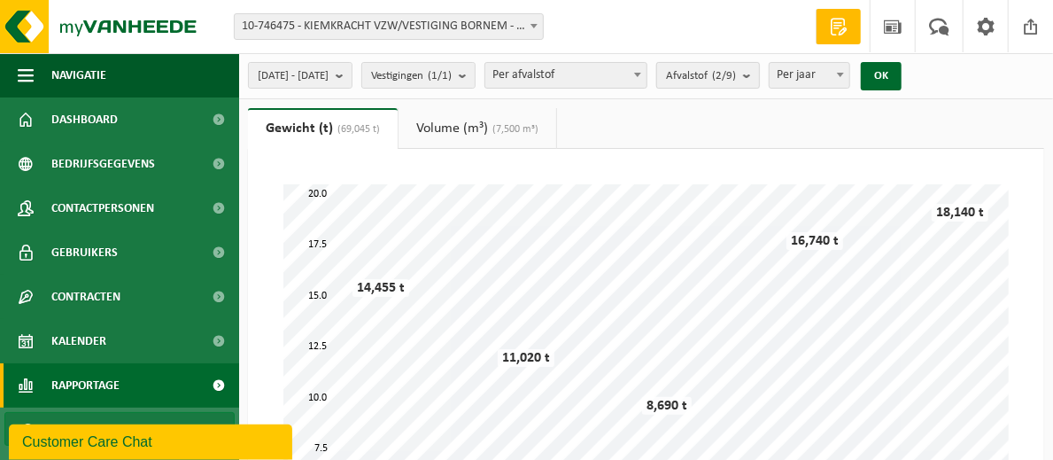
click at [759, 71] on b "submit" at bounding box center [751, 75] width 16 height 25
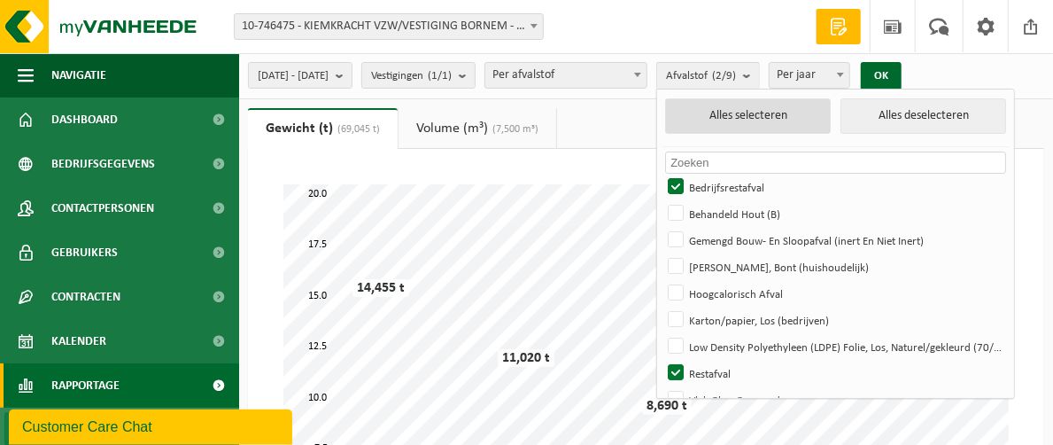
click at [792, 106] on button "Alles selecteren" at bounding box center [748, 115] width 166 height 35
checkbox input "true"
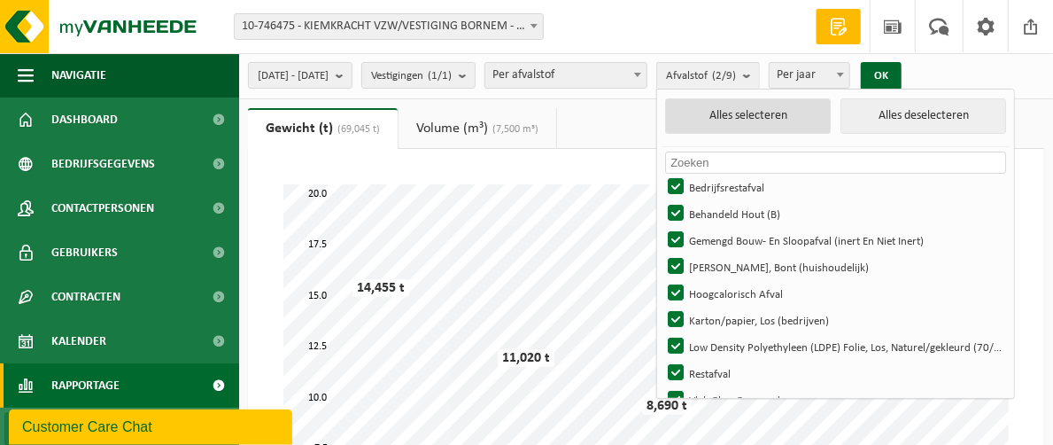
checkbox input "true"
click at [902, 77] on button "OK" at bounding box center [881, 76] width 41 height 28
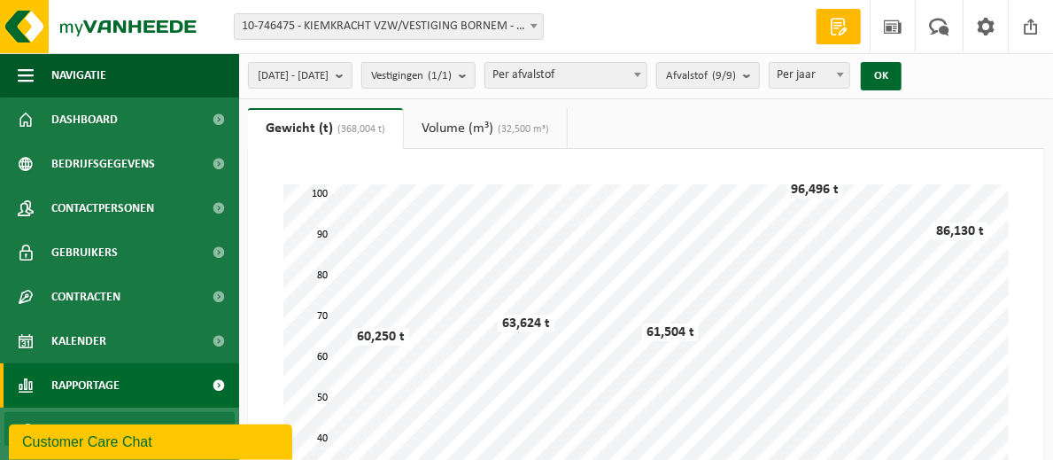
click at [759, 75] on b "submit" at bounding box center [751, 75] width 16 height 25
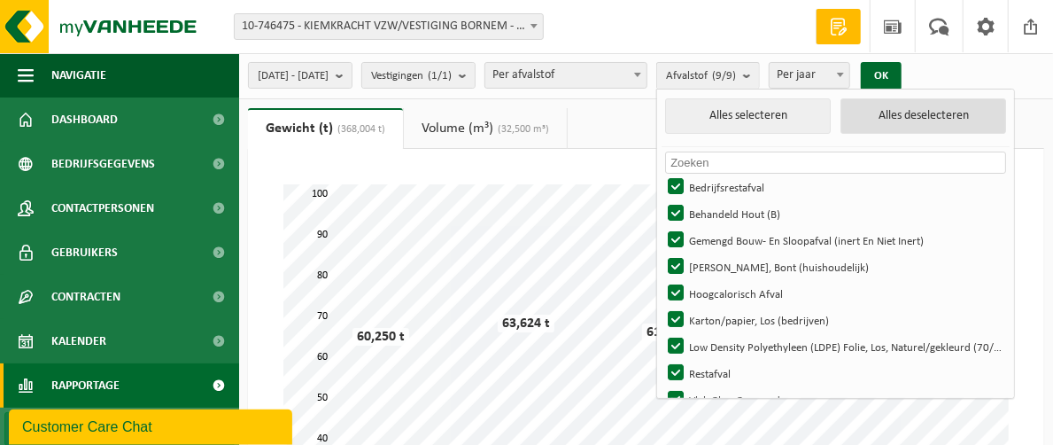
click at [929, 127] on button "Alles deselecteren" at bounding box center [924, 115] width 166 height 35
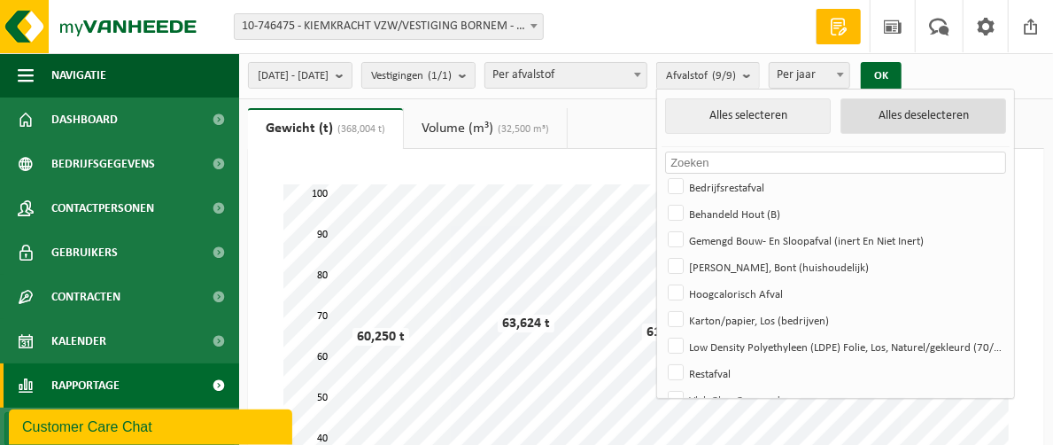
checkbox input "false"
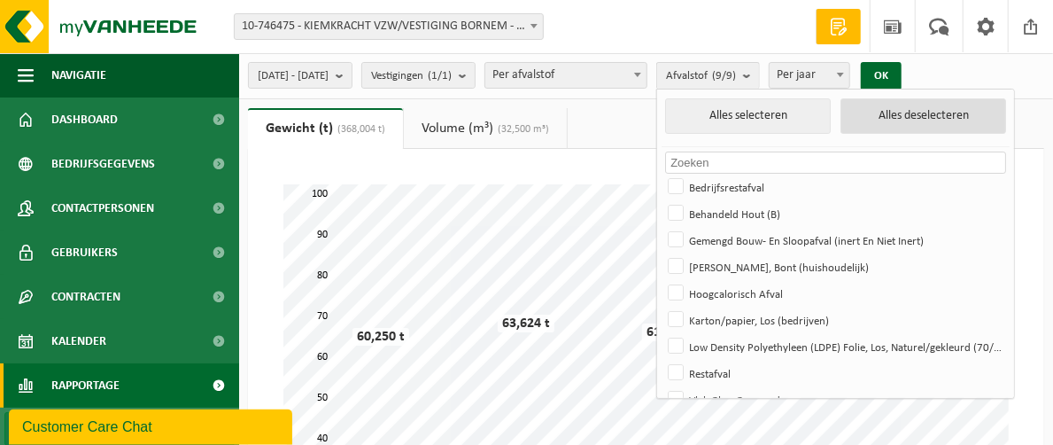
checkbox input "false"
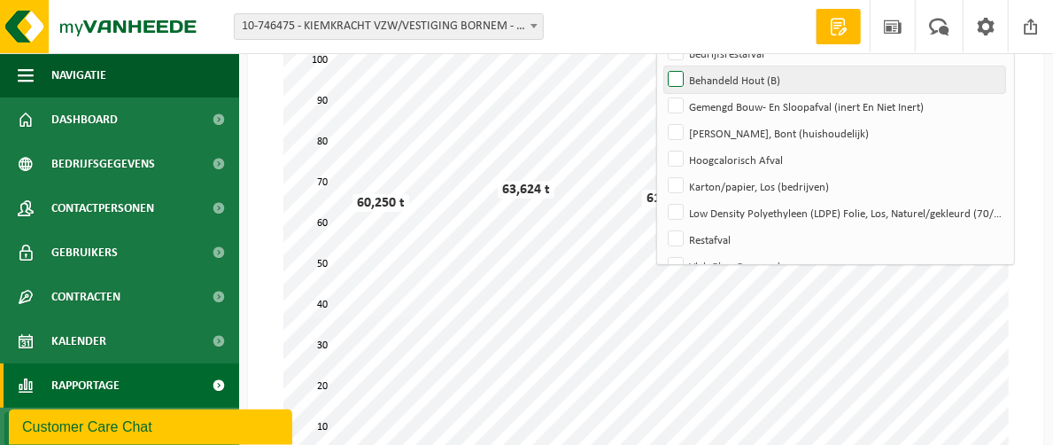
scroll to position [128, 0]
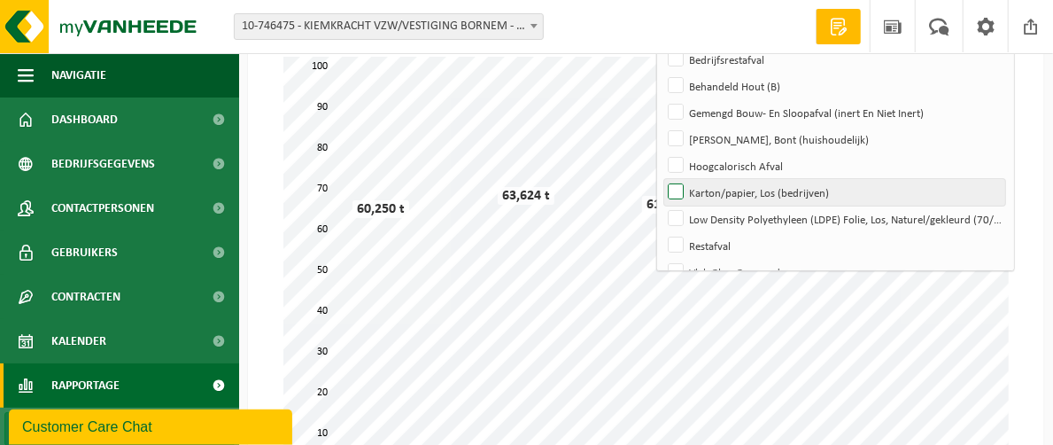
click at [720, 190] on label "Karton/papier, Los (bedrijven)" at bounding box center [834, 192] width 341 height 27
click at [662, 179] on input "Karton/papier, Los (bedrijven)" at bounding box center [661, 178] width 1 height 1
checkbox input "true"
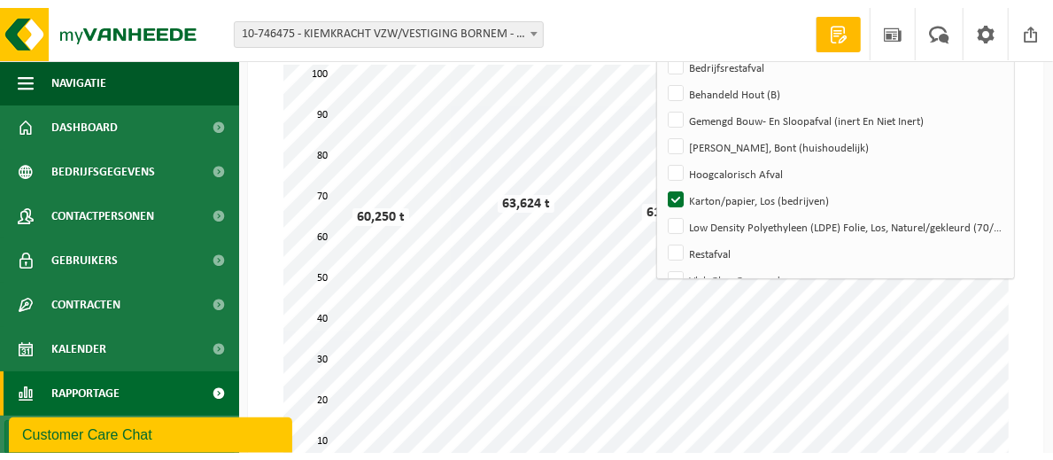
scroll to position [0, 0]
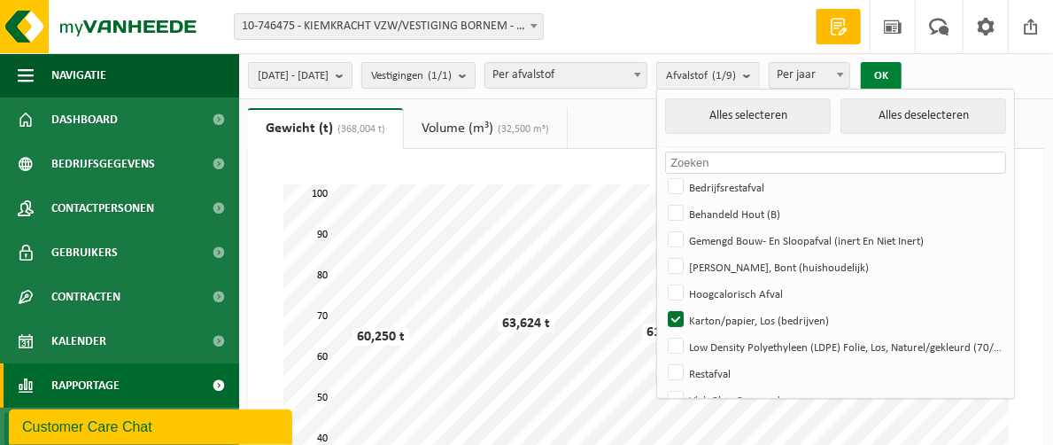
click at [902, 74] on button "OK" at bounding box center [881, 76] width 41 height 28
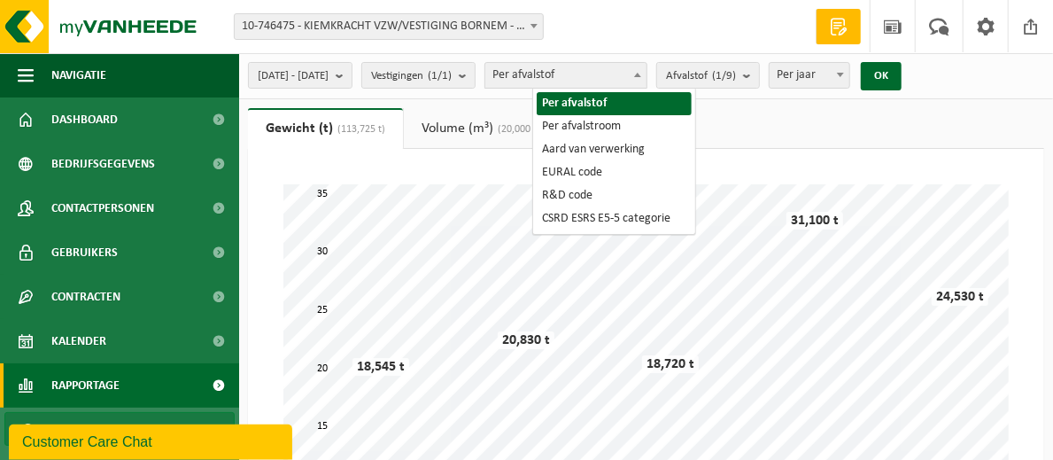
click at [647, 78] on span at bounding box center [638, 74] width 18 height 23
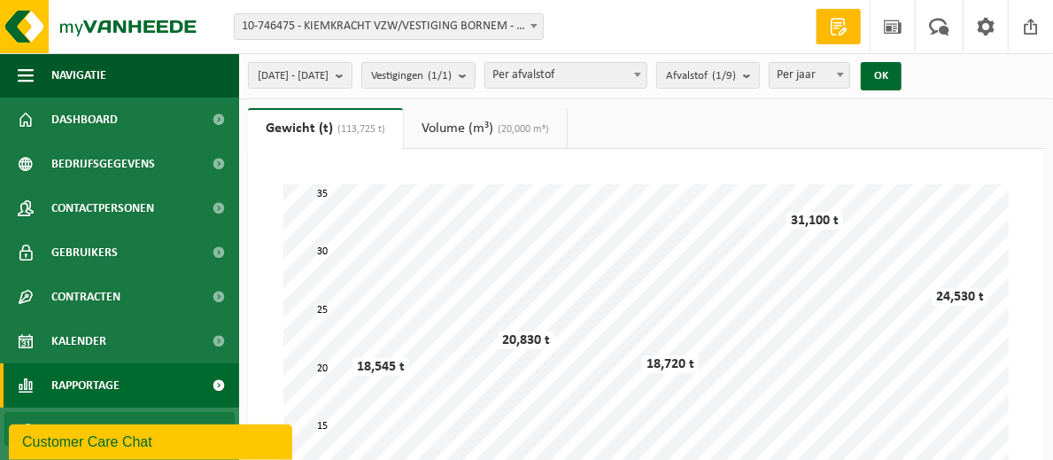
click at [647, 78] on span at bounding box center [638, 74] width 18 height 23
click at [759, 78] on b "submit" at bounding box center [751, 75] width 16 height 25
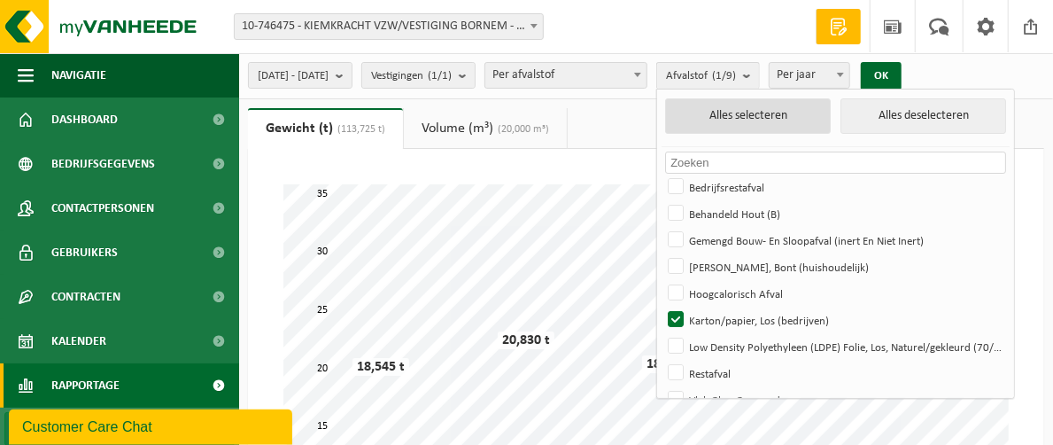
click at [794, 116] on button "Alles selecteren" at bounding box center [748, 115] width 166 height 35
checkbox input "true"
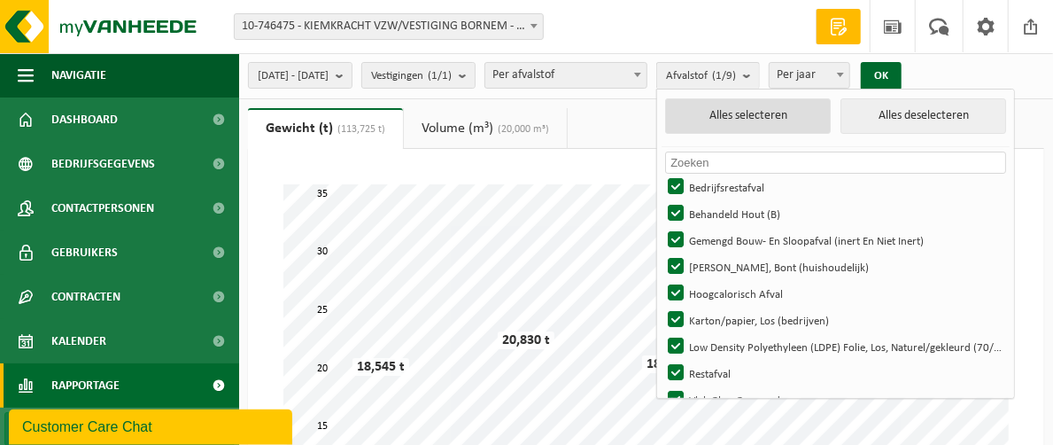
checkbox input "true"
click at [902, 74] on button "OK" at bounding box center [881, 76] width 41 height 28
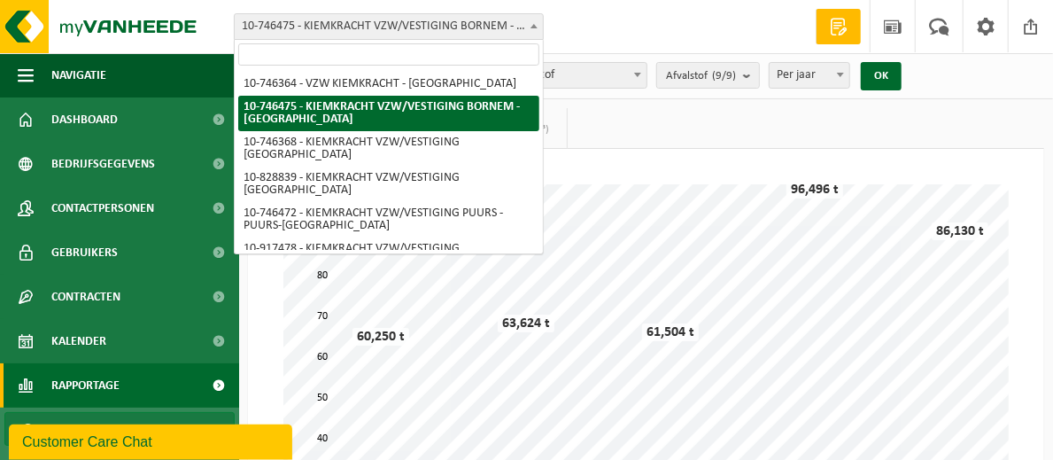
click at [529, 27] on span at bounding box center [534, 25] width 18 height 23
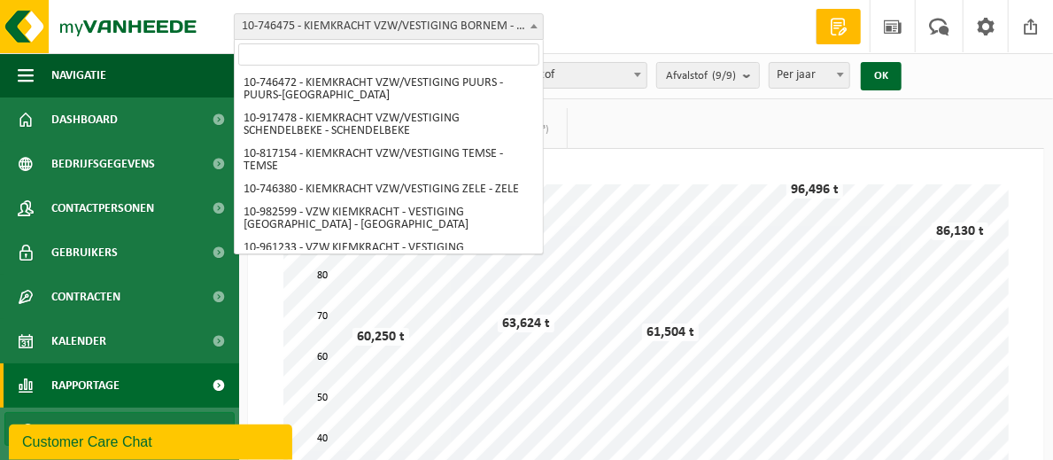
scroll to position [142, 0]
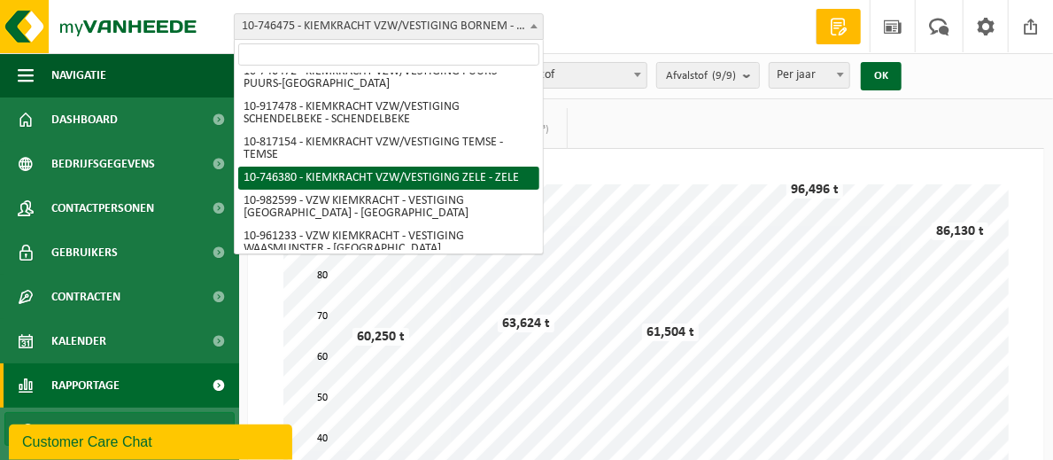
select select "5835"
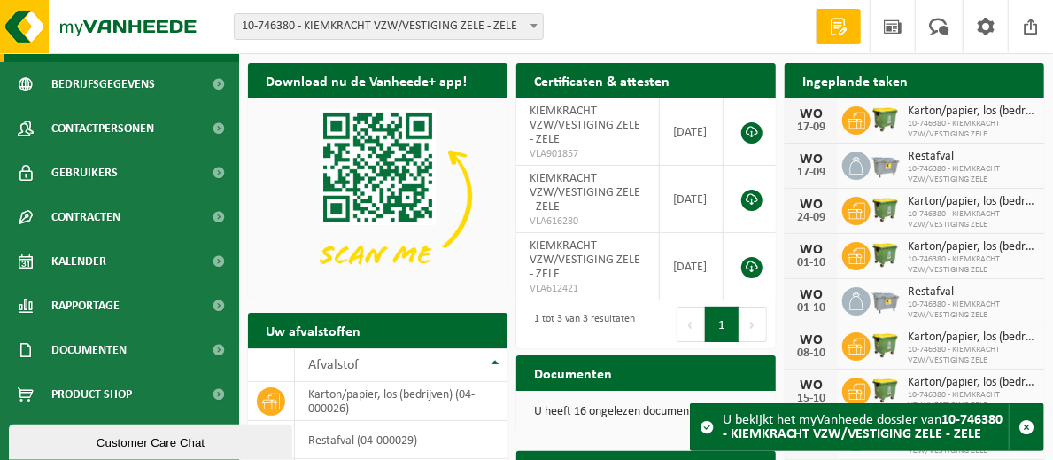
scroll to position [35, 0]
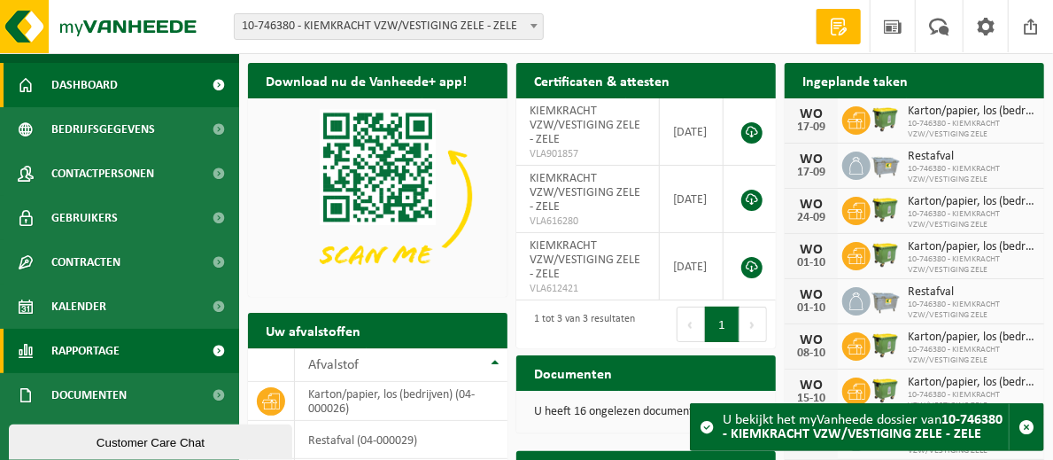
click at [115, 347] on span "Rapportage" at bounding box center [85, 351] width 68 height 44
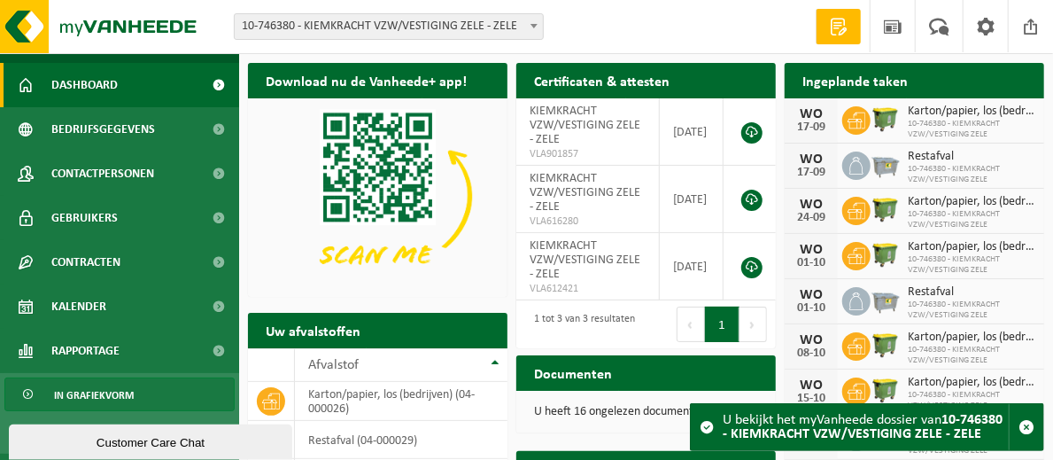
click at [119, 390] on span "In grafiekvorm" at bounding box center [94, 395] width 80 height 34
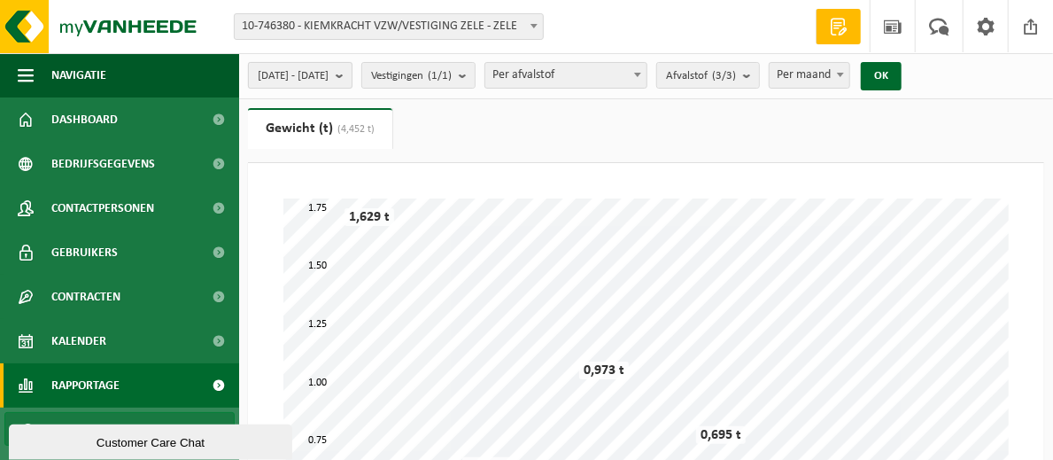
click at [329, 81] on span "[DATE] - [DATE]" at bounding box center [293, 76] width 71 height 27
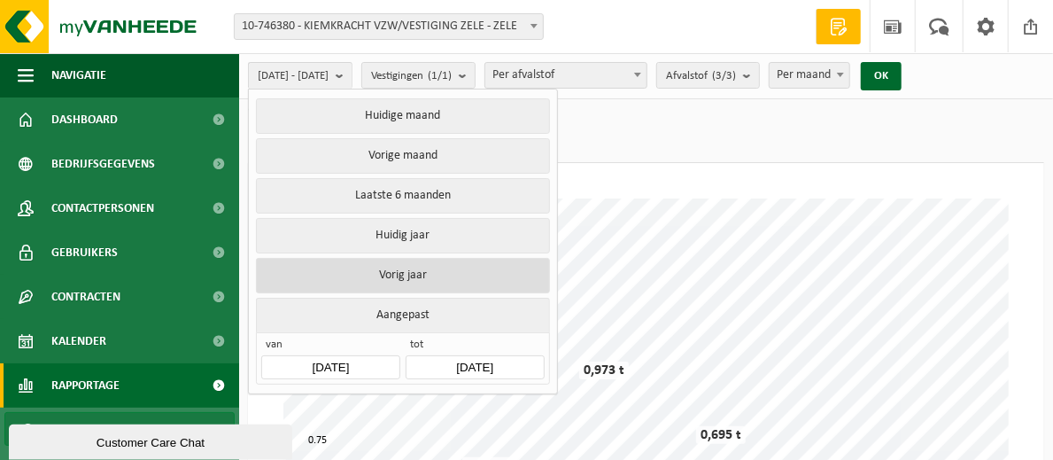
click at [392, 269] on button "Vorig jaar" at bounding box center [402, 275] width 293 height 35
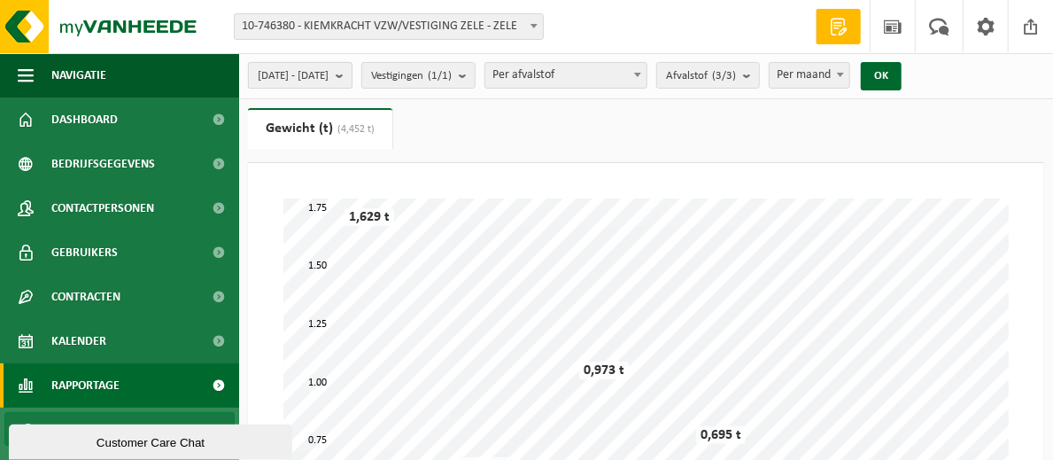
click at [353, 73] on button "[DATE] - [DATE]" at bounding box center [300, 75] width 105 height 27
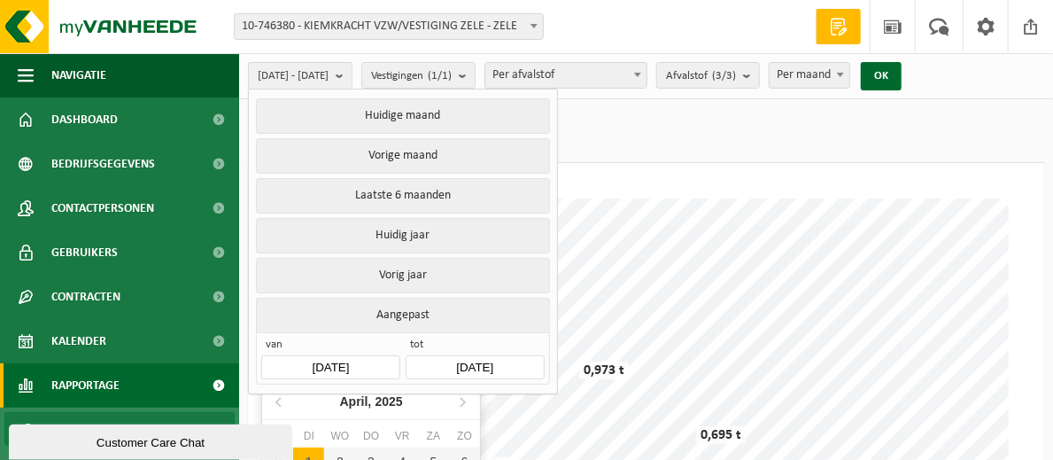
click at [365, 361] on input "[DATE]" at bounding box center [330, 367] width 138 height 24
click at [276, 396] on icon at bounding box center [280, 401] width 28 height 28
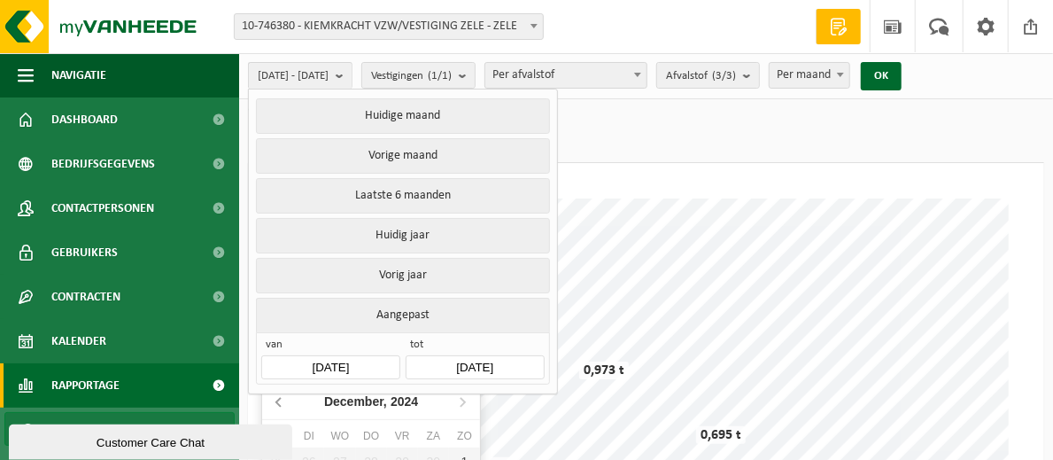
click at [276, 396] on icon at bounding box center [280, 401] width 28 height 28
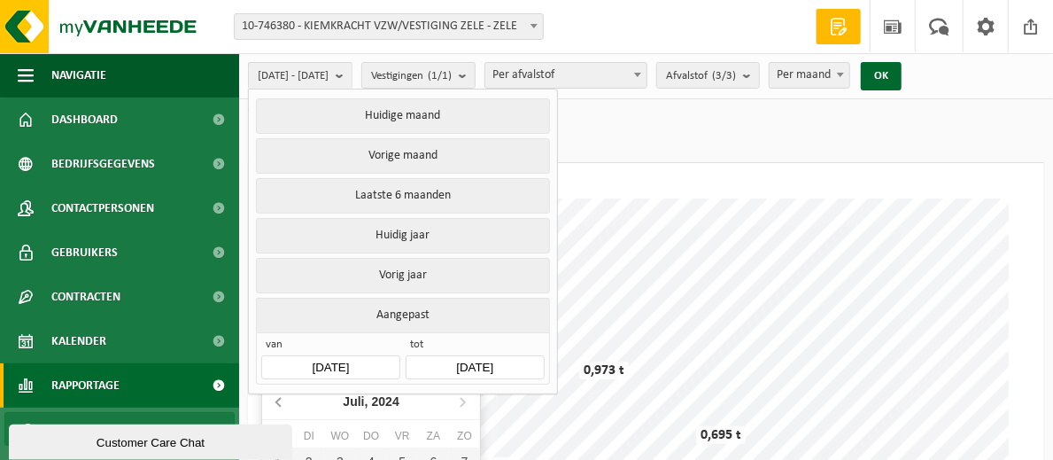
click at [276, 396] on icon at bounding box center [280, 401] width 28 height 28
click at [390, 407] on icon "2024" at bounding box center [384, 401] width 27 height 12
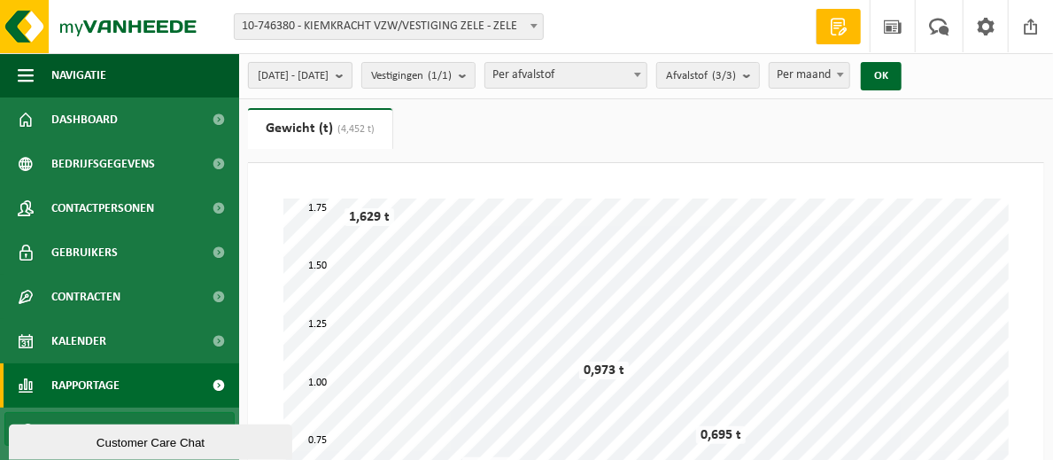
click at [353, 68] on button "[DATE] - [DATE]" at bounding box center [300, 75] width 105 height 27
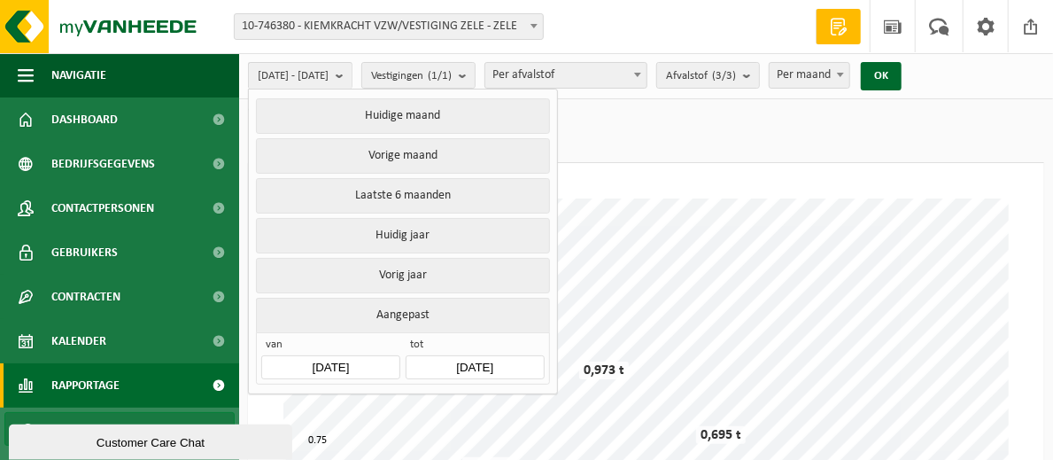
click at [314, 365] on input "[DATE]" at bounding box center [330, 367] width 138 height 24
click at [276, 403] on icon at bounding box center [278, 402] width 4 height 9
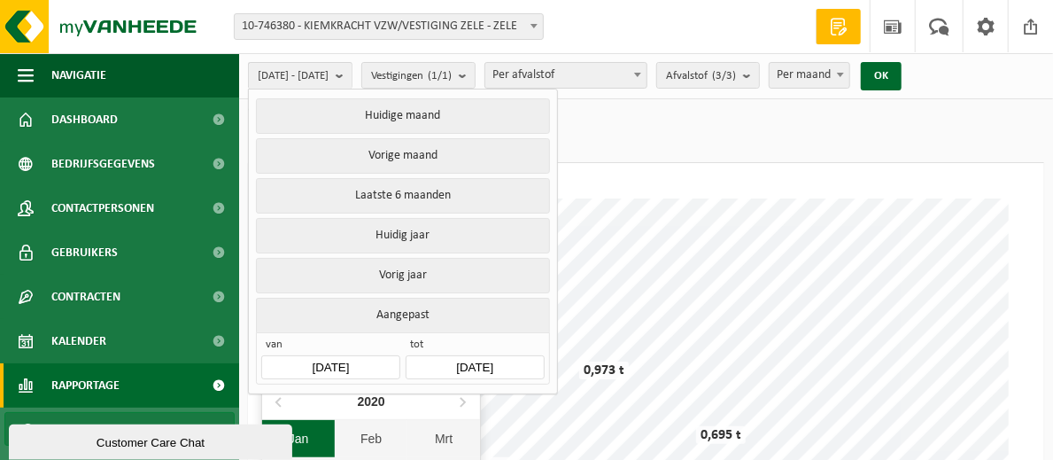
click at [312, 436] on div "Jan" at bounding box center [298, 438] width 73 height 37
click at [337, 452] on div "1" at bounding box center [339, 461] width 31 height 28
type input "[DATE]"
click at [483, 355] on input "[DATE]" at bounding box center [475, 367] width 138 height 24
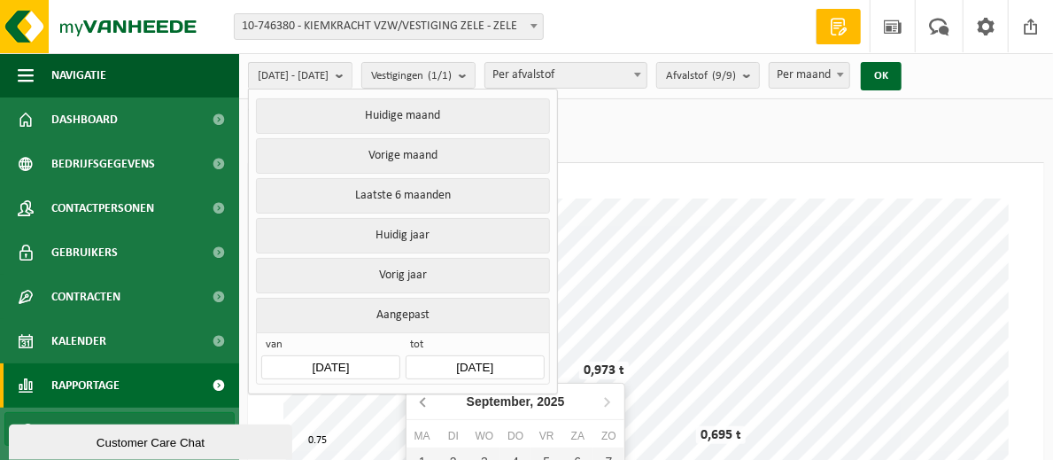
click at [425, 399] on icon at bounding box center [424, 401] width 28 height 28
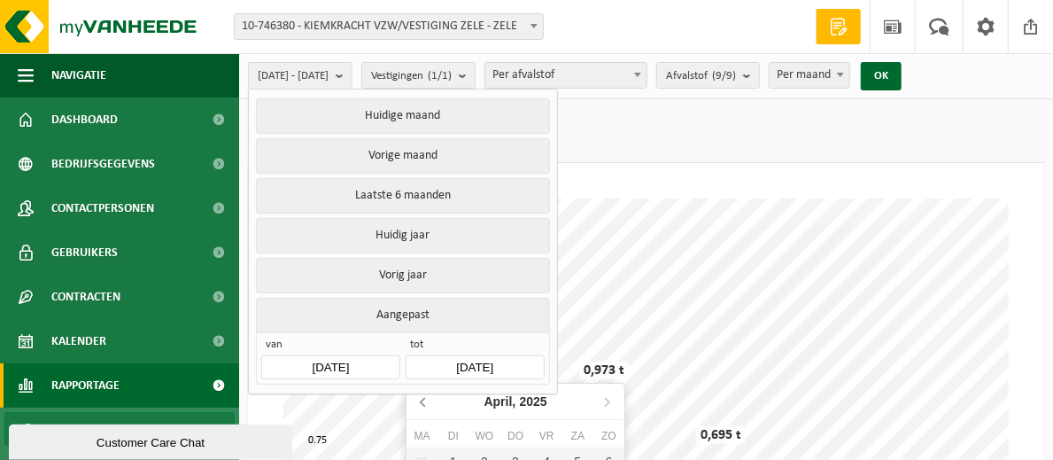
click at [425, 399] on icon at bounding box center [424, 401] width 28 height 28
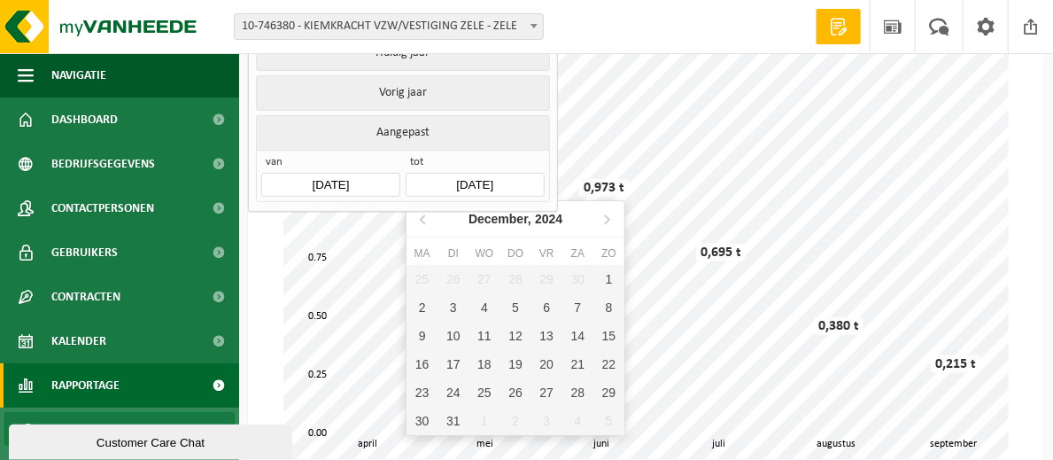
scroll to position [234, 0]
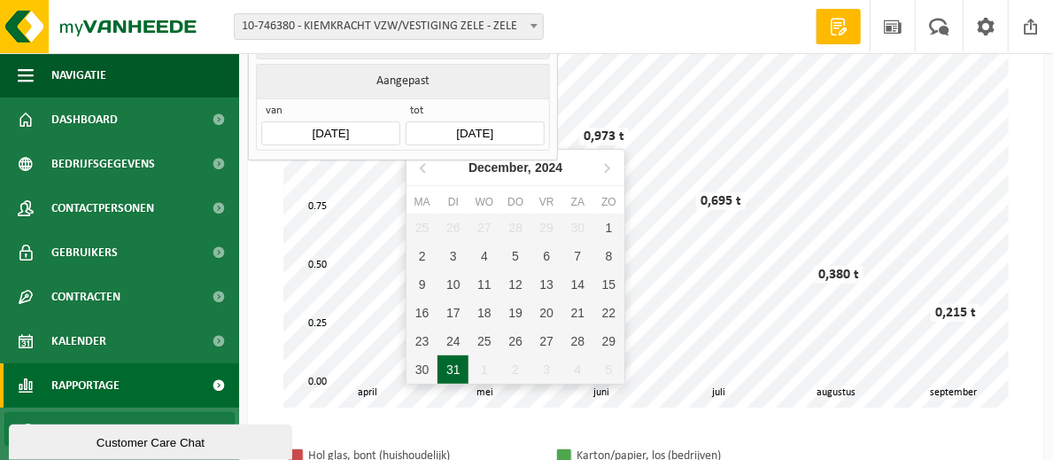
click at [458, 369] on div "31" at bounding box center [453, 369] width 31 height 28
type input "[DATE]"
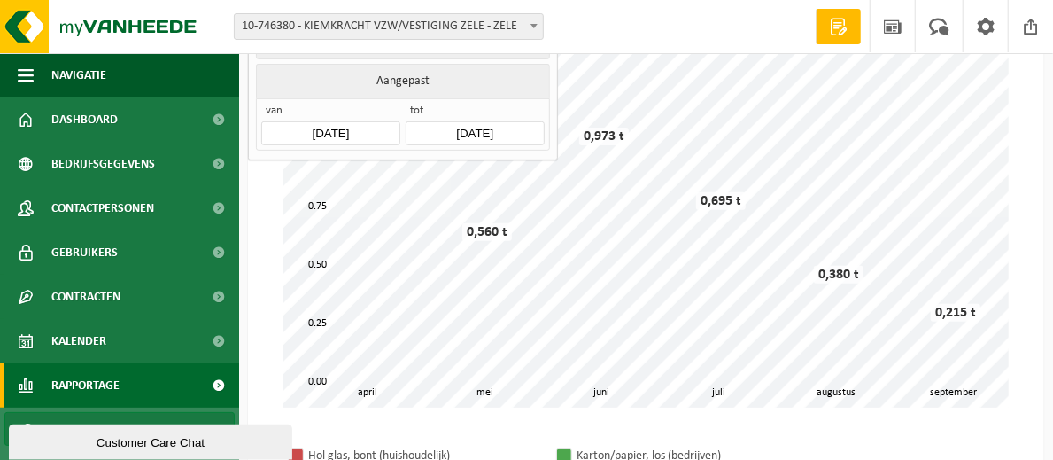
scroll to position [0, 0]
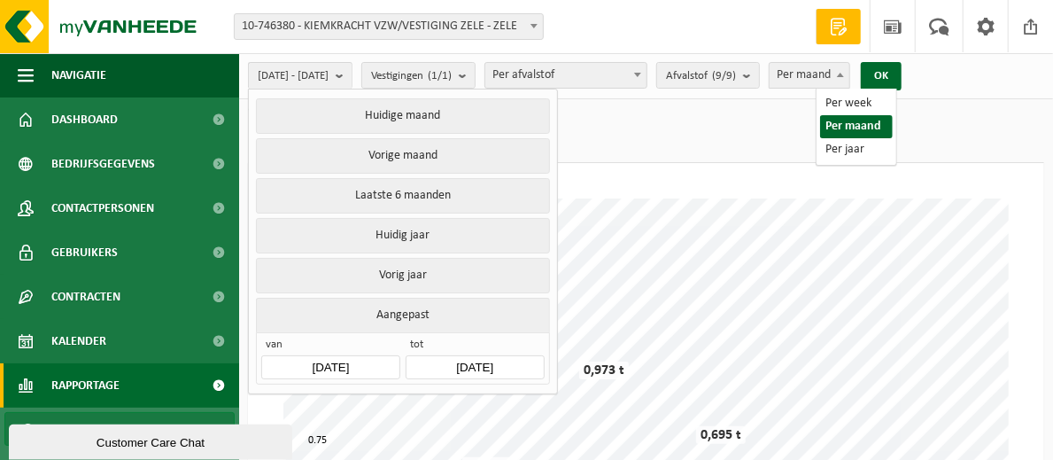
click at [850, 73] on span at bounding box center [841, 74] width 18 height 23
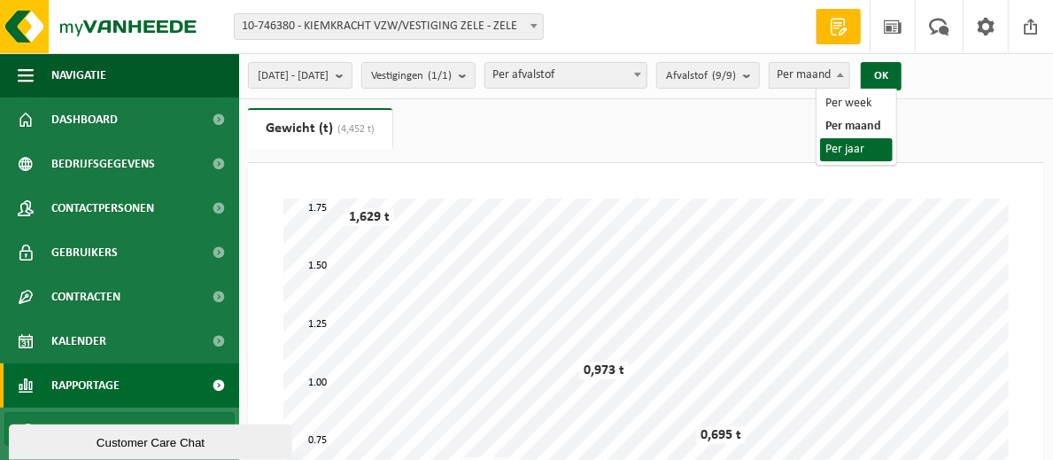
select select "3"
click at [902, 71] on button "OK" at bounding box center [881, 76] width 41 height 28
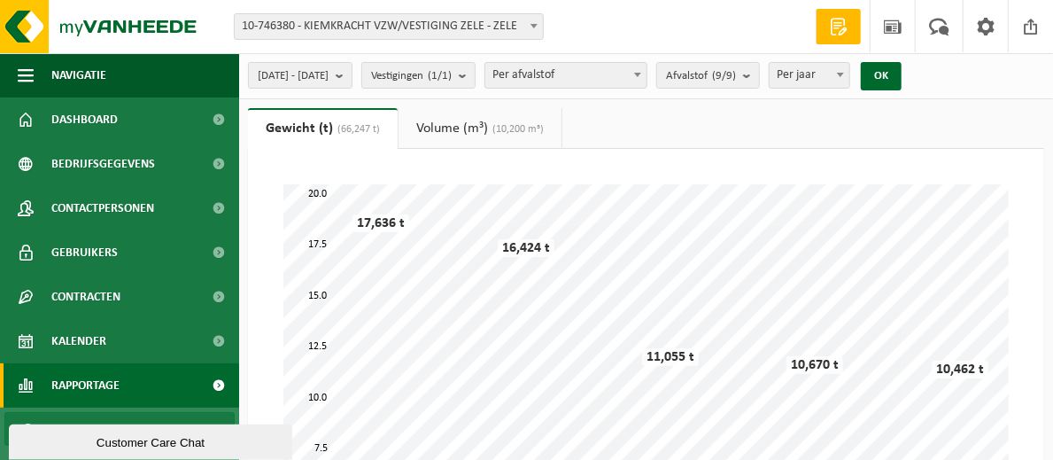
scroll to position [160, 0]
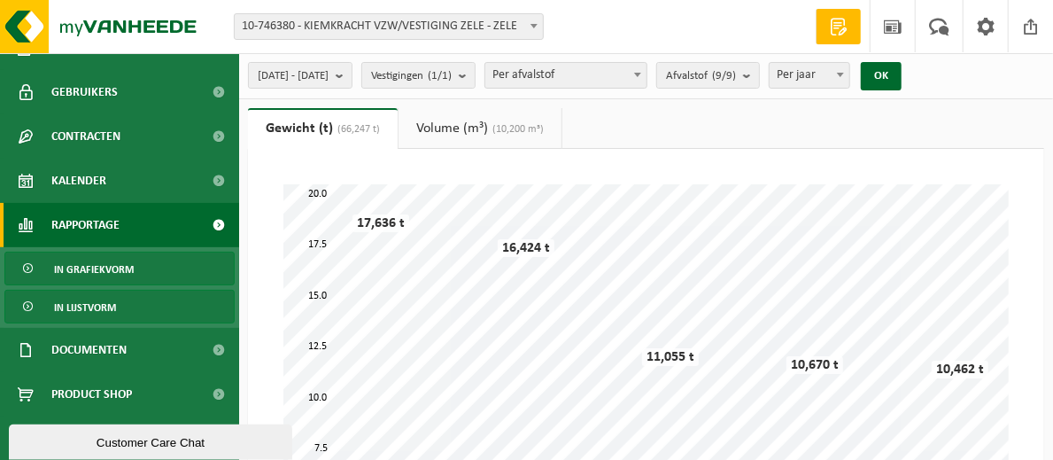
click at [142, 304] on link "In lijstvorm" at bounding box center [119, 307] width 230 height 34
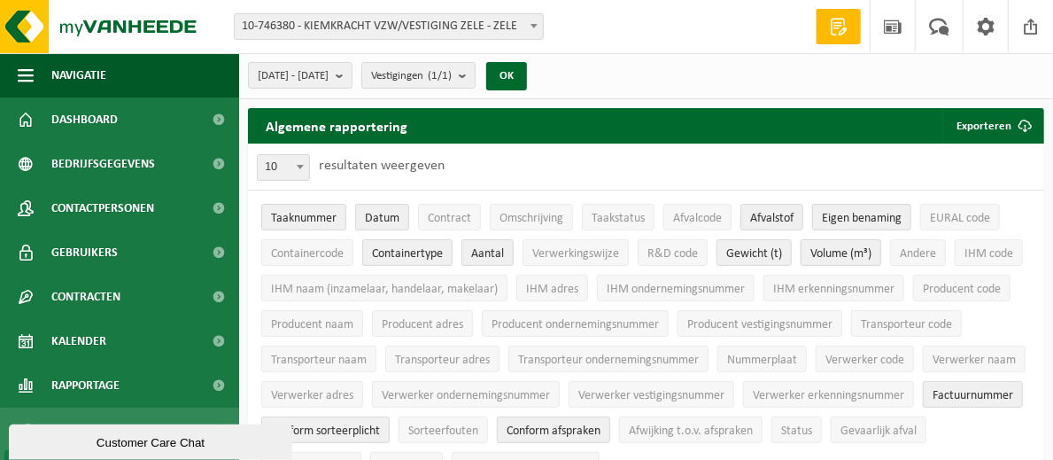
click at [854, 248] on span "Volume (m³)" at bounding box center [841, 253] width 61 height 13
click at [307, 217] on span "Taaknummer" at bounding box center [304, 218] width 66 height 13
